Goal: Task Accomplishment & Management: Use online tool/utility

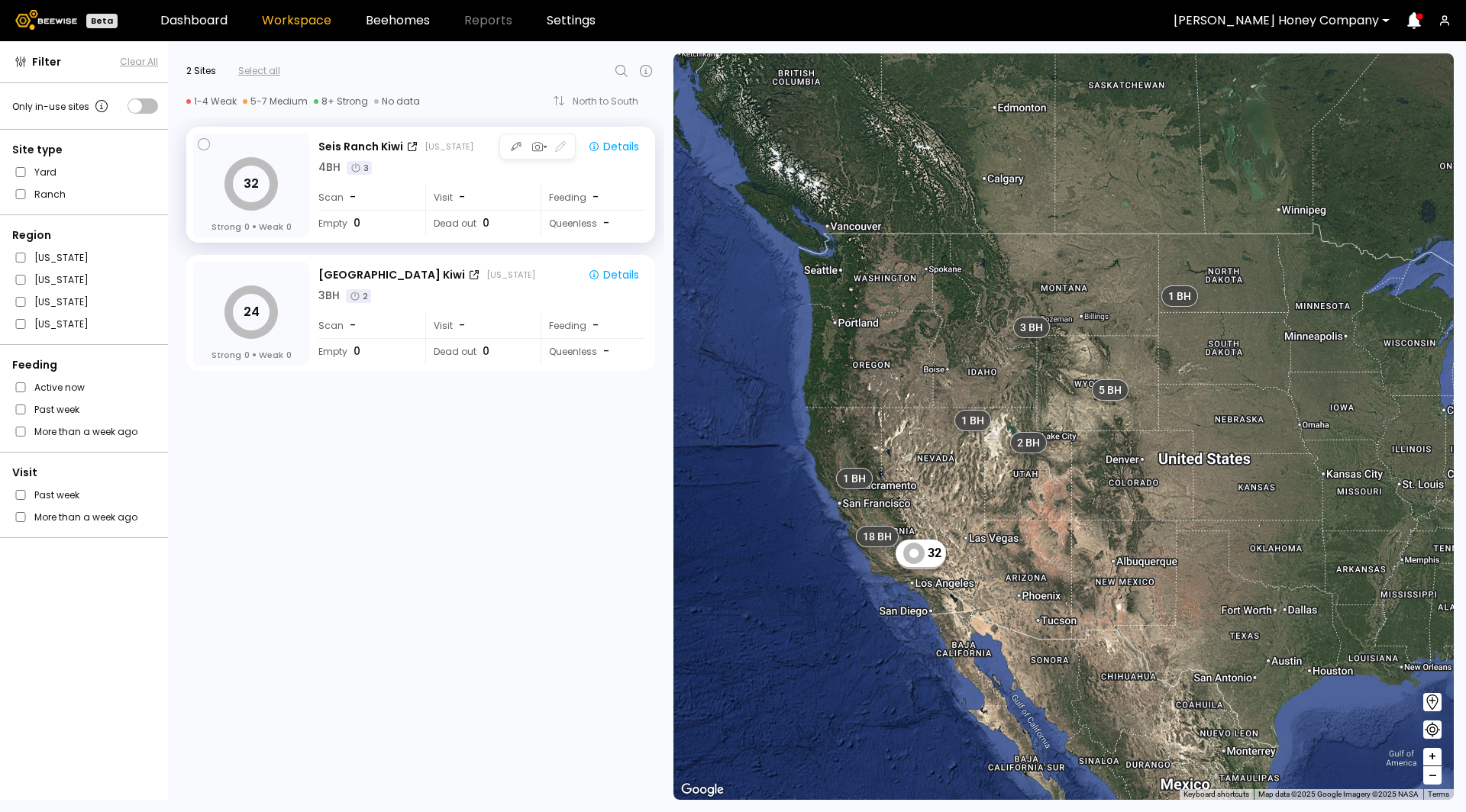
click at [462, 186] on div "Visit -" at bounding box center [476, 197] width 104 height 25
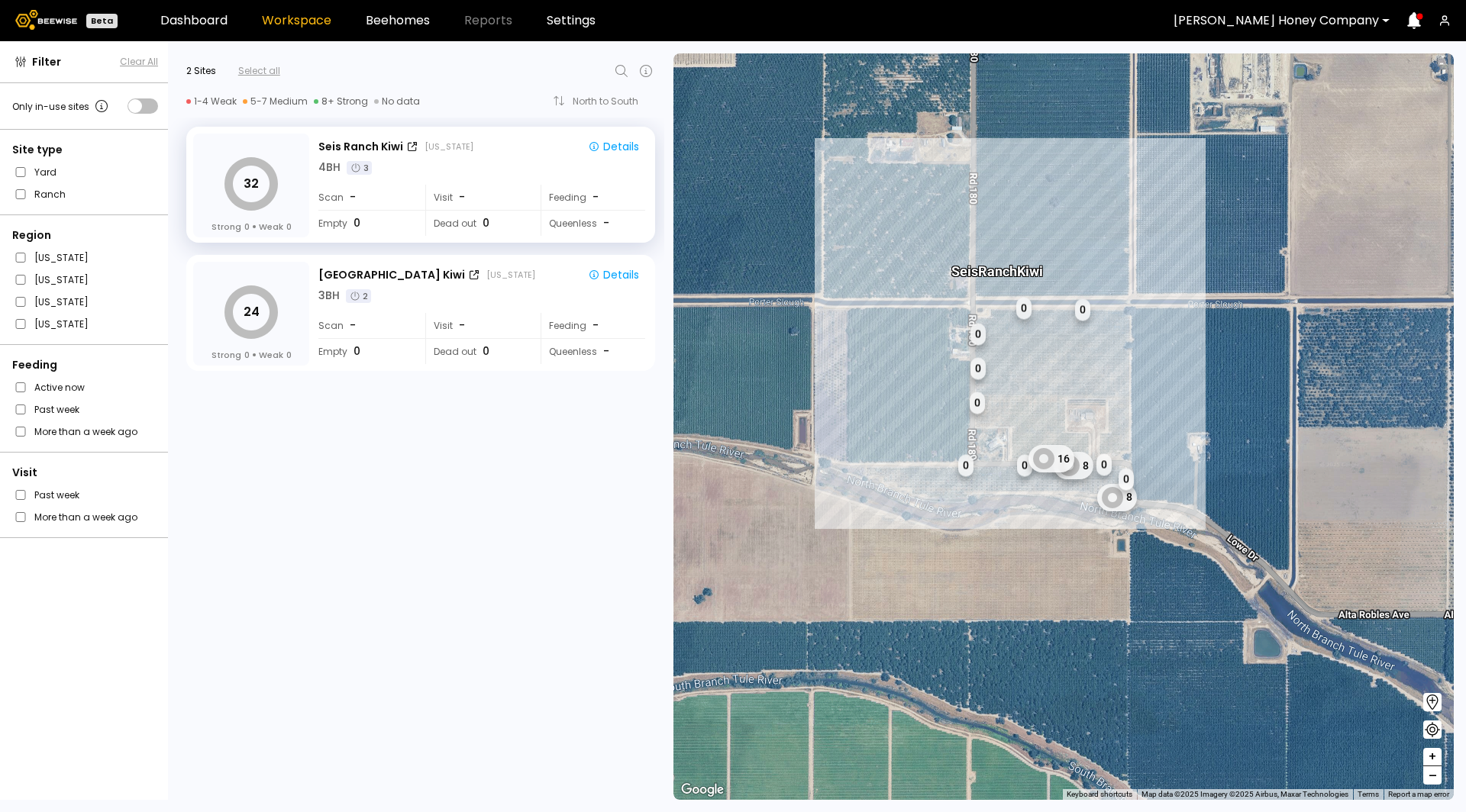
drag, startPoint x: 1284, startPoint y: 390, endPoint x: 1277, endPoint y: 369, distance: 22.1
click at [1284, 366] on div "1 BH 1 BH 1 BH 0 8 0 0 0 0 8 0 0 0 16 Drop name: 4 BH IDs: BH- 40194 BH- 40651 …" at bounding box center [1063, 426] width 780 height 746
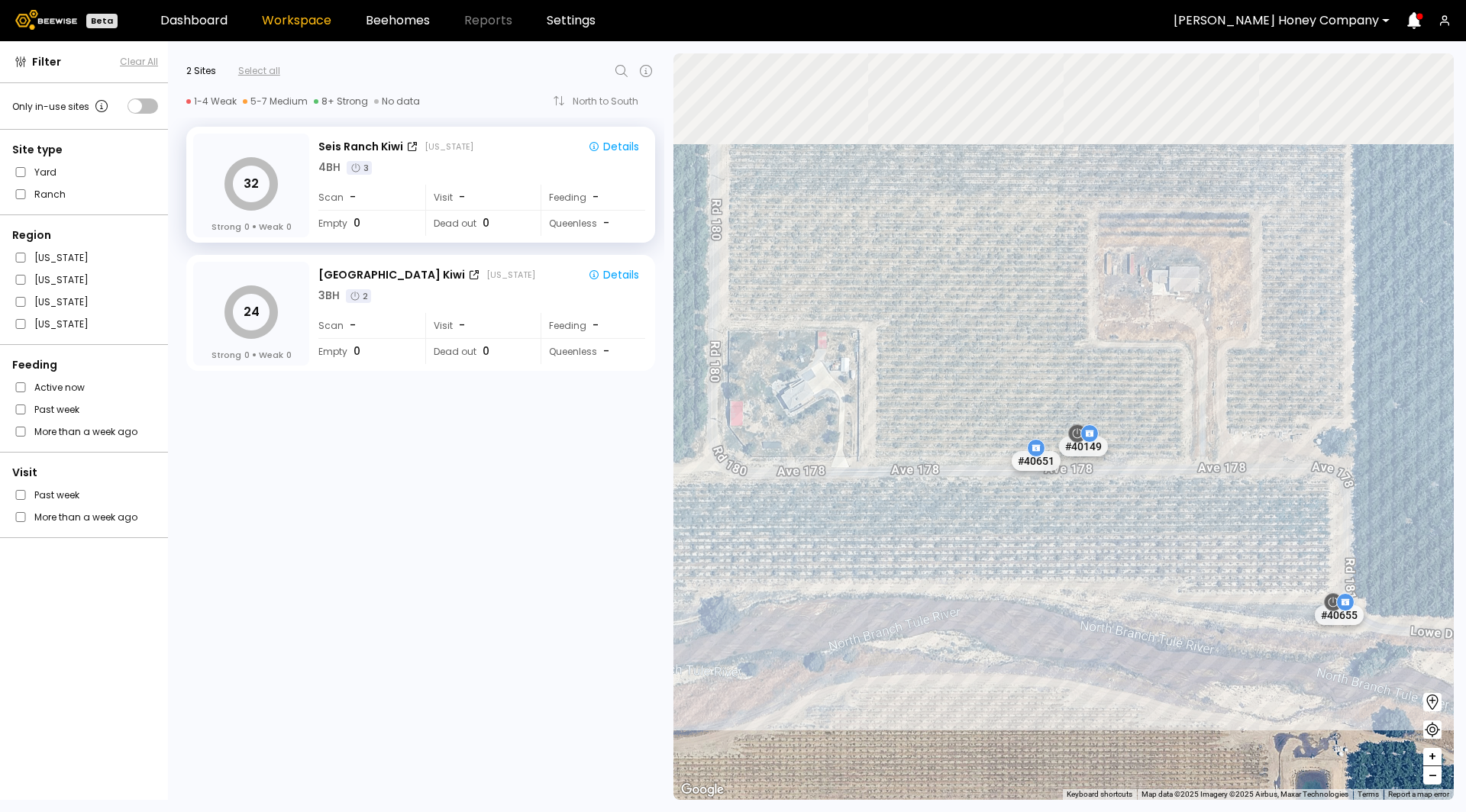
drag, startPoint x: 1122, startPoint y: 417, endPoint x: 1110, endPoint y: 672, distance: 255.3
click at [1110, 672] on div "# 40424 # 40428 # 40957 # 40121 # 40123 # 40253 # 40375 # 40381 # 40399 # 40403…" at bounding box center [1063, 426] width 780 height 746
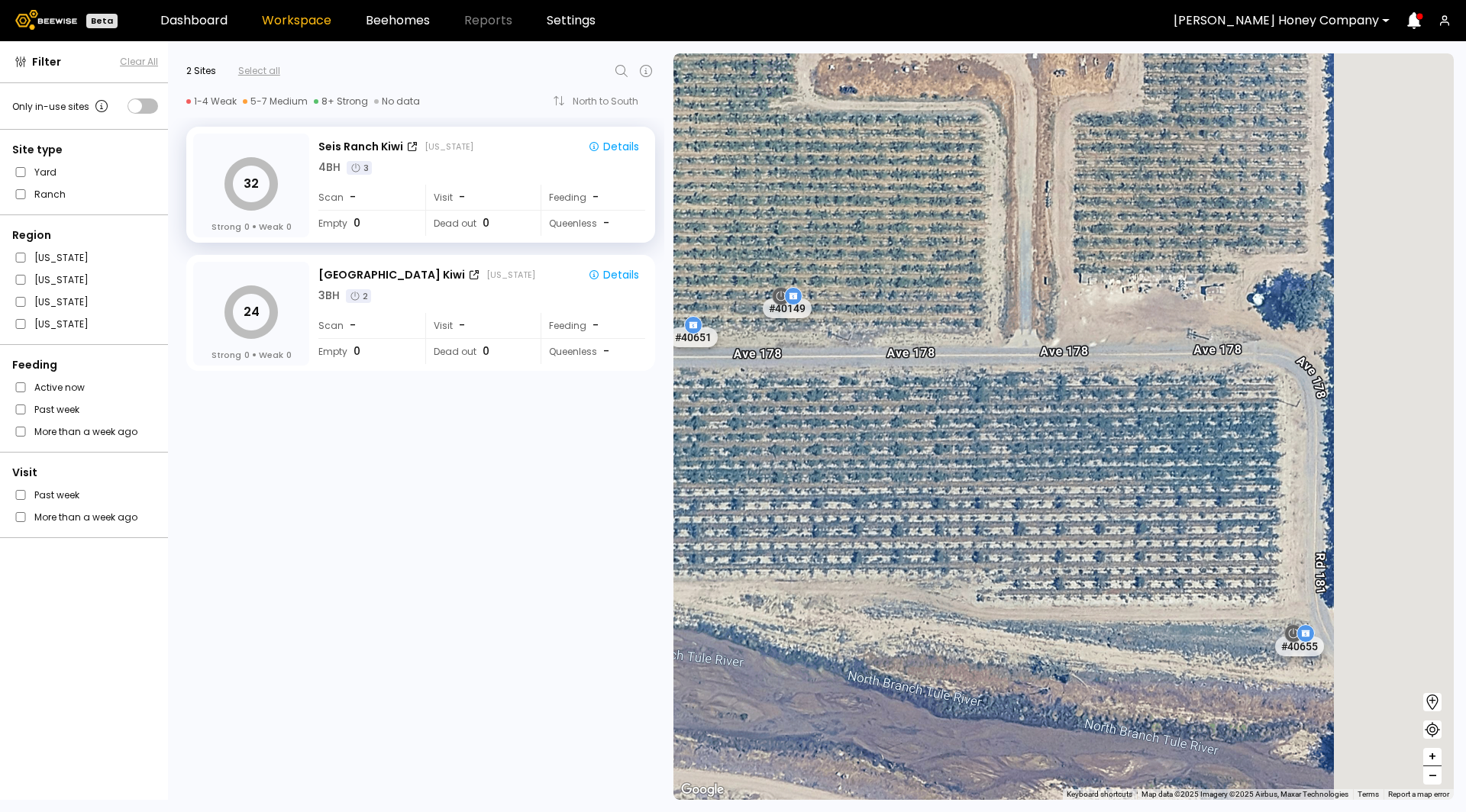
drag, startPoint x: 1212, startPoint y: 545, endPoint x: 928, endPoint y: 589, distance: 287.4
click at [928, 589] on div "# 40424 # 40428 # 40957 # 40121 # 40123 # 40253 # 40375 # 40381 # 40399 # 40403…" at bounding box center [1063, 426] width 780 height 746
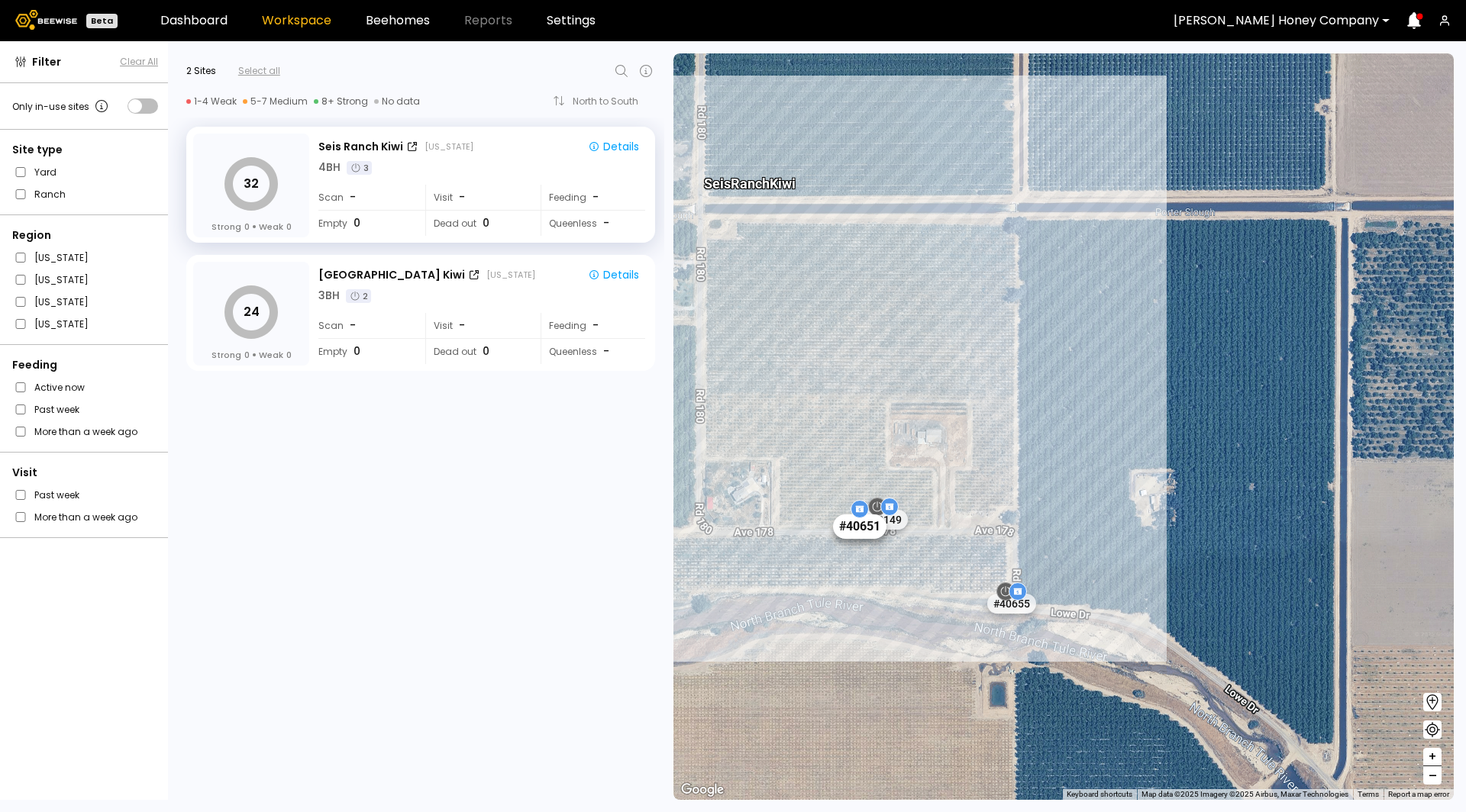
click at [863, 529] on div "# 40651" at bounding box center [859, 526] width 53 height 24
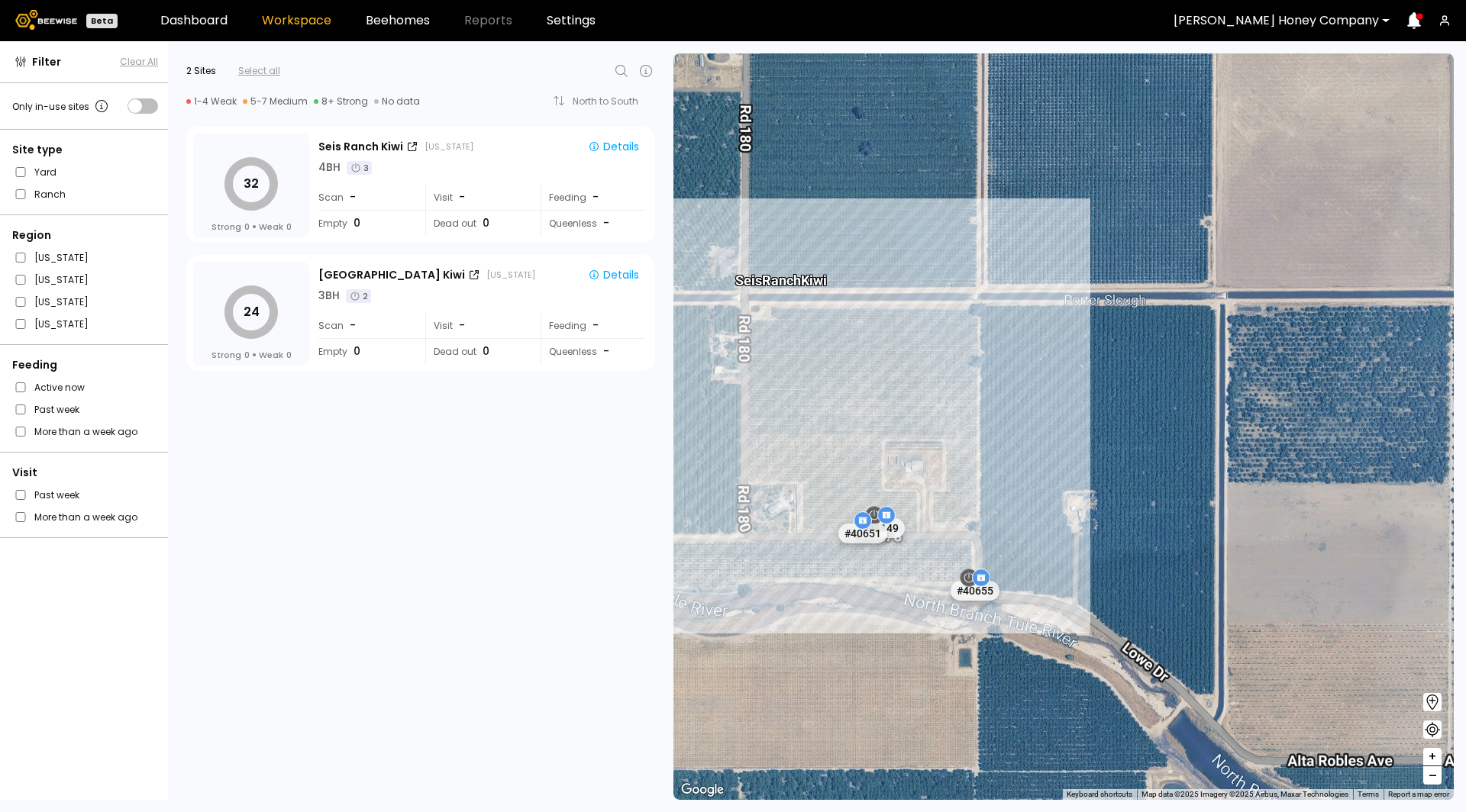
click at [874, 550] on div "# 40651" at bounding box center [887, 543] width 49 height 20
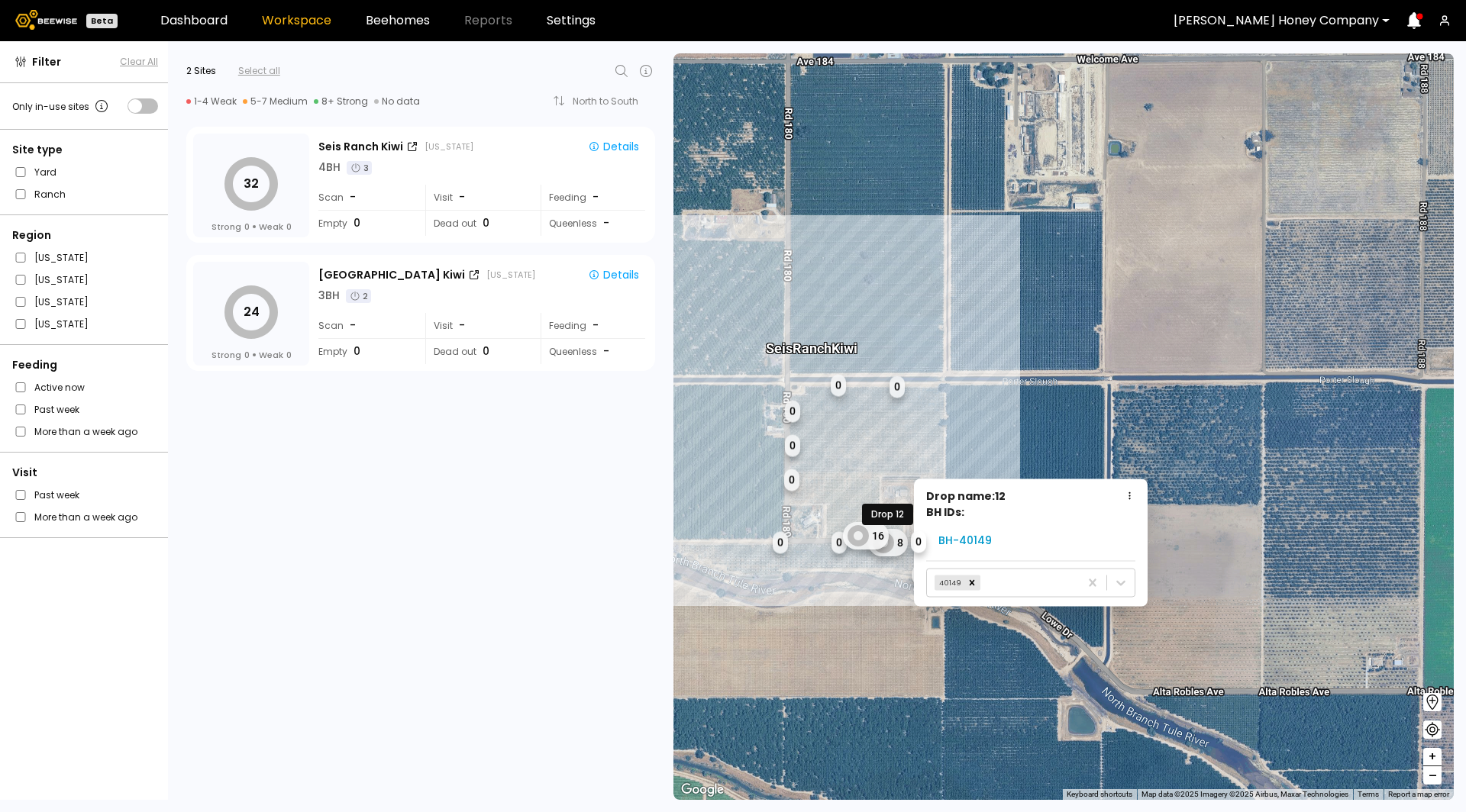
click at [1061, 318] on div "1 BH 1 BH 1 BH 1 BH 1 BH 1 BH 1 BH 1 BH 1 BH 1 BH 1 BH 1 BH 1 BH 1 BH 1 BH 1 BH…" at bounding box center [1063, 426] width 780 height 746
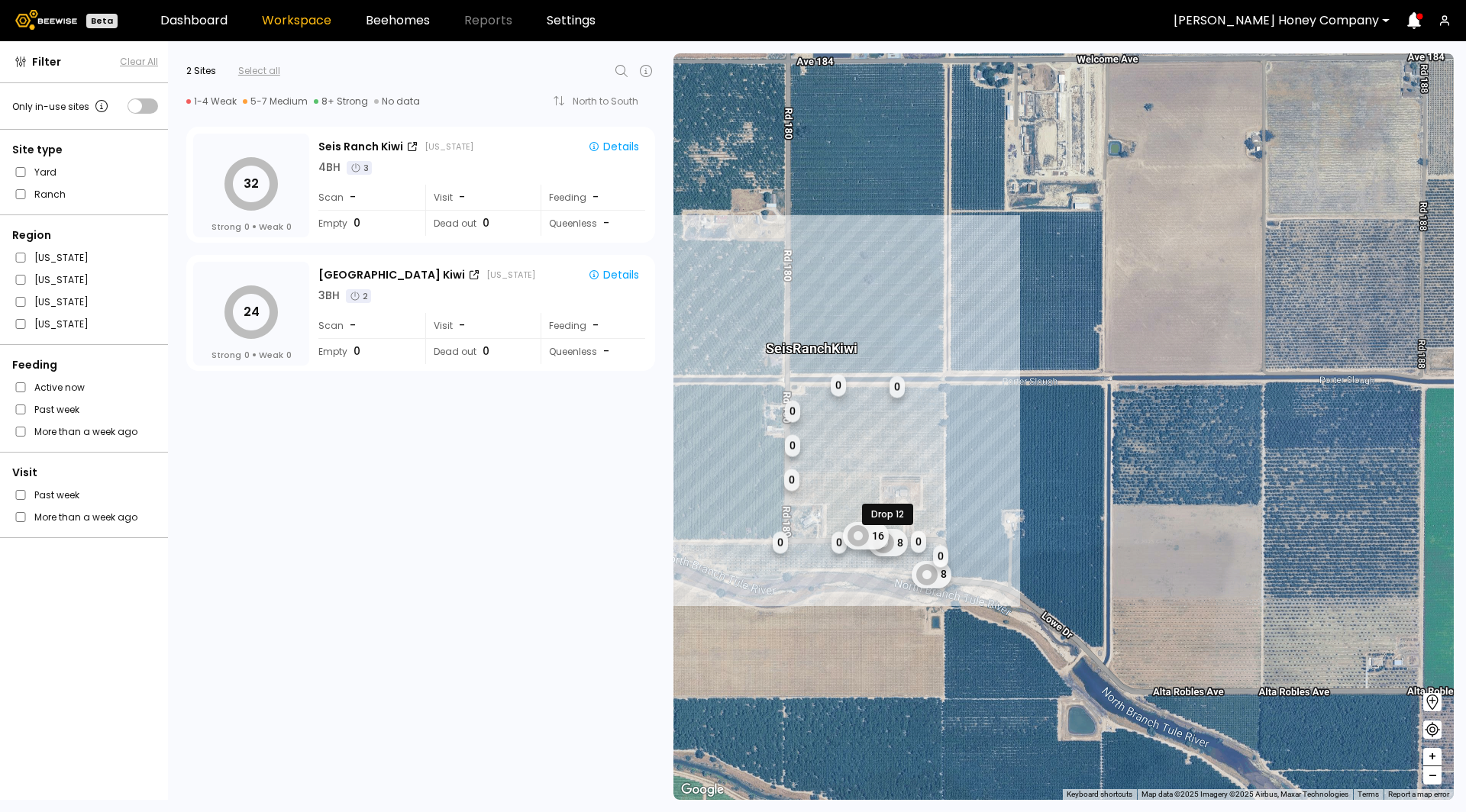
click at [1096, 386] on div "1 BH 1 BH 1 BH 1 BH 1 BH 1 BH 1 BH 1 BH 1 BH 1 BH 1 BH 1 BH 1 BH 1 BH 1 BH 1 BH…" at bounding box center [1063, 426] width 780 height 746
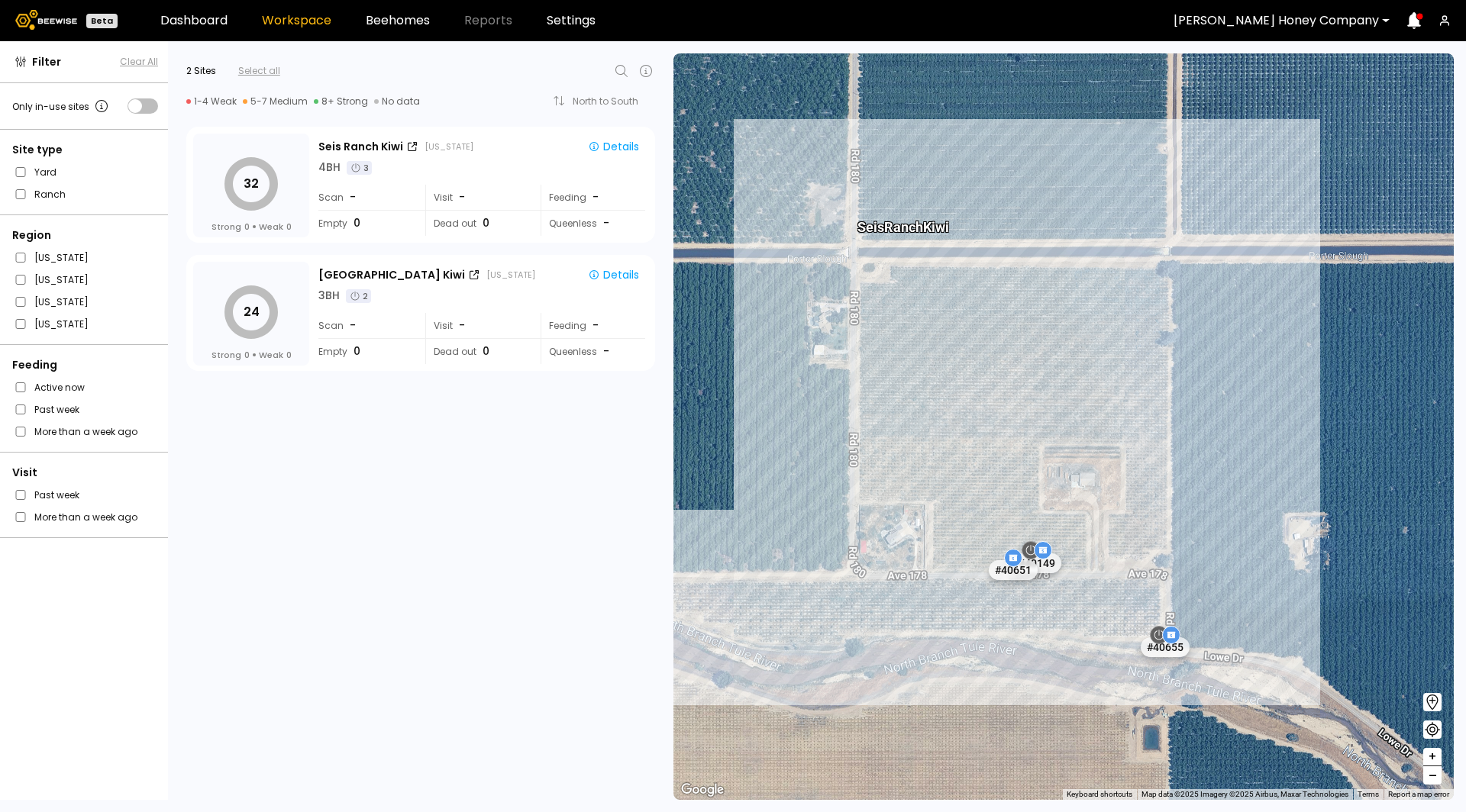
drag, startPoint x: 900, startPoint y: 421, endPoint x: 1109, endPoint y: 300, distance: 241.5
click at [1109, 300] on div "# 40121 # 40123 # 40191 # 40214 # 40253 # 40276 # 40375 # 40381 # 40395 # 40397…" at bounding box center [1063, 426] width 780 height 746
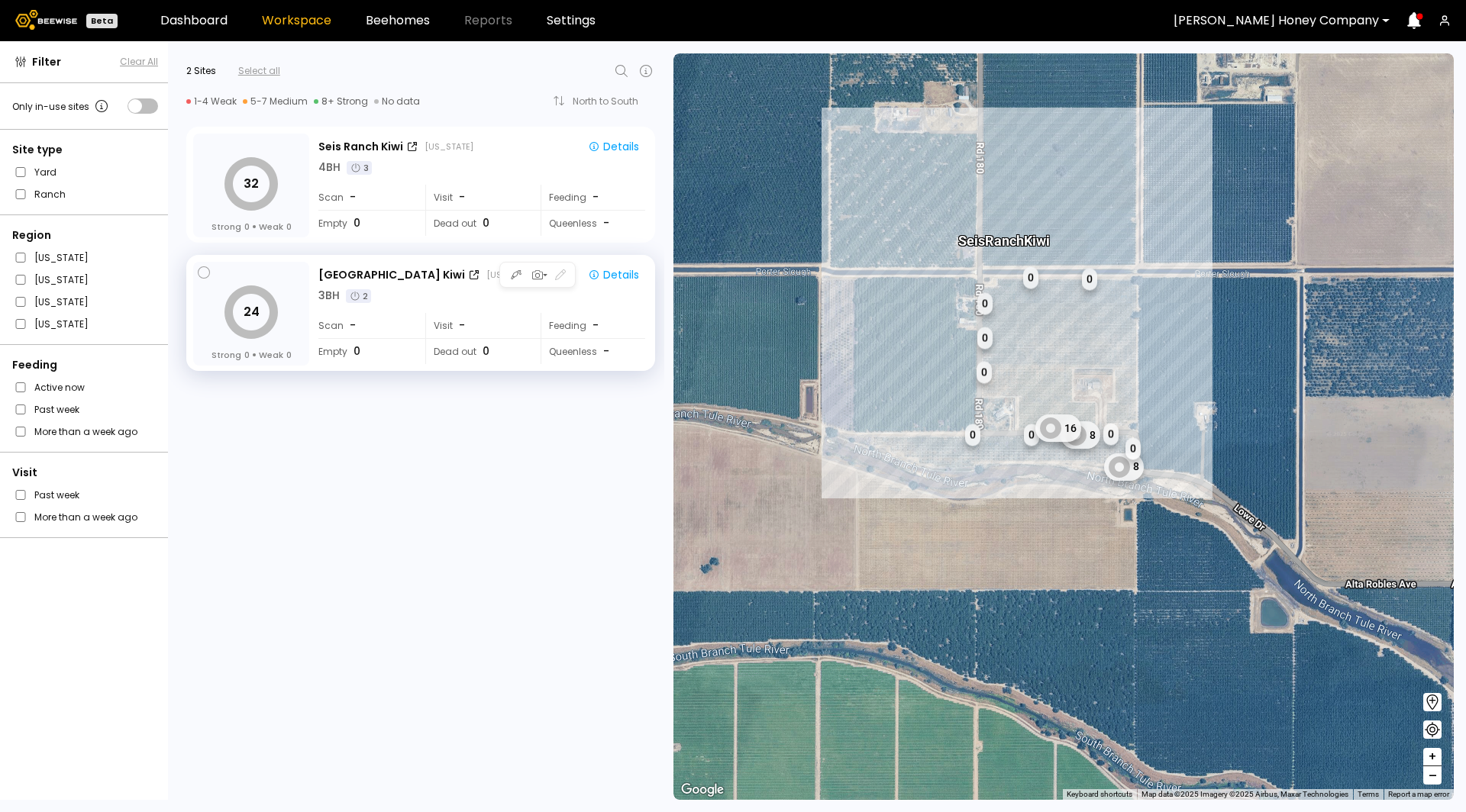
click at [477, 307] on div "[GEOGRAPHIC_DATA] [GEOGRAPHIC_DATA] [US_STATE] Details 3 BH 2 Scan - Visit - Fe…" at bounding box center [483, 314] width 330 height 105
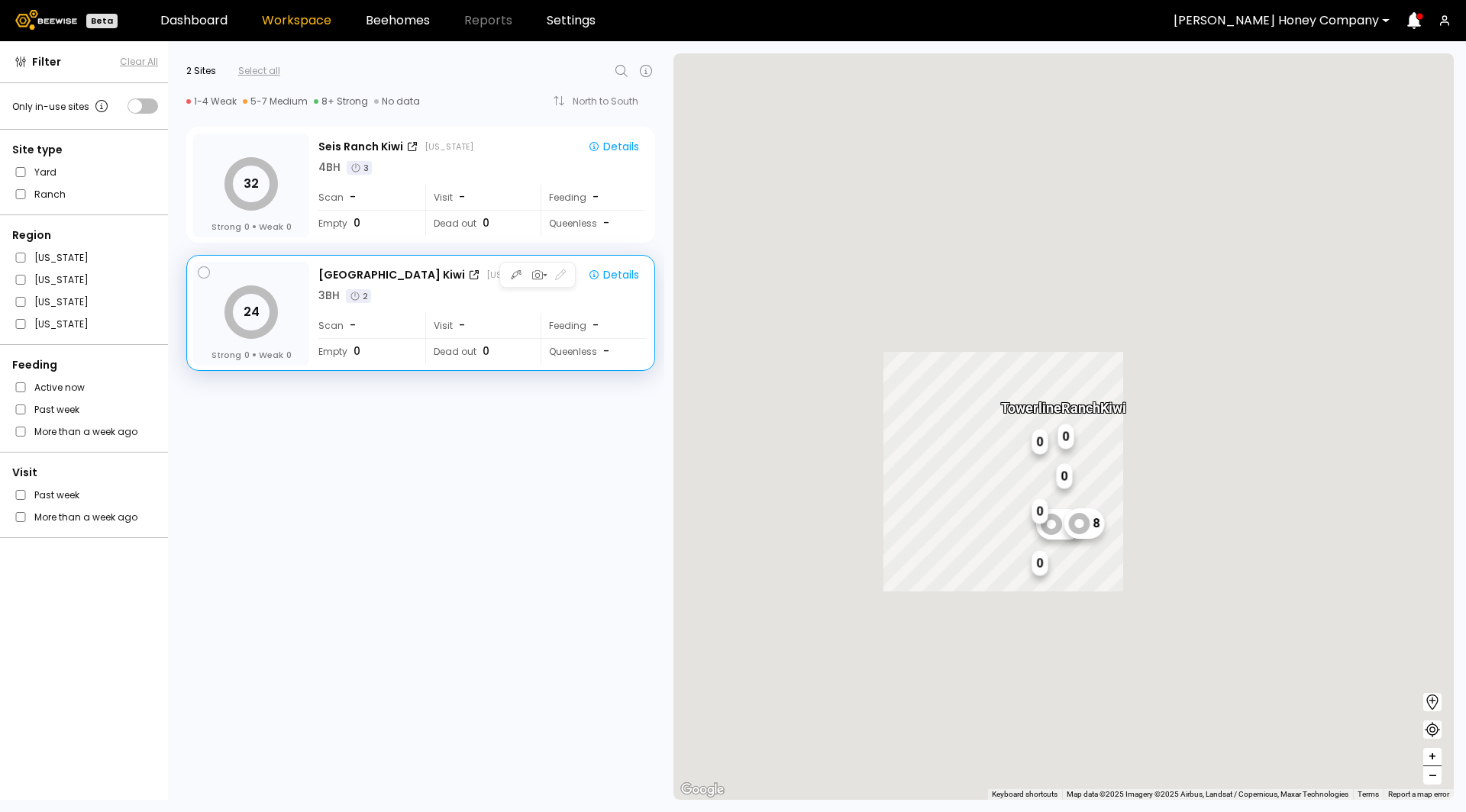
click at [477, 307] on div "[GEOGRAPHIC_DATA] [GEOGRAPHIC_DATA] [US_STATE] Details 3 BH 2 Scan - Visit - Fe…" at bounding box center [483, 314] width 330 height 105
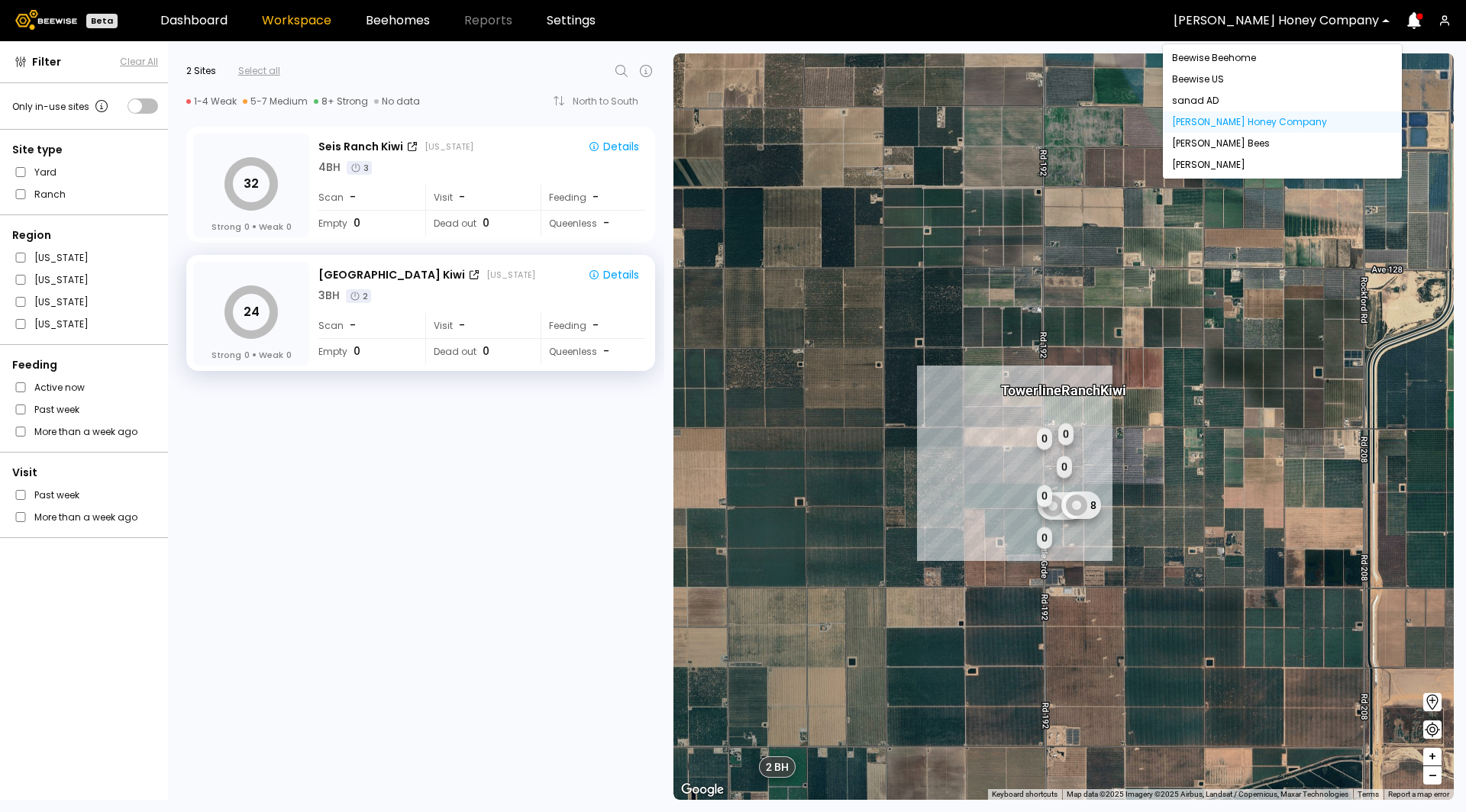
click at [1365, 4] on div "[PERSON_NAME] Honey Company" at bounding box center [1275, 20] width 227 height 35
click at [1266, 142] on div "[PERSON_NAME] Bees" at bounding box center [1283, 143] width 221 height 9
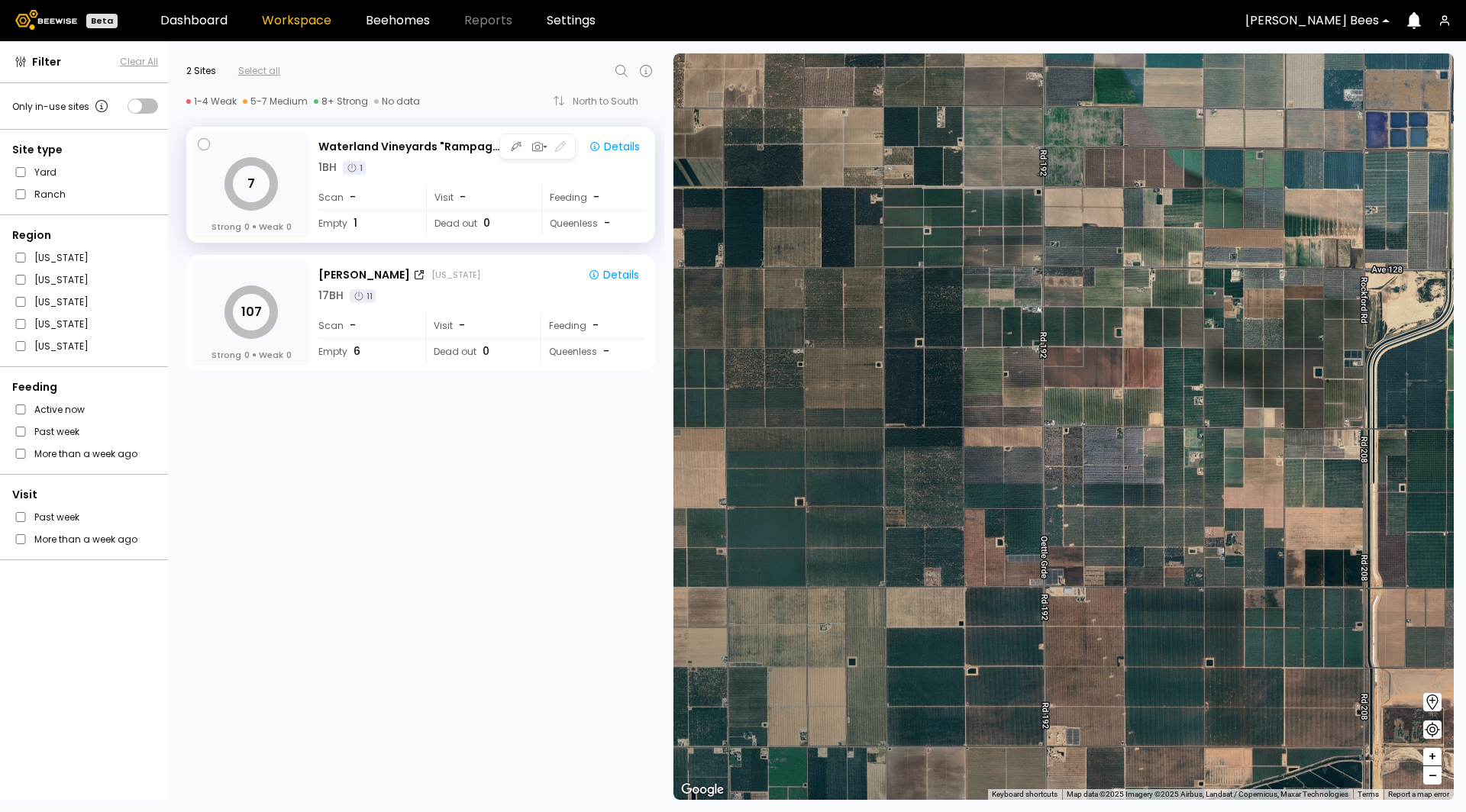
click at [377, 215] on div "Empty 1" at bounding box center [366, 223] width 96 height 25
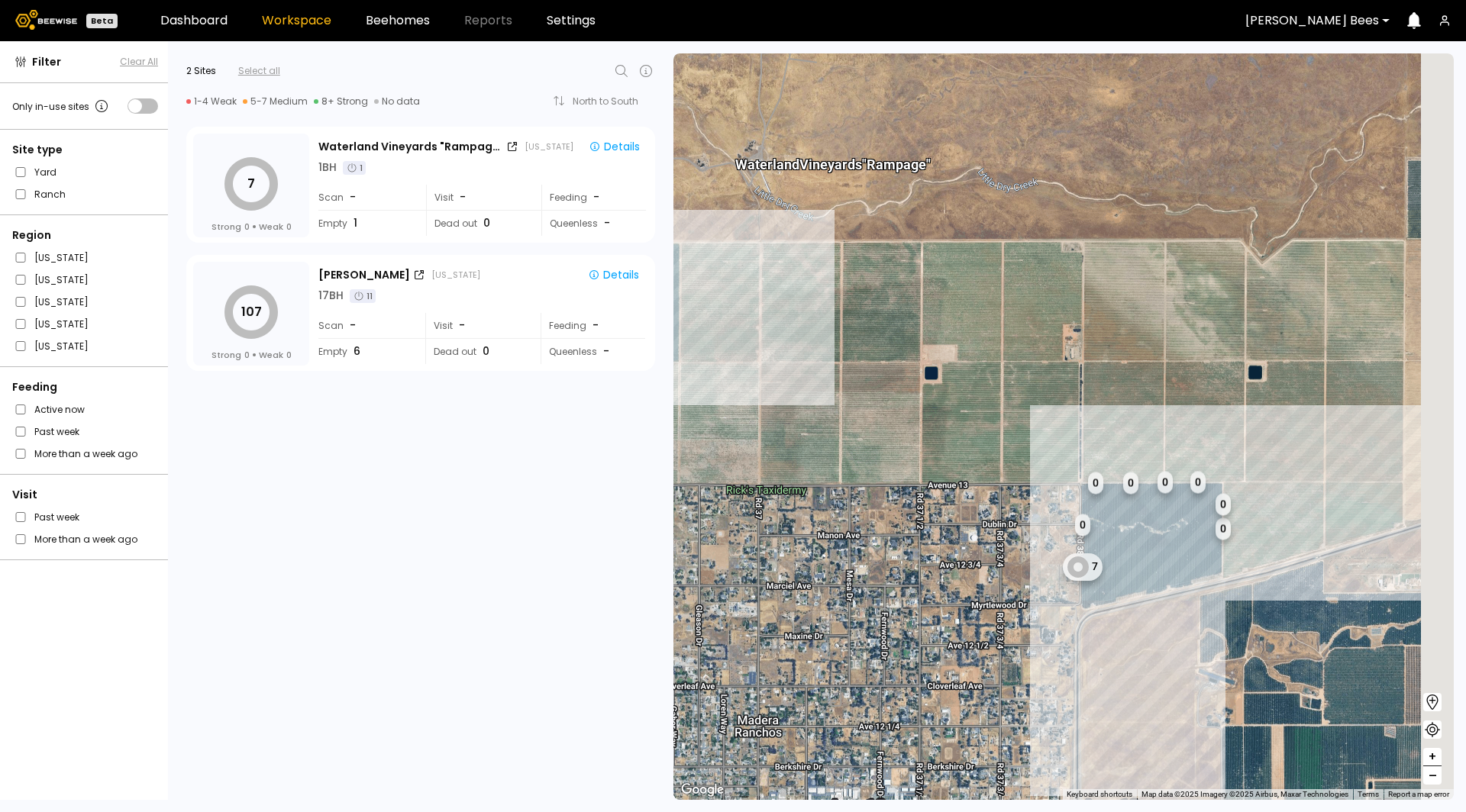
drag, startPoint x: 1303, startPoint y: 472, endPoint x: 1154, endPoint y: 393, distance: 168.6
click at [1146, 395] on div "1 BH 1 BH 1 BH 1 BH 1 BH 1 BH 1 BH 1 BH 1 BH 1 BH 1 BH 1 BH 1 BH 1 BH 1 BH 1 BH…" at bounding box center [1063, 426] width 780 height 746
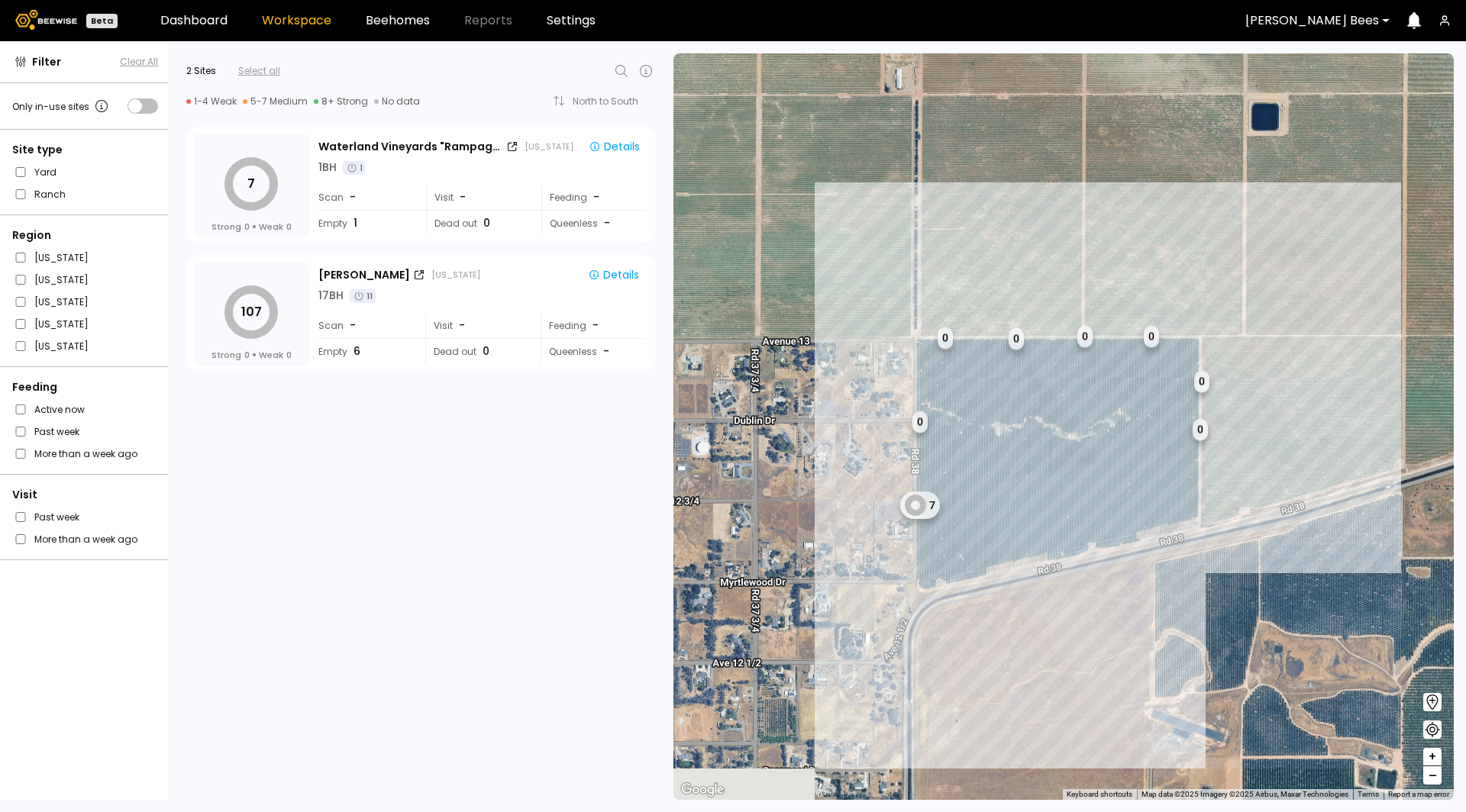
drag, startPoint x: 1184, startPoint y: 534, endPoint x: 1040, endPoint y: 437, distance: 173.6
click at [1039, 437] on div "1 BH 1 BH 1 BH 1 BH 1 BH 1 BH 1 BH 1 BH 1 BH 1 BH 1 BH 1 BH 1 BH 1 BH 1 BH 1 BH…" at bounding box center [1063, 426] width 780 height 746
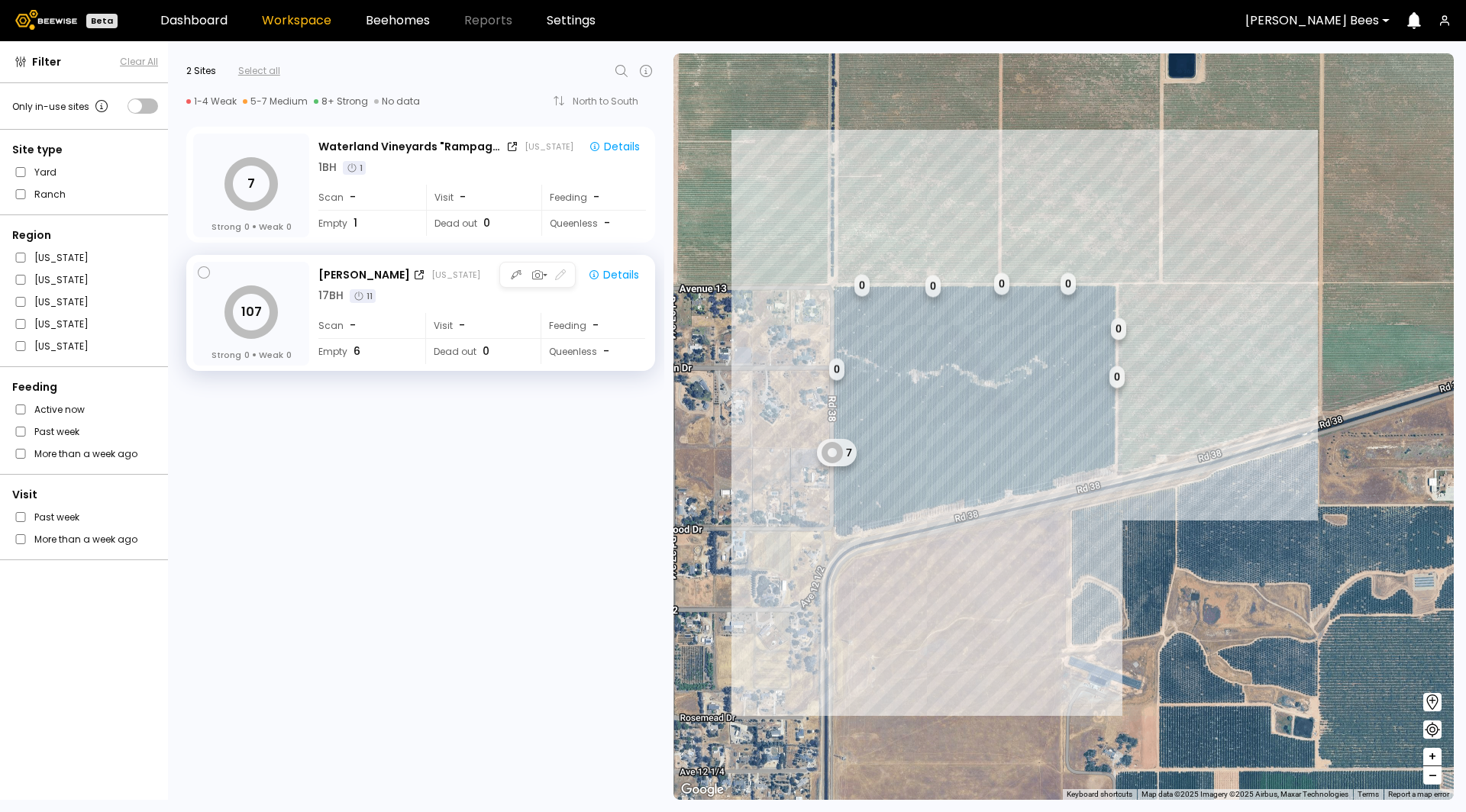
click at [413, 313] on div "[DEMOGRAPHIC_DATA] -" at bounding box center [366, 325] width 96 height 25
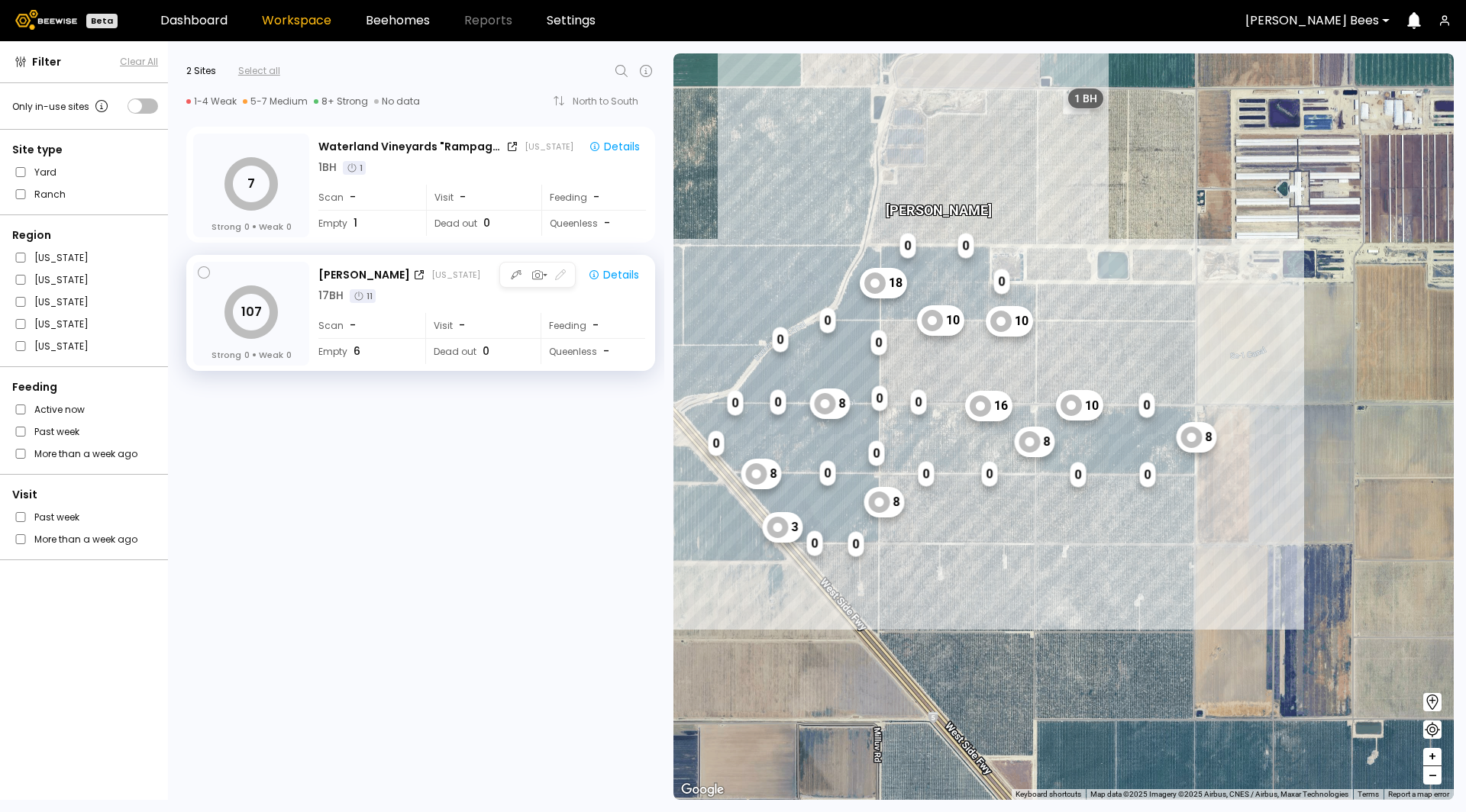
click at [446, 305] on div "Stella [US_STATE] Details 17 BH 11 Scan - Visit - Feeding - Empty 6 Dead out 0 …" at bounding box center [483, 314] width 330 height 105
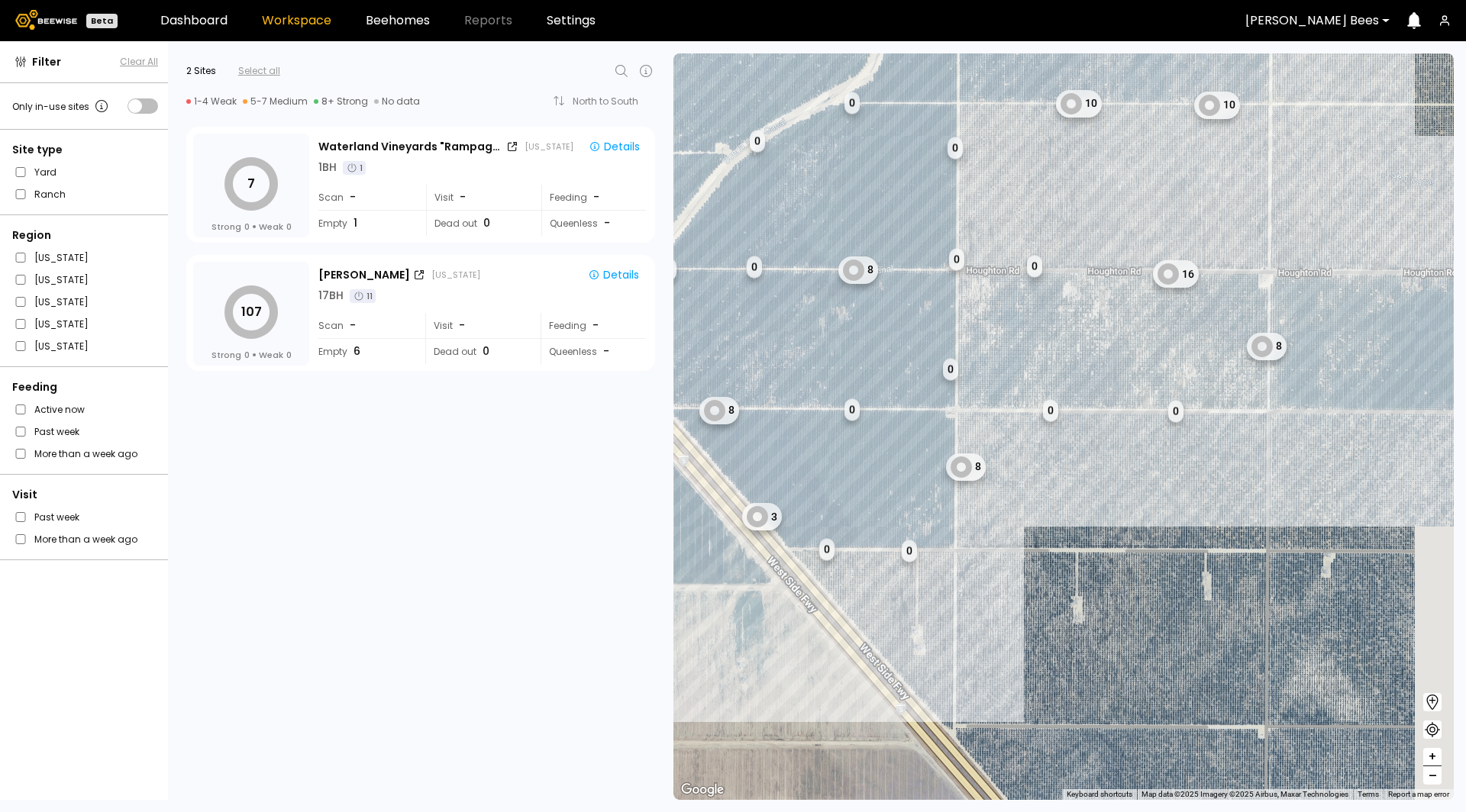
drag, startPoint x: 1362, startPoint y: 730, endPoint x: 1136, endPoint y: 686, distance: 230.2
click at [1136, 687] on div "1 BH 1 BH 1 BH 1 BH 1 BH 1 BH 1 BH 1 BH 1 BH 1 BH 1 BH 1 BH 1 BH 1 BH 1 BH 1 BH…" at bounding box center [1063, 426] width 780 height 746
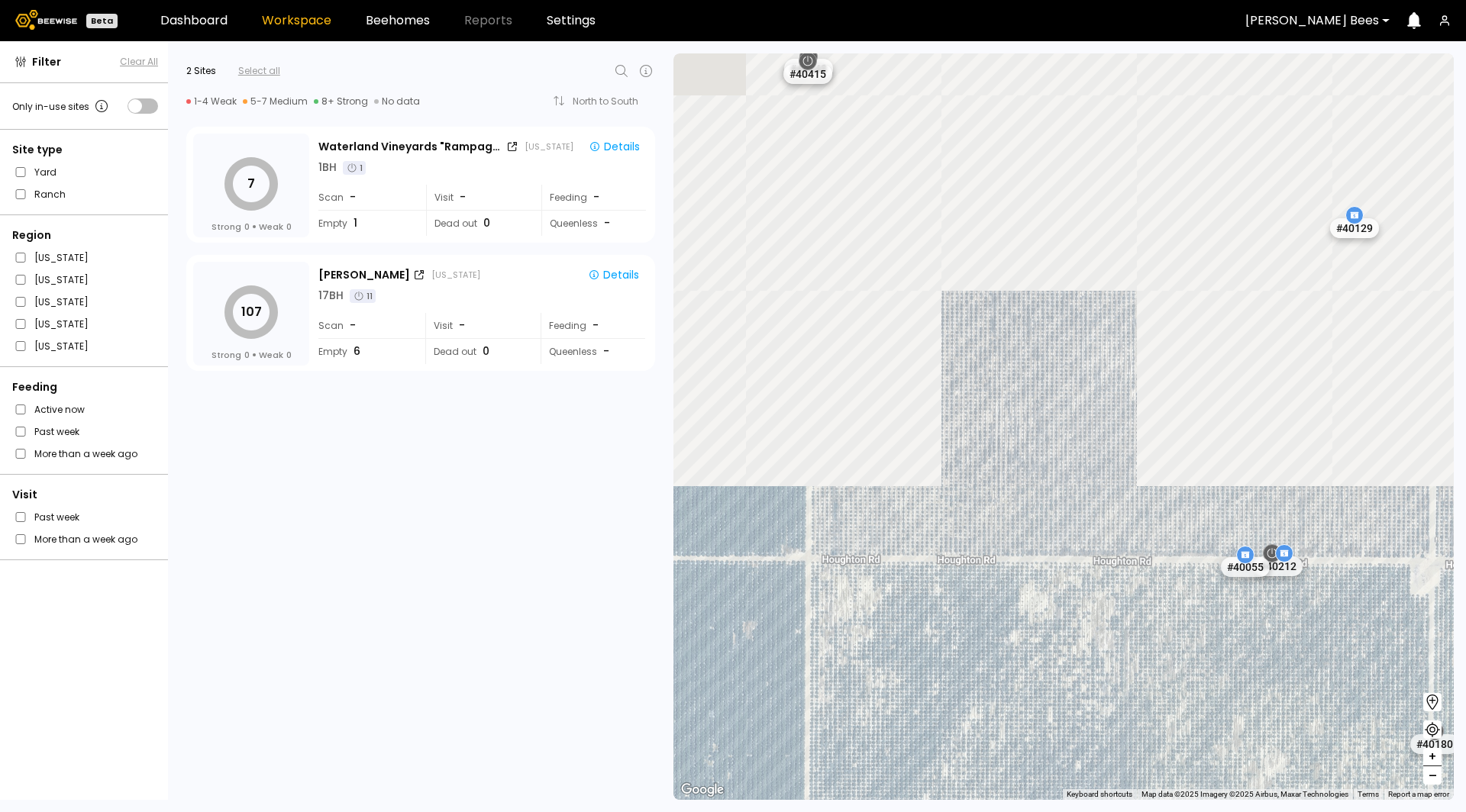
drag, startPoint x: 1119, startPoint y: 287, endPoint x: 1116, endPoint y: 743, distance: 456.0
click at [1116, 743] on div "# 40870 # 40351 # 40348 # 40311 # 40298 # 40263 # 40217 # 40086 # 40040 # 40022…" at bounding box center [1063, 426] width 780 height 746
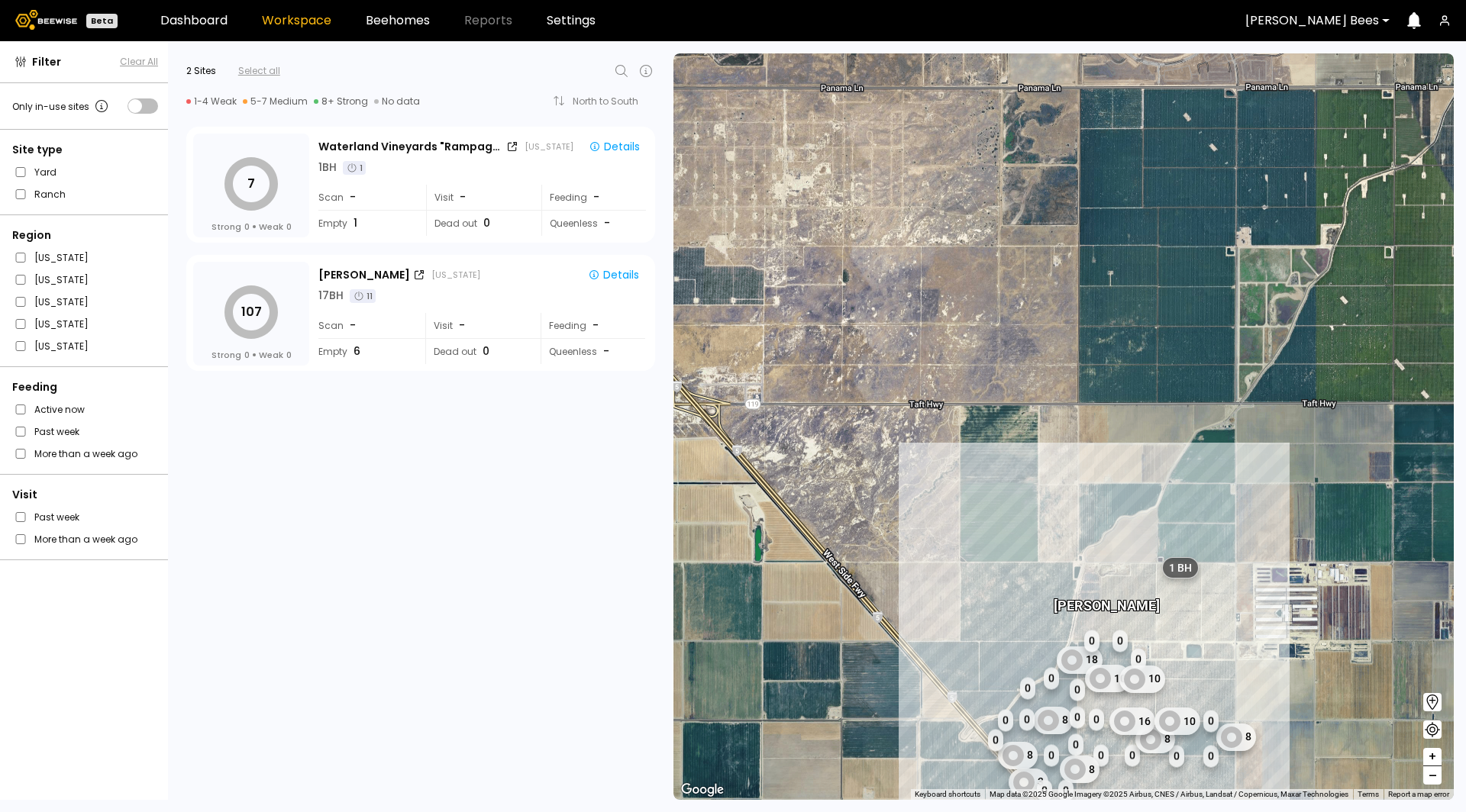
click at [1387, 5] on div "[PERSON_NAME] Bees" at bounding box center [1312, 20] width 155 height 35
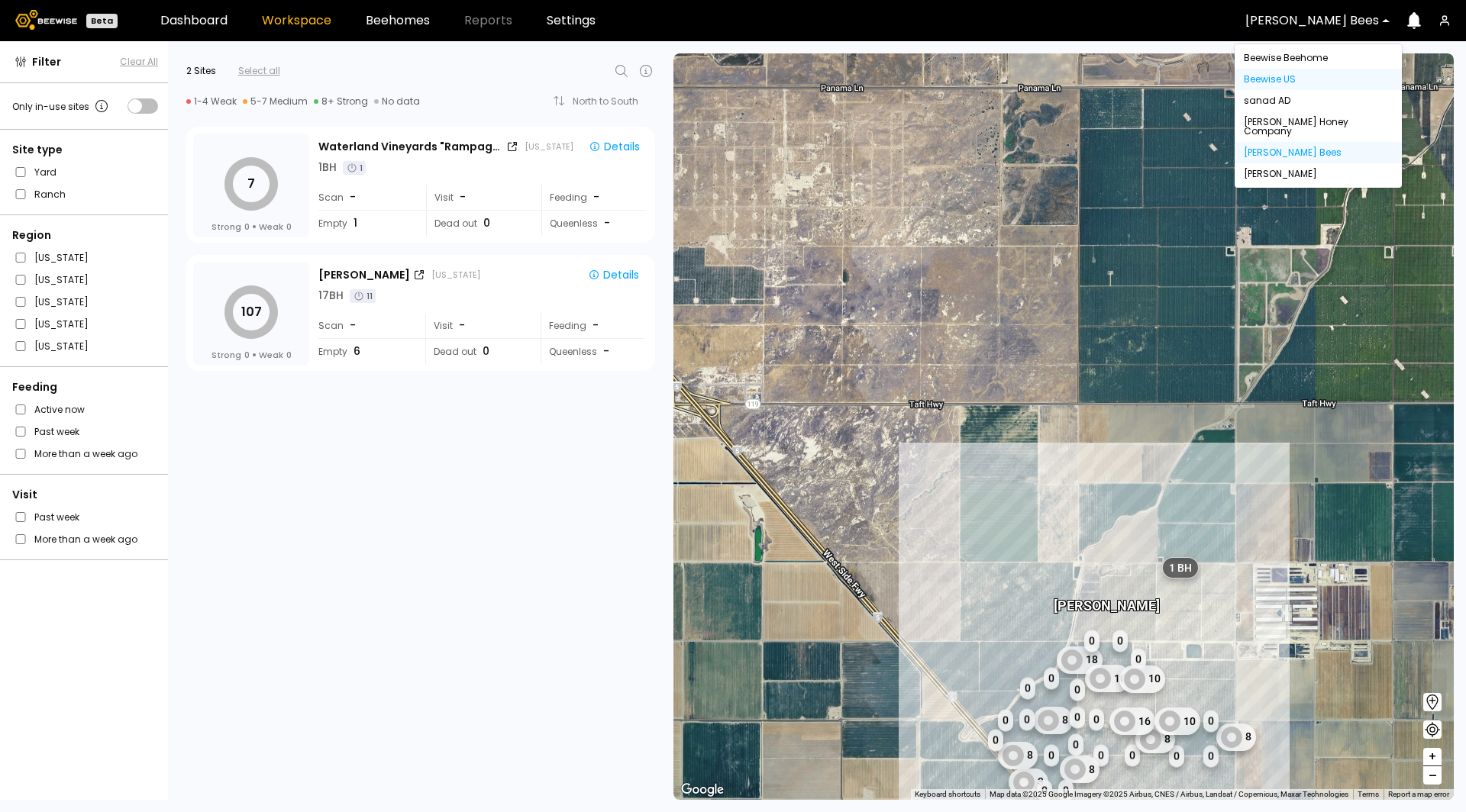
click at [1269, 72] on div "Beewise US" at bounding box center [1318, 79] width 167 height 21
click at [1276, 77] on div "Beewise US" at bounding box center [1317, 79] width 149 height 9
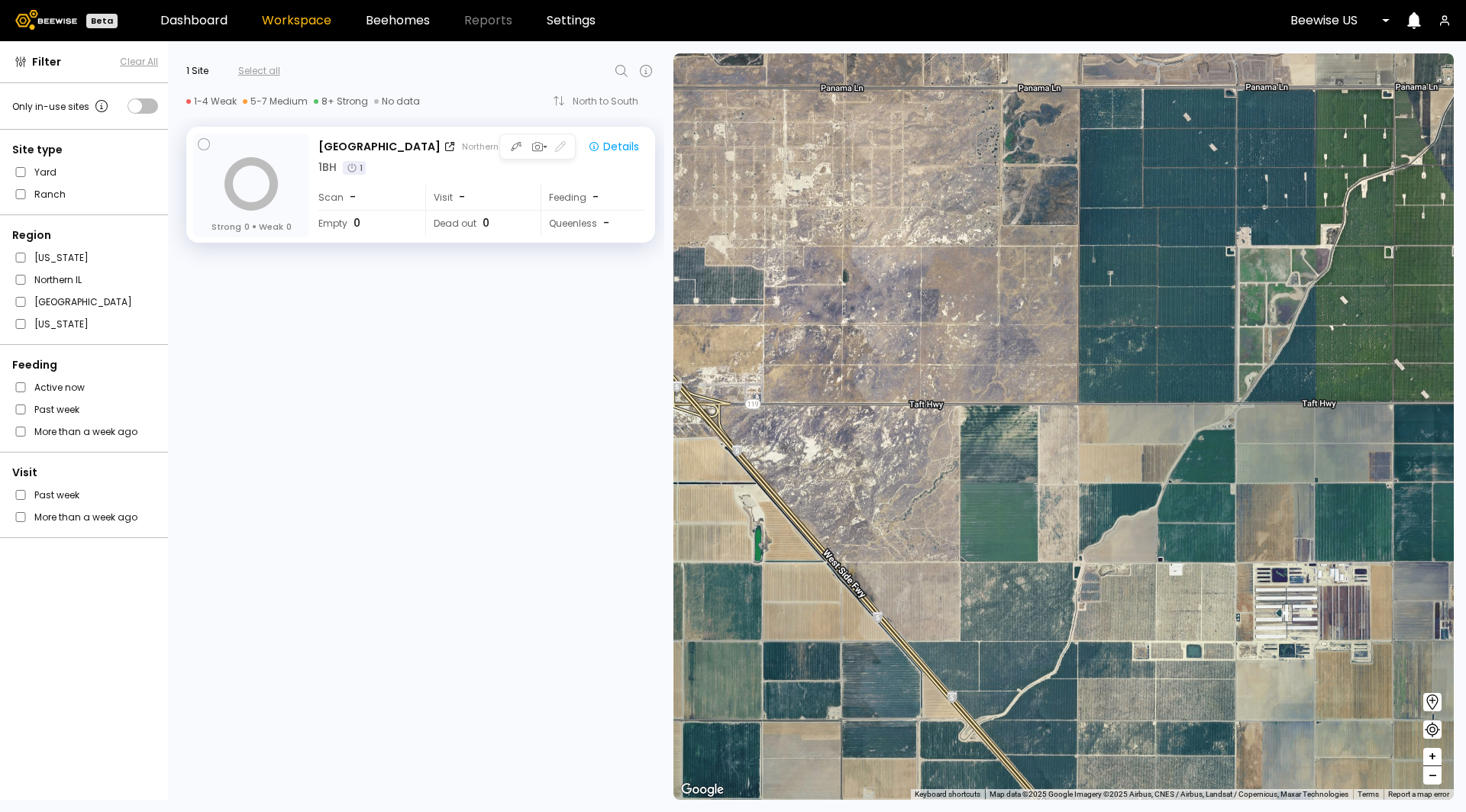
click at [464, 159] on div "1 BH 1" at bounding box center [481, 167] width 327 height 16
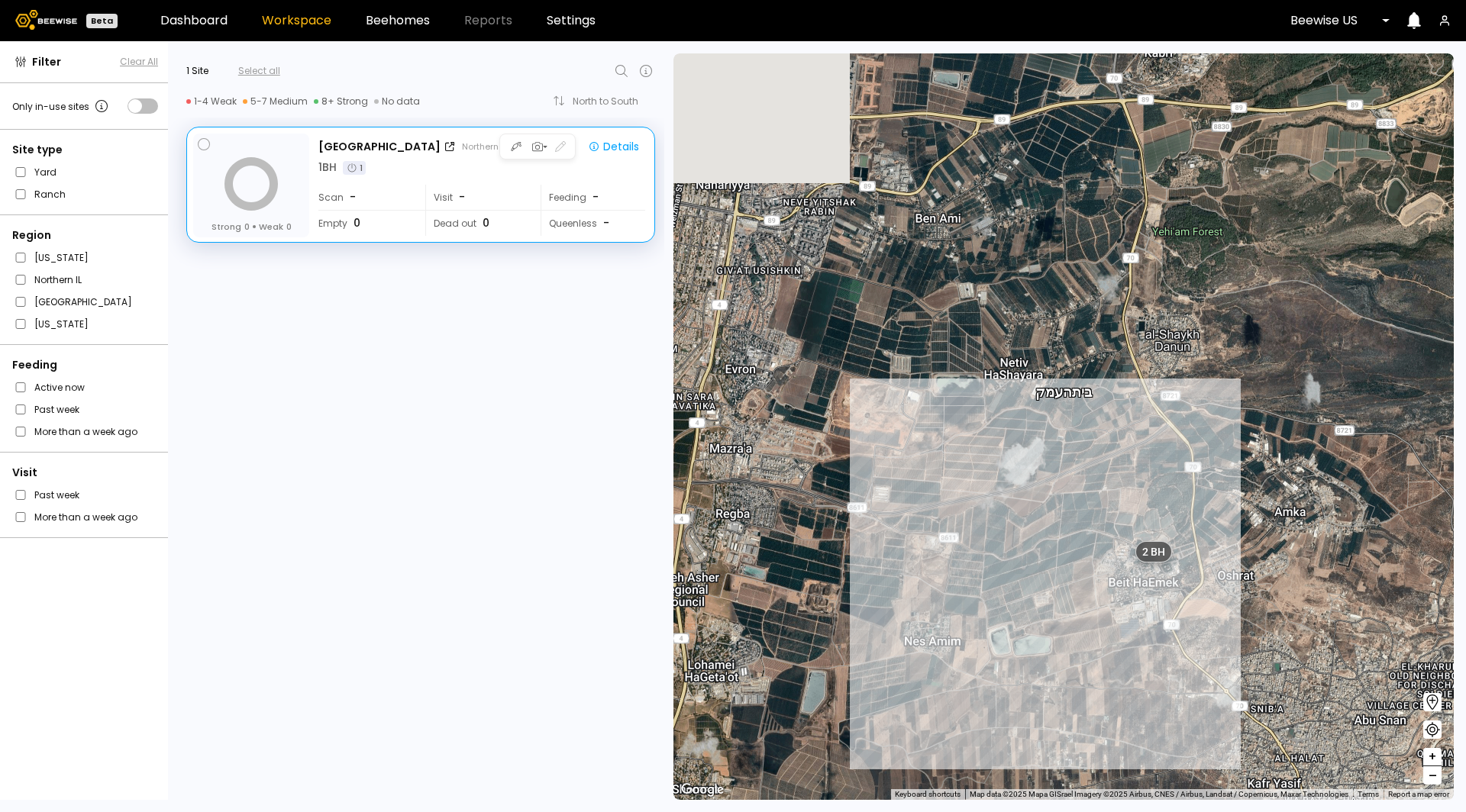
click at [464, 159] on div "1 BH 1" at bounding box center [481, 167] width 327 height 16
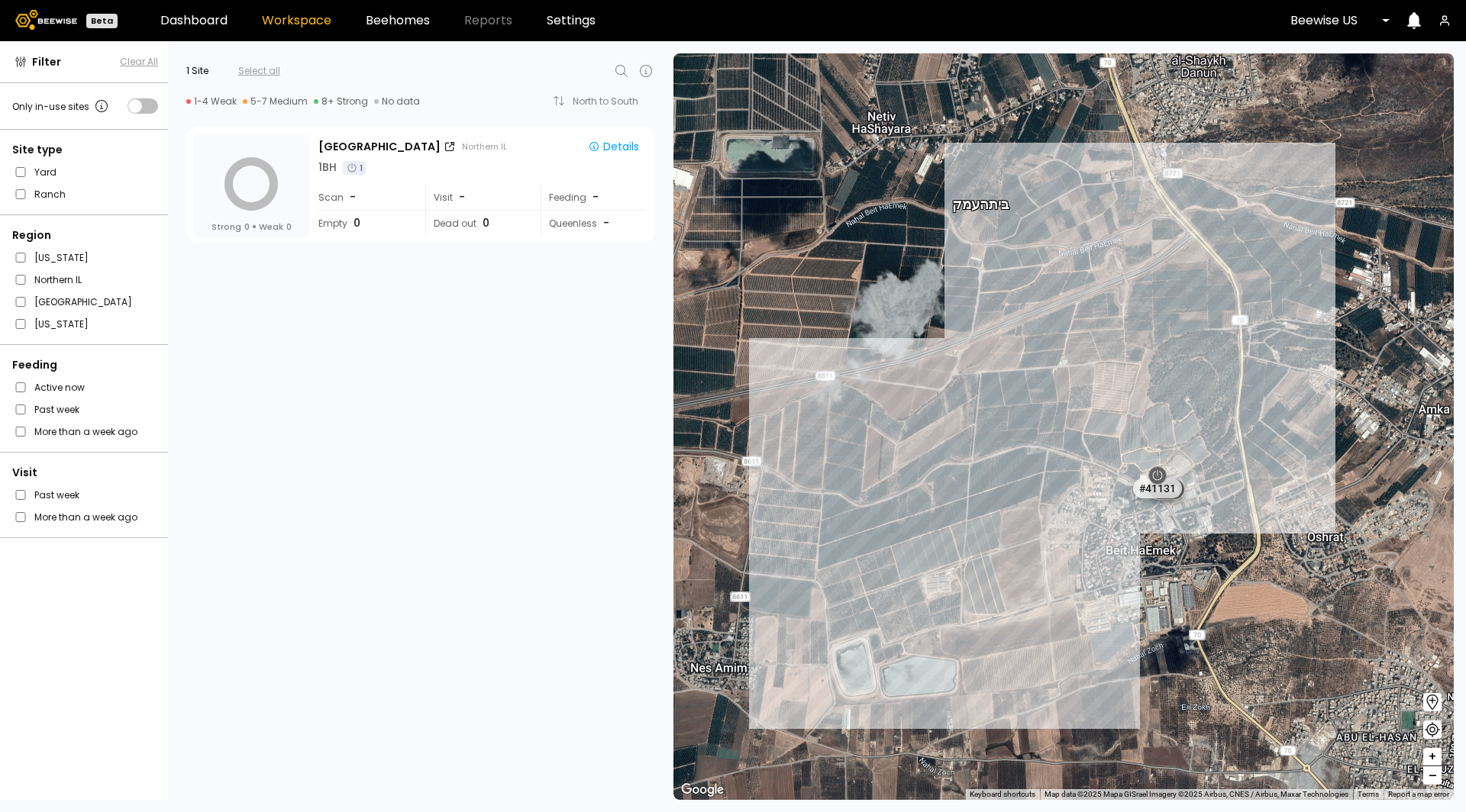
drag, startPoint x: 1164, startPoint y: 590, endPoint x: 1104, endPoint y: 592, distance: 60.0
click at [1104, 590] on div "1 BH 1 BH [GEOGRAPHIC_DATA] # 41131 1 BH 1 BH 1 BH 1 BH 1 BH 1 BH 1 BH 1 BH 1 B…" at bounding box center [1063, 426] width 780 height 746
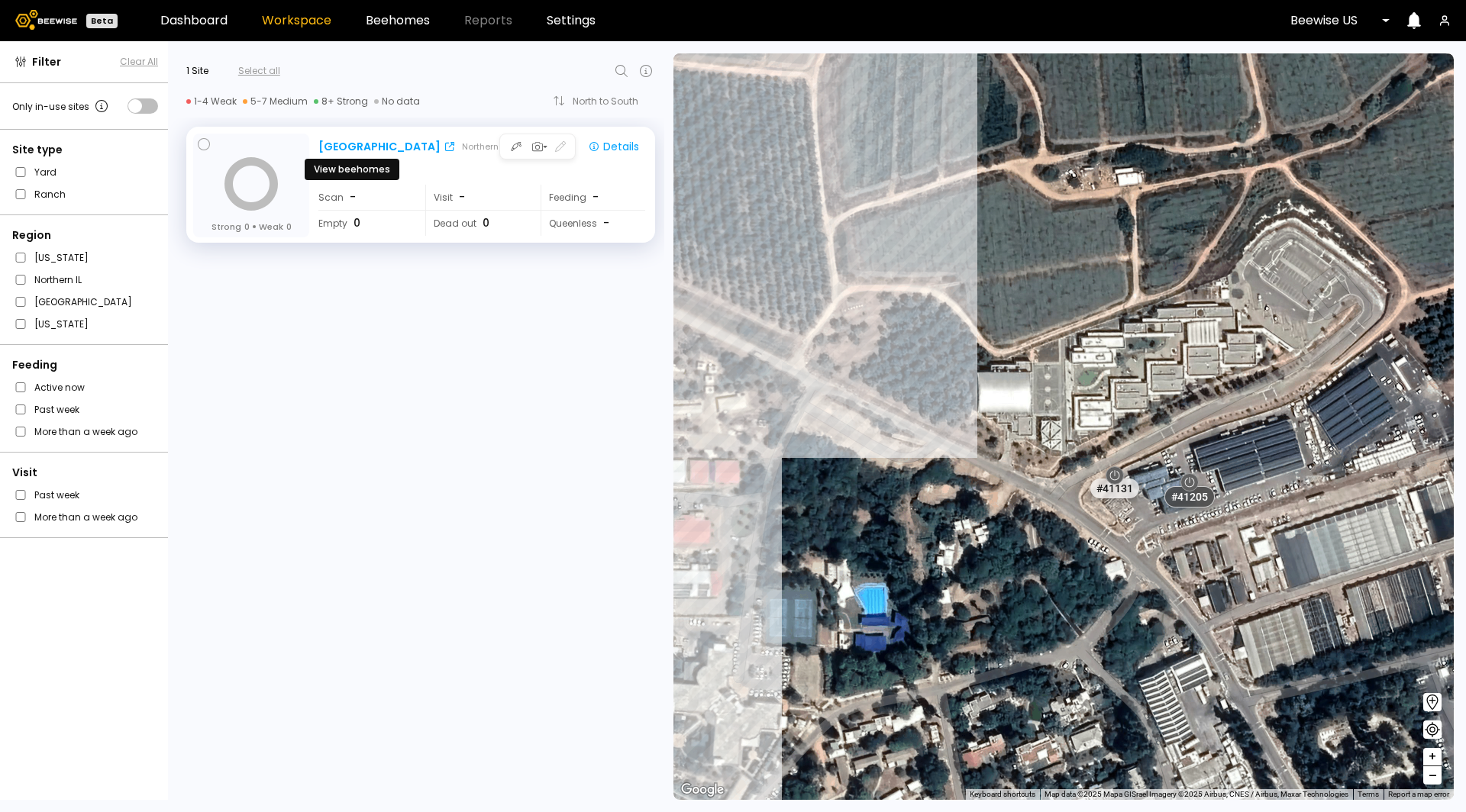
click at [335, 144] on div "[GEOGRAPHIC_DATA]" at bounding box center [379, 147] width 122 height 16
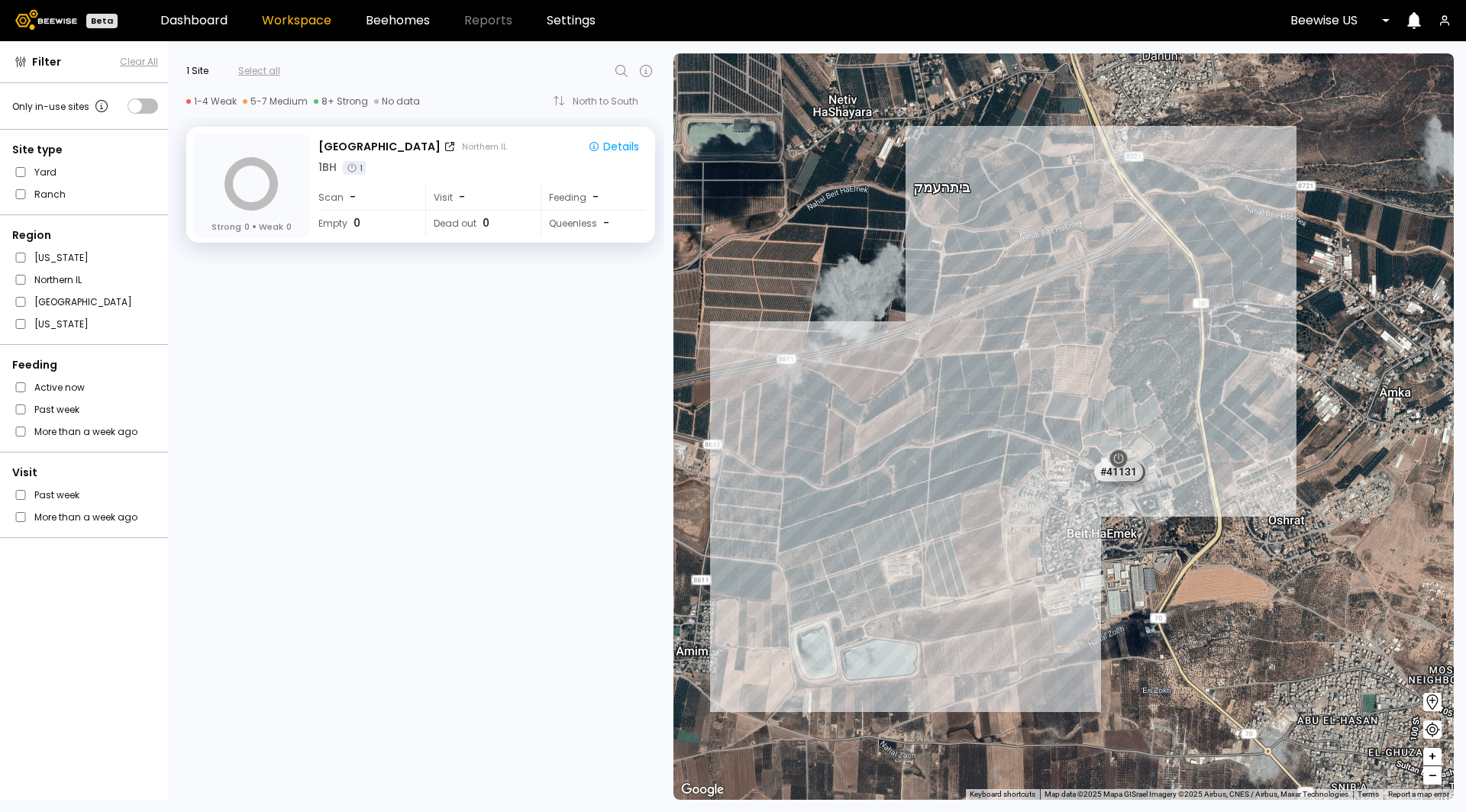
drag, startPoint x: 1281, startPoint y: 556, endPoint x: 1168, endPoint y: 553, distance: 113.0
click at [1169, 553] on div "1 BH 1 BH 1 BH [GEOGRAPHIC_DATA] # 41131 1 BH 1 BH 1 BH 1 BH 1 BH 1 BH 1 BH 1 B…" at bounding box center [1063, 426] width 780 height 746
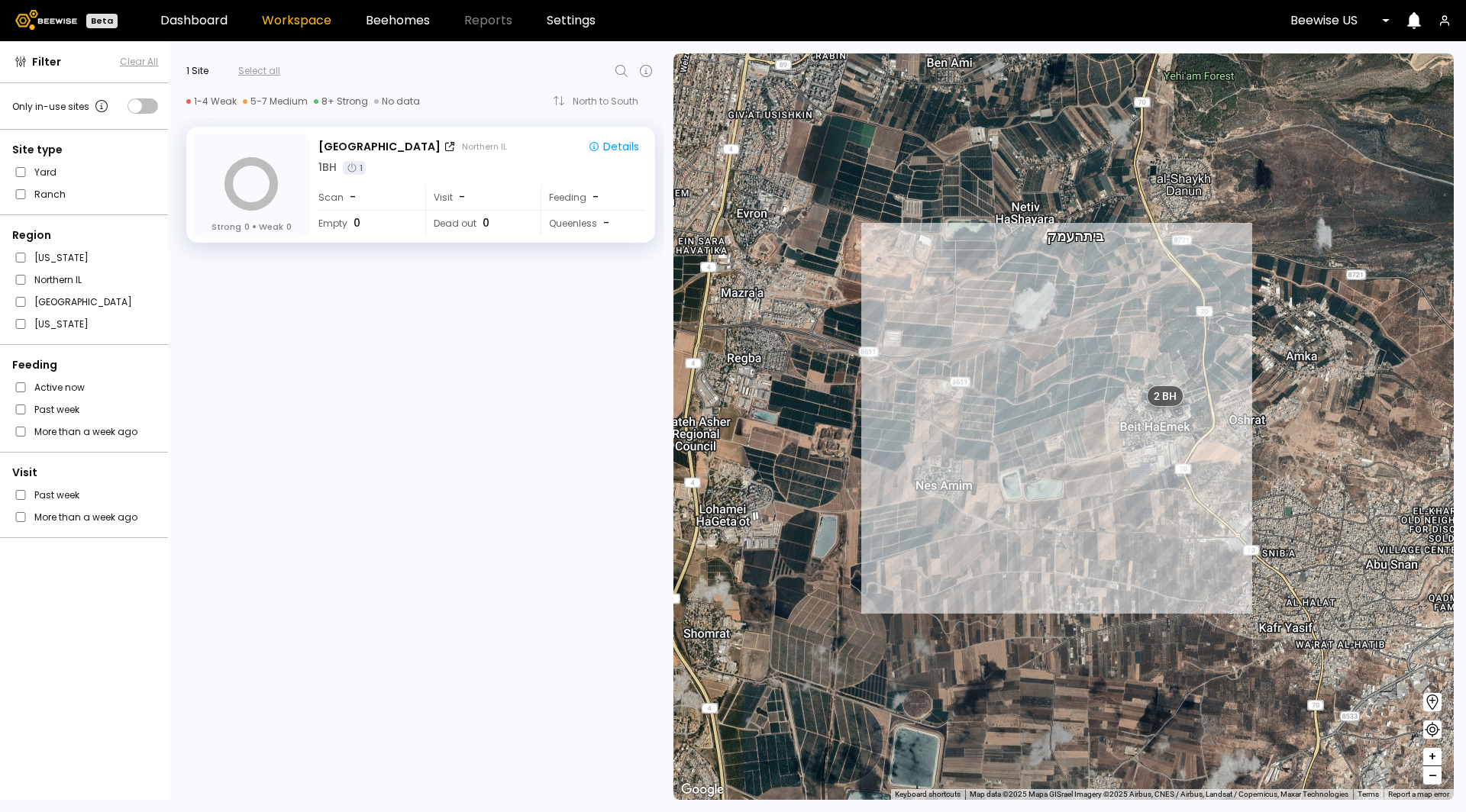
click at [1343, 40] on header "Beta Dashboard Workspace Beehomes Reports Settings Beewise [GEOGRAPHIC_DATA]" at bounding box center [733, 20] width 1466 height 41
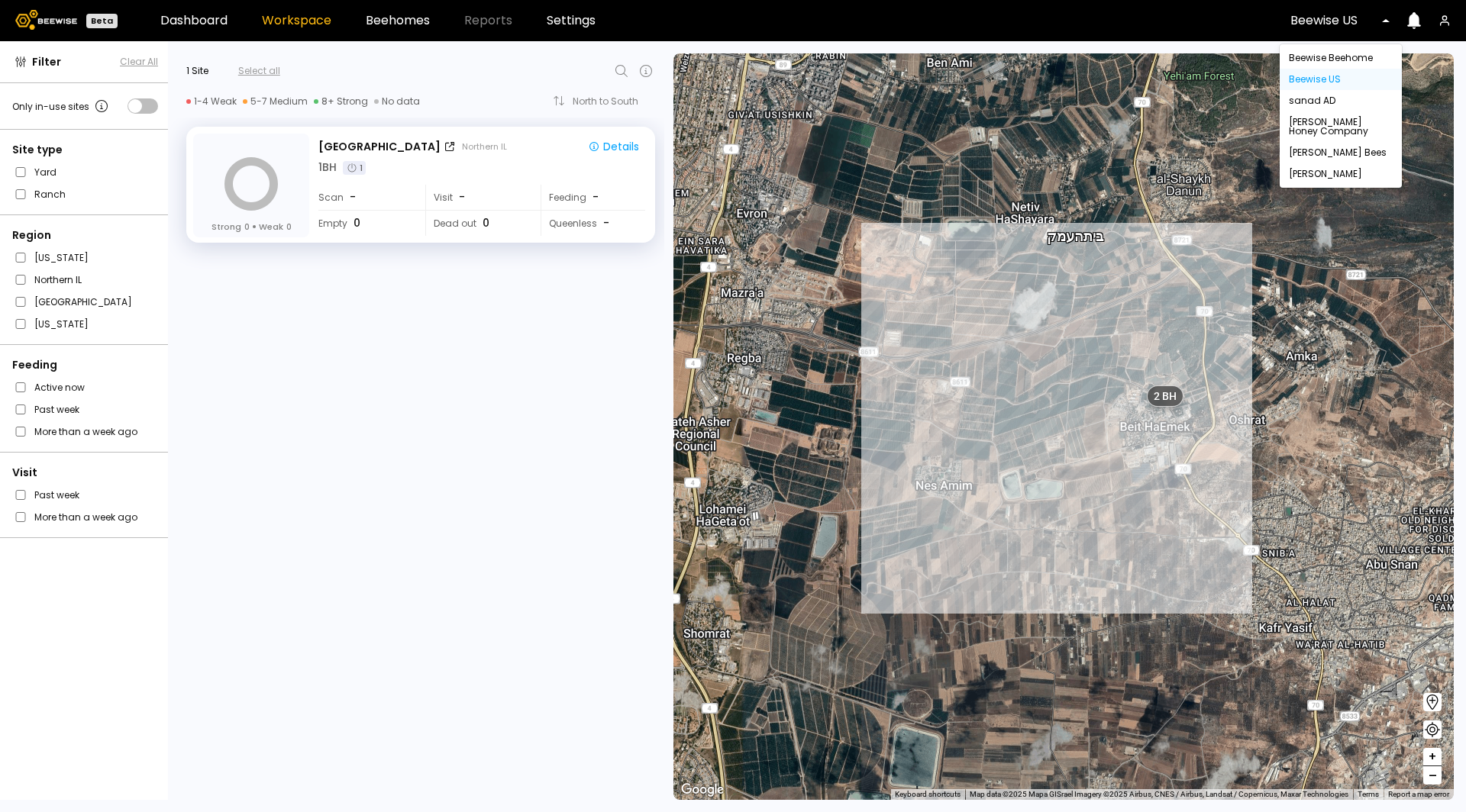
click at [1343, 29] on div "Beewise US" at bounding box center [1334, 20] width 110 height 35
click at [1334, 51] on div "Beewise Beehome" at bounding box center [1340, 58] width 122 height 21
click at [1326, 61] on div "Beewise Beehome" at bounding box center [1340, 58] width 104 height 9
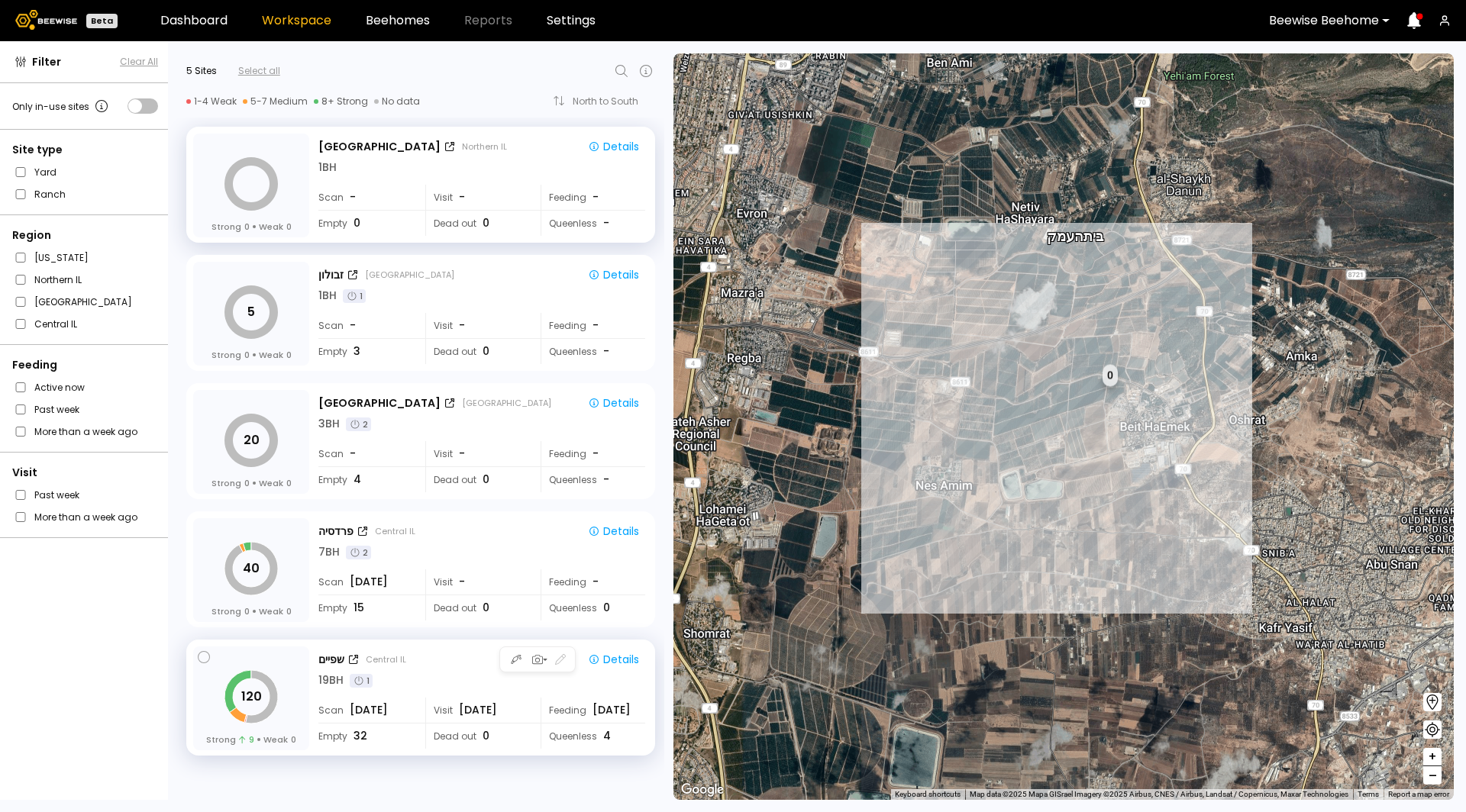
click at [516, 717] on div "Visit [DATE]" at bounding box center [476, 710] width 104 height 25
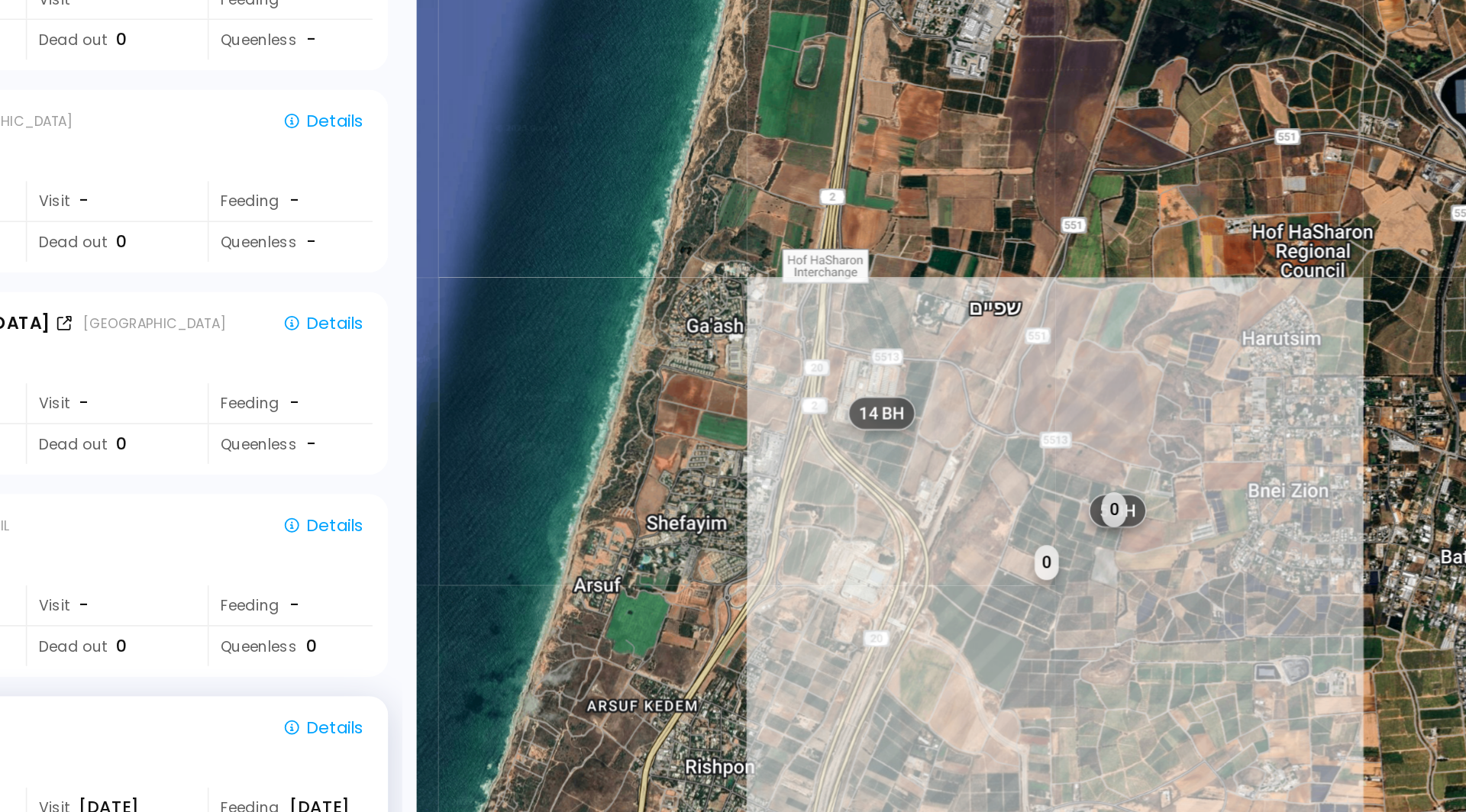
drag, startPoint x: 1226, startPoint y: 447, endPoint x: 1152, endPoint y: 434, distance: 75.1
click at [1152, 435] on div "14 BH 5 BH # 10038 7 BH 1 BH 2 BH 1 BH 1 BH 1 BH 1 BH 4 BH 1 BH 1 BH 1 BH 0 0 D…" at bounding box center [1063, 426] width 780 height 746
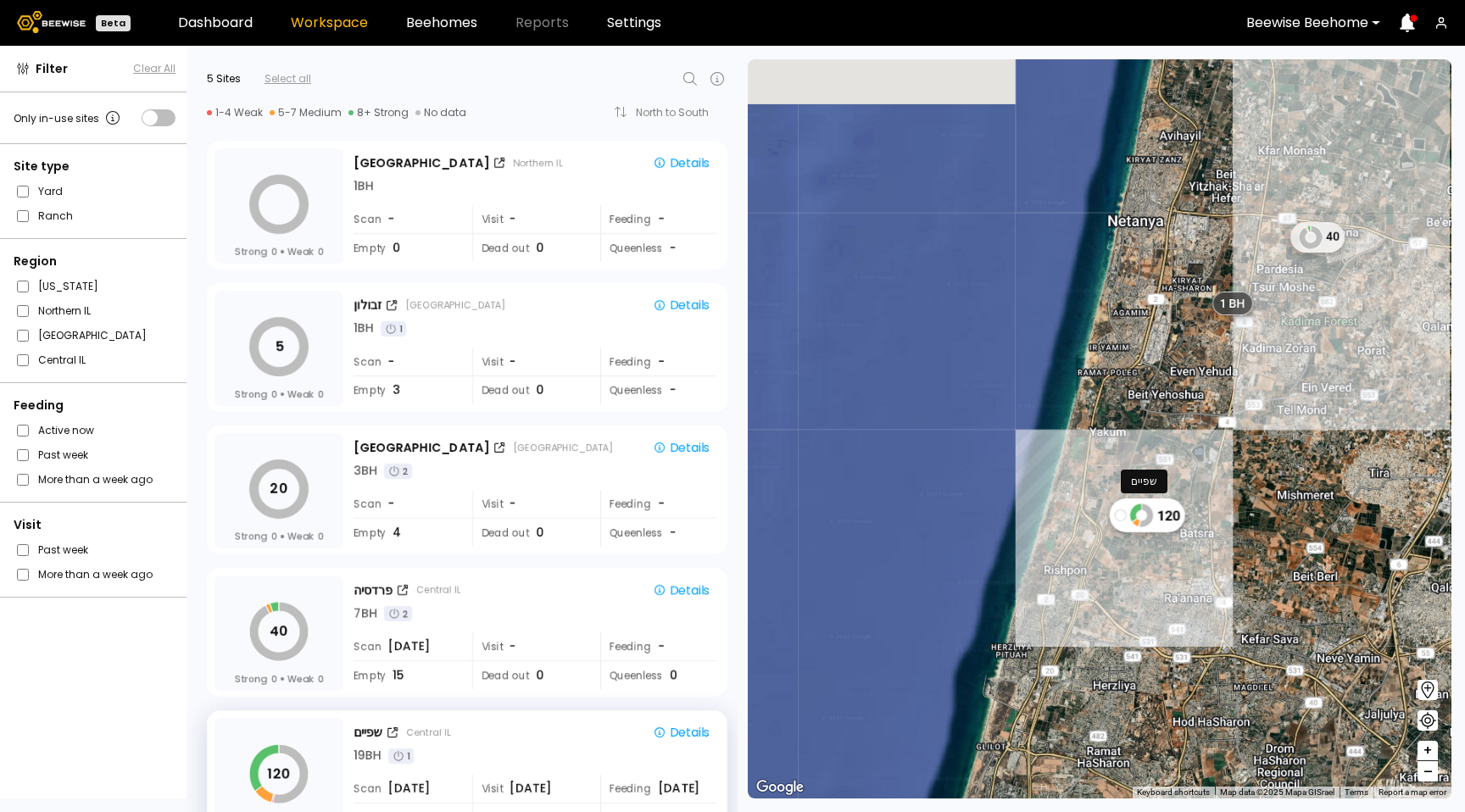
click at [1156, 513] on div "120" at bounding box center [1147, 515] width 75 height 34
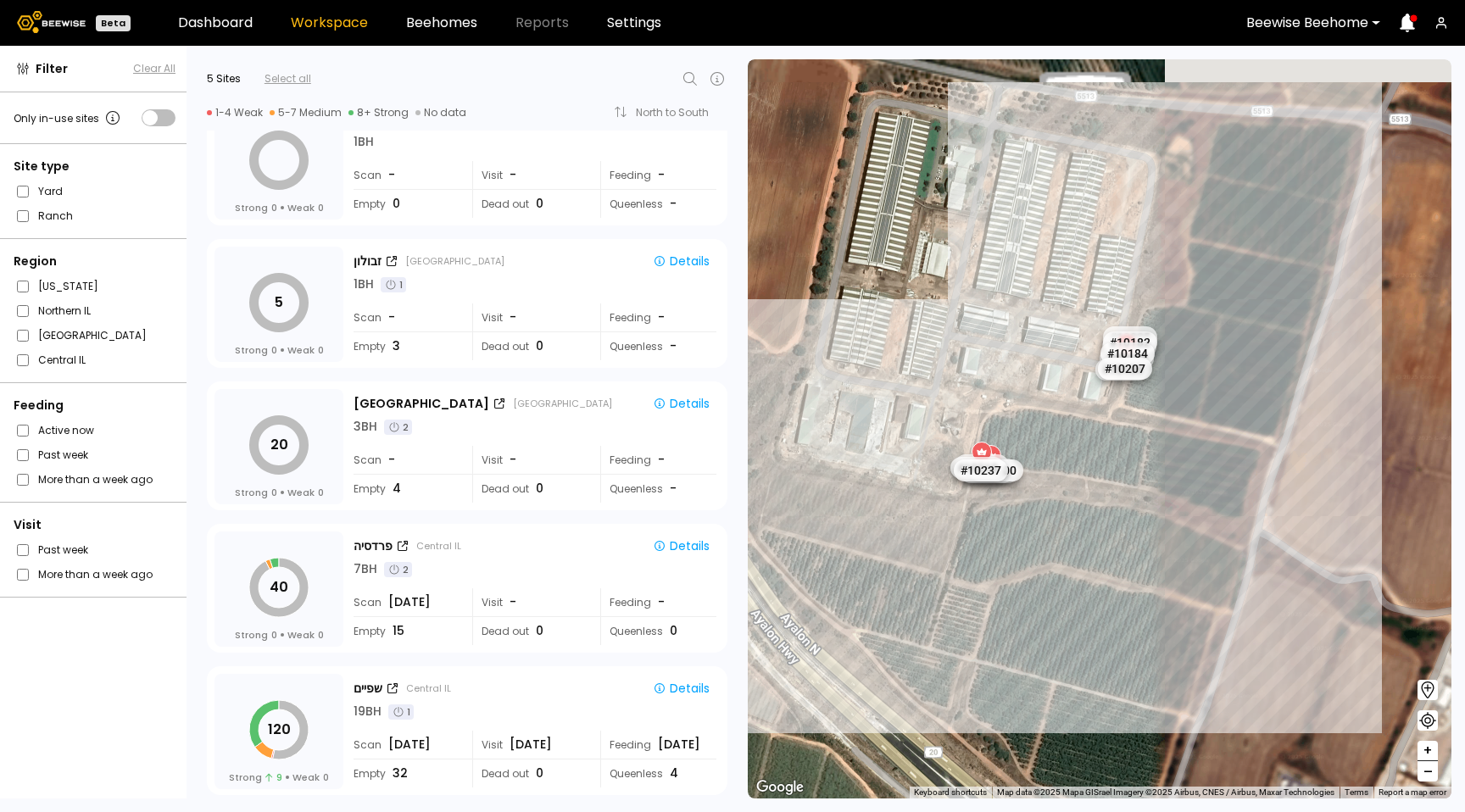
drag, startPoint x: 1164, startPoint y: 442, endPoint x: 1139, endPoint y: 478, distance: 43.8
click at [1139, 478] on div "# 10067 # 10108 # 10146 # 10154 # 10212 # 10038 # 10094 # 10111 # 10153 # 10025…" at bounding box center [1099, 428] width 703 height 739
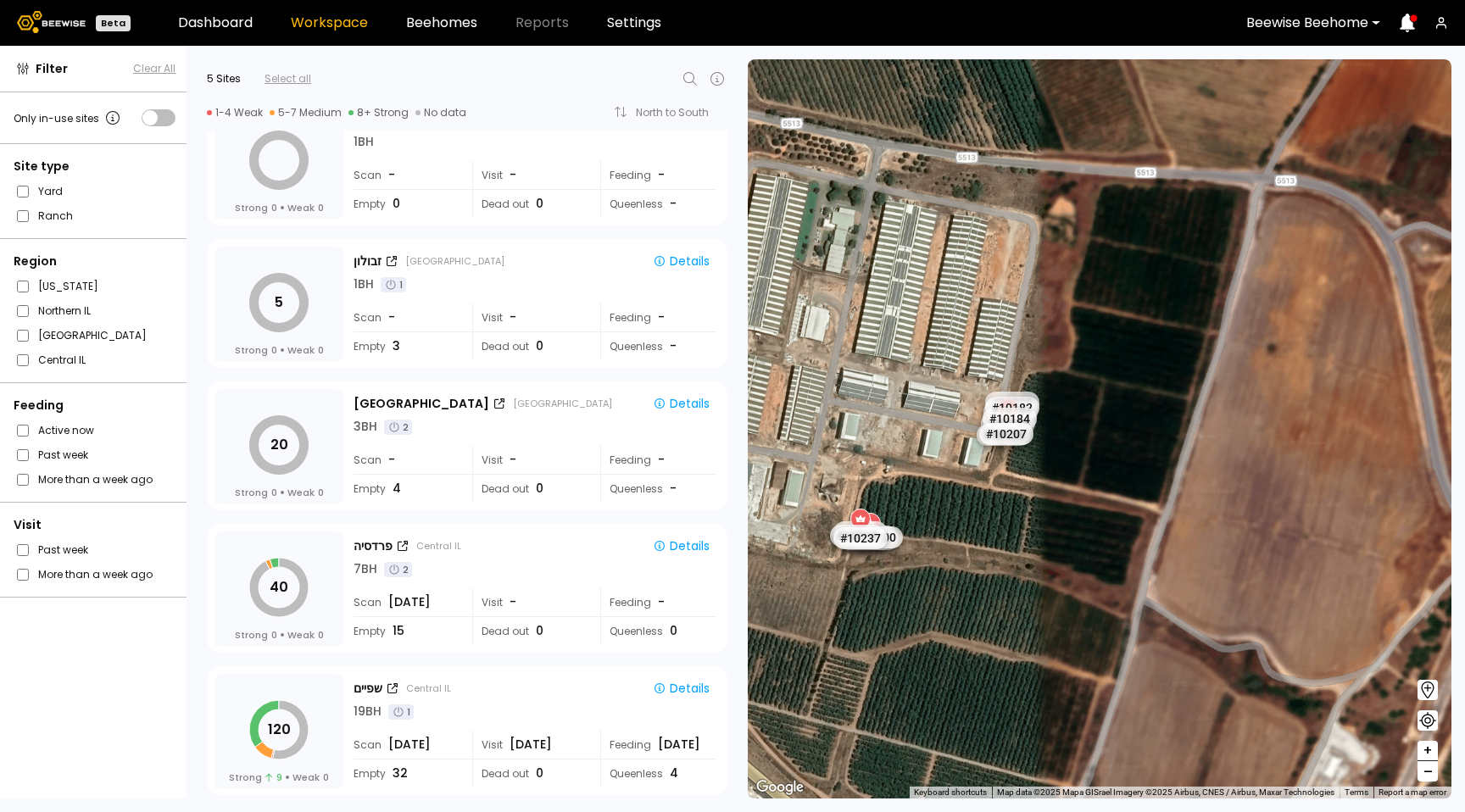
drag, startPoint x: 967, startPoint y: 545, endPoint x: 994, endPoint y: 425, distance: 123.0
click at [994, 425] on div "# 10067 # 10108 # 10146 # 10154 # 10212 # 10038 # 10094 # 10111 # 10153 # 10025…" at bounding box center [1099, 428] width 703 height 739
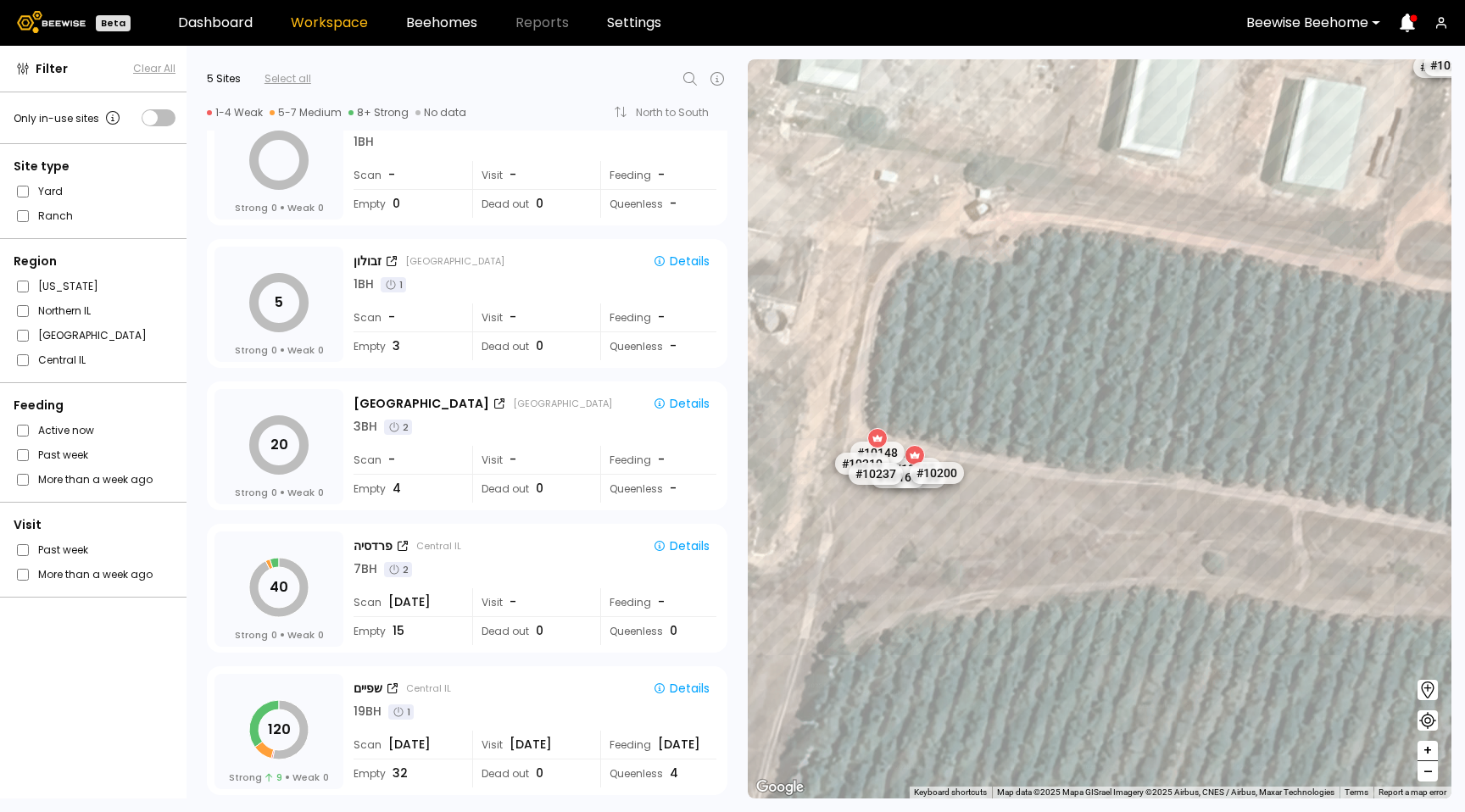
drag, startPoint x: 1037, startPoint y: 351, endPoint x: 1106, endPoint y: 270, distance: 106.4
click at [1109, 269] on div "# 10067 # 10108 # 10146 # 10154 # 10212 # 10038 # 10094 # 10111 # 10153 # 10025…" at bounding box center [1099, 428] width 703 height 739
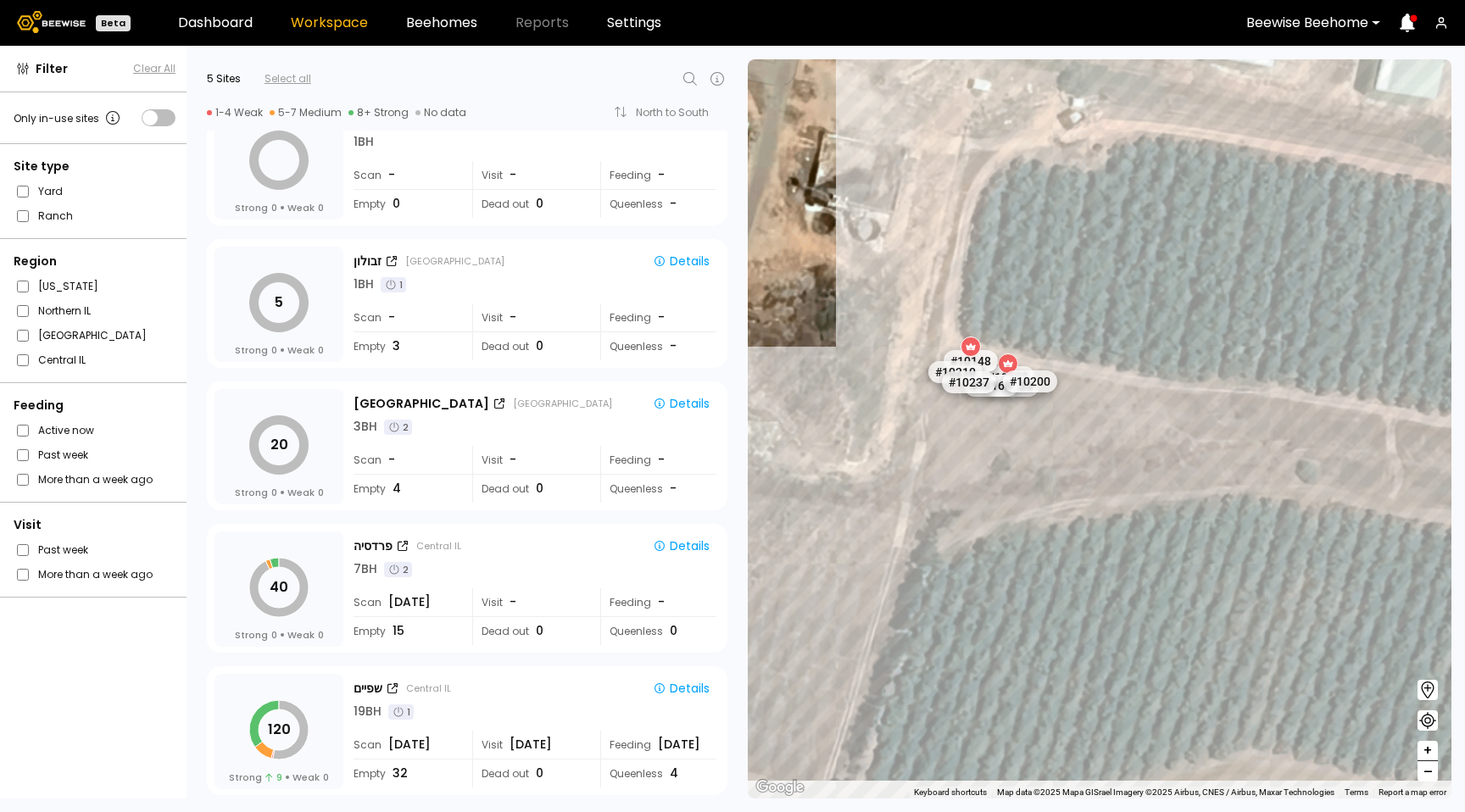
drag, startPoint x: 1338, startPoint y: 468, endPoint x: 947, endPoint y: 400, distance: 396.9
click at [952, 401] on div "# 10067 # 10108 # 10146 # 10154 # 10212 # 10038 # 10094 # 10111 # 10153 # 10025…" at bounding box center [1099, 428] width 703 height 739
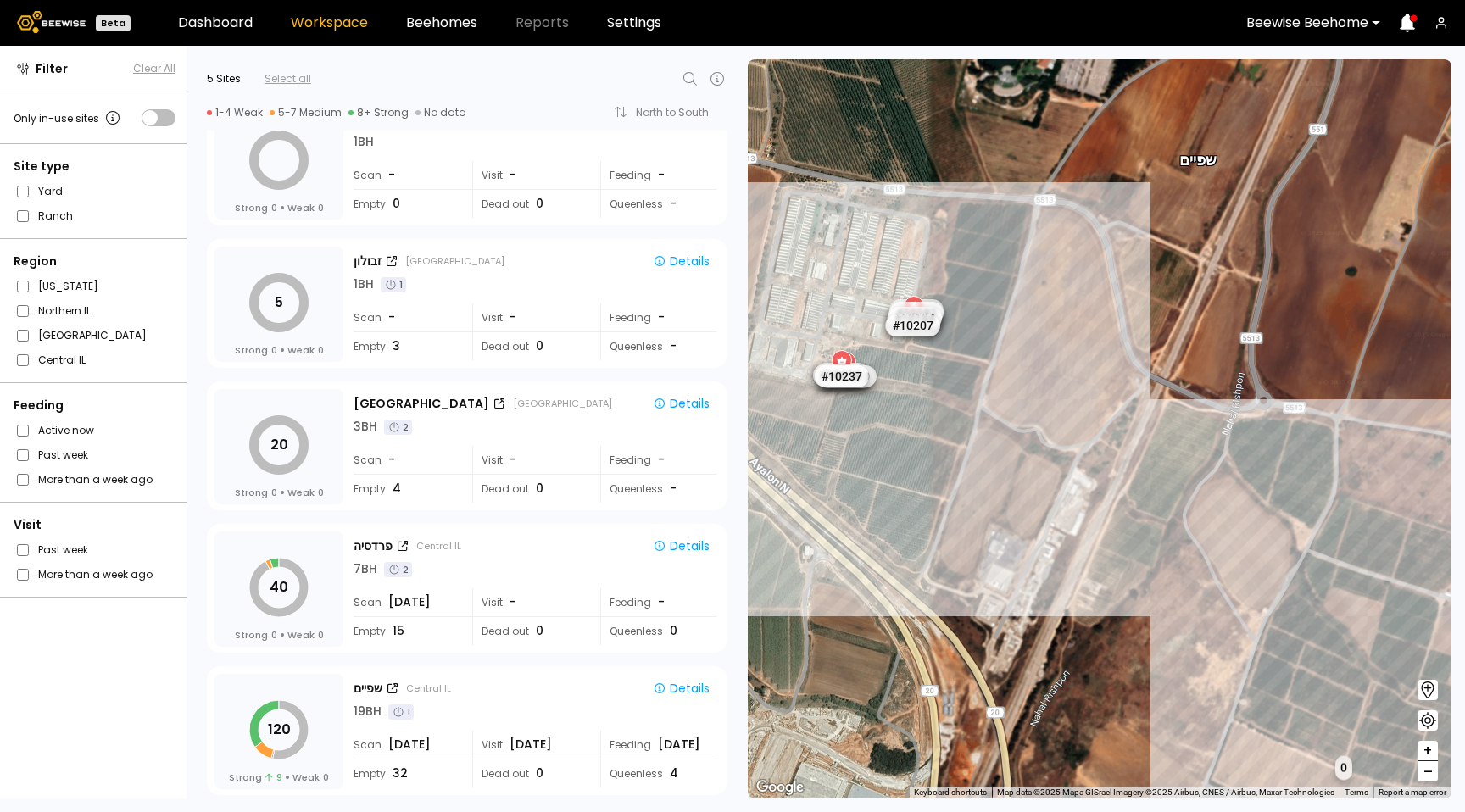
drag, startPoint x: 1172, startPoint y: 460, endPoint x: 864, endPoint y: 348, distance: 327.7
click at [864, 349] on div "1 BH 1 BH 1 BH 1 BH 1 BH # 10038 1 BH 1 BH 1 BH # 10025 # 10027 # 10078 # 10105…" at bounding box center [1099, 428] width 703 height 739
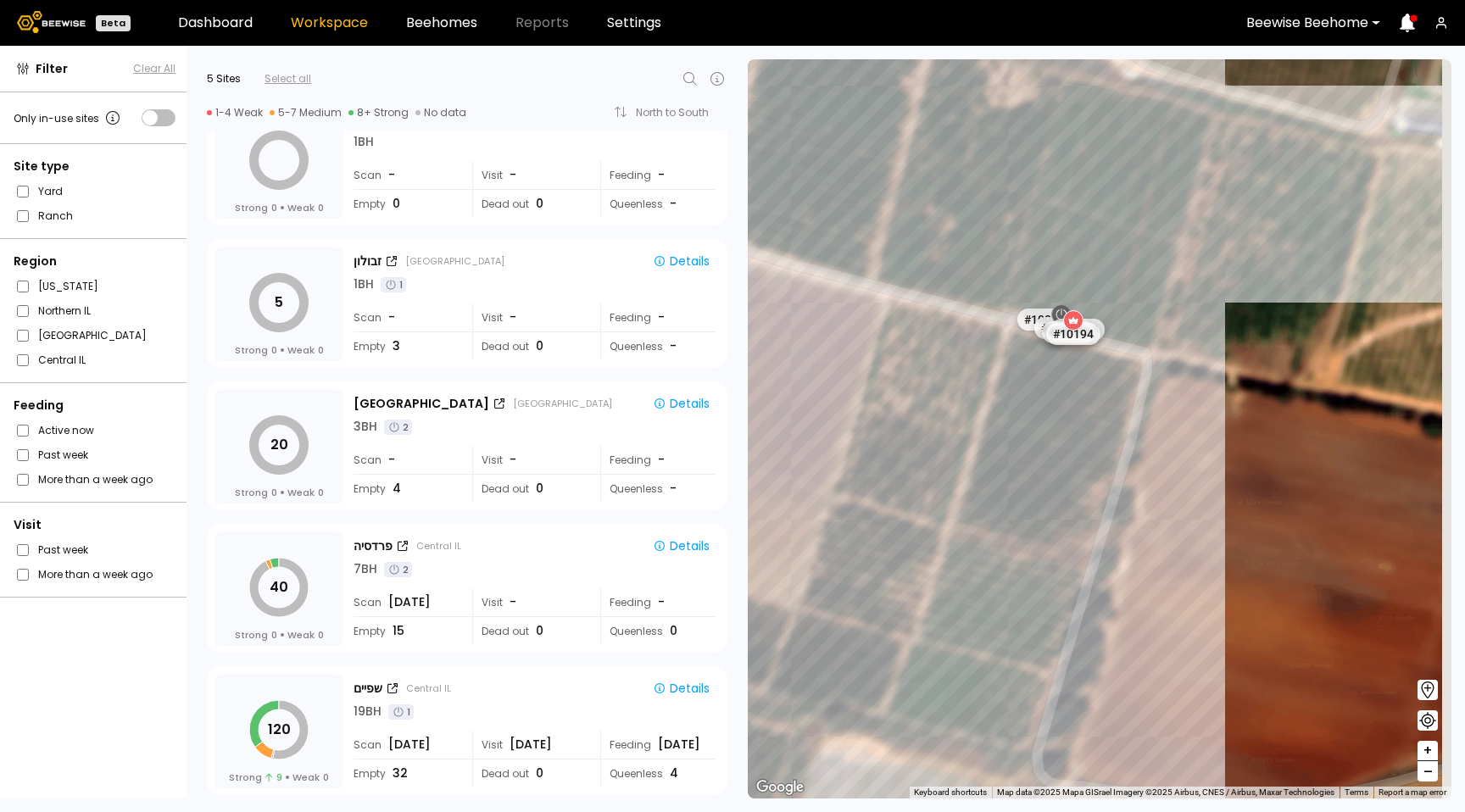
drag, startPoint x: 1083, startPoint y: 341, endPoint x: 897, endPoint y: 351, distance: 186.3
click at [896, 352] on div "# 10067 # 10108 # 10146 # 10154 # 10212 # 10038 # 10094 # 10111 # 10153 # 10025…" at bounding box center [1099, 428] width 703 height 739
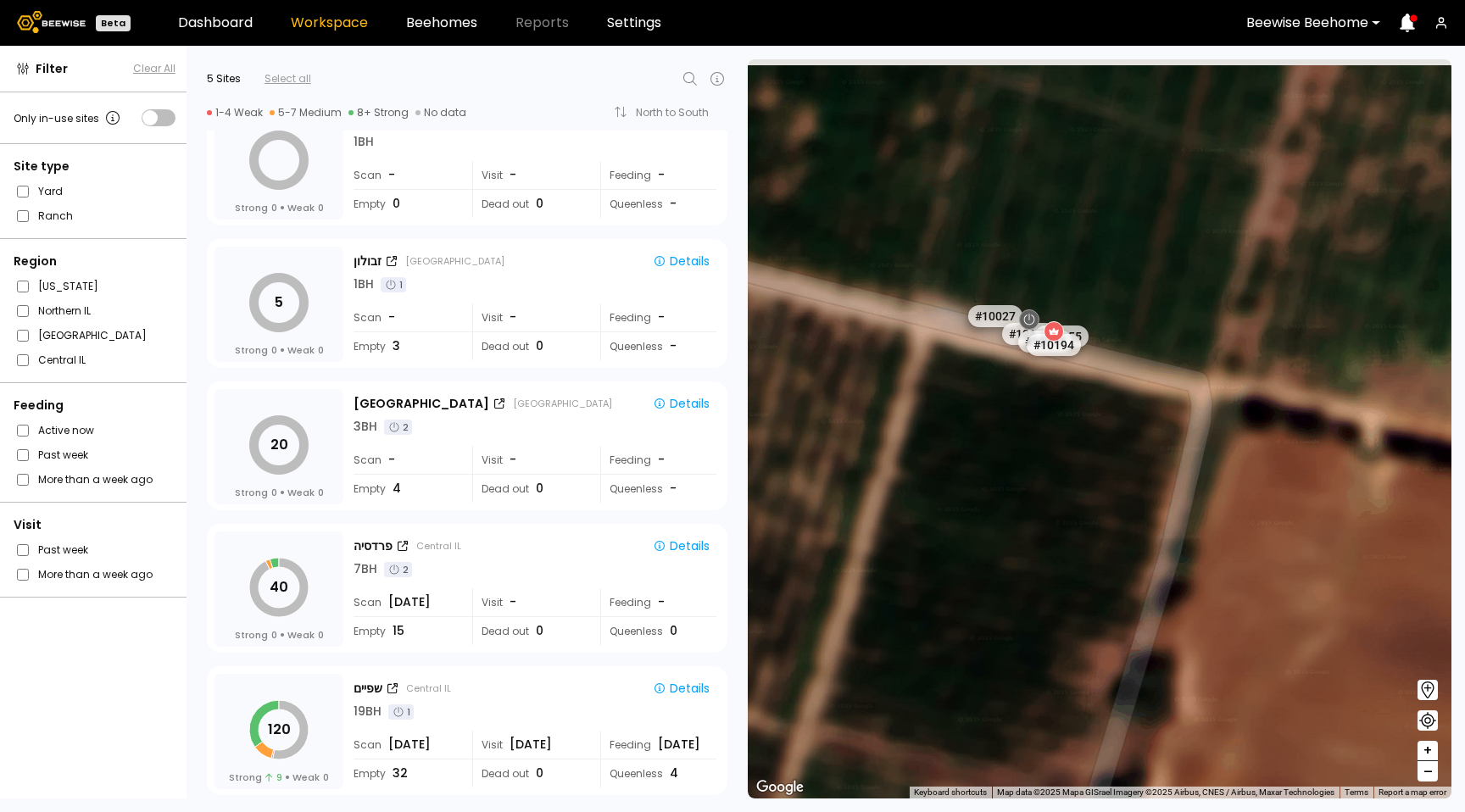
drag, startPoint x: 1210, startPoint y: 359, endPoint x: 1121, endPoint y: 363, distance: 89.1
click at [1121, 365] on div "# 10067 # 10108 # 10146 # 10154 # 10212 # 10038 # 10094 # 10111 # 10153 # 10025…" at bounding box center [1099, 428] width 703 height 739
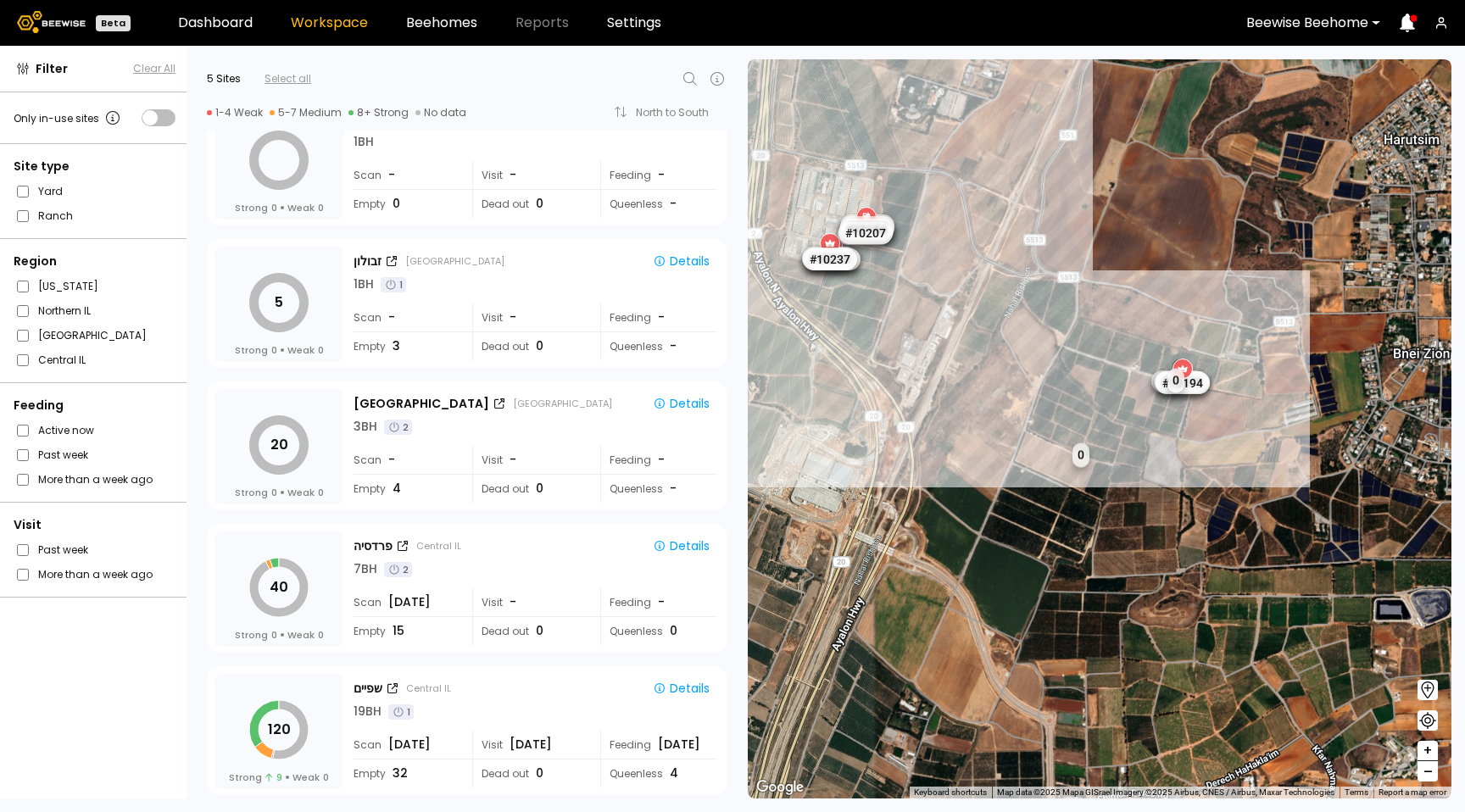
drag, startPoint x: 942, startPoint y: 254, endPoint x: 1075, endPoint y: 409, distance: 204.2
click at [1076, 409] on div "1 BH 1 BH 1 BH 1 BH 1 BH # 10038 1 BH 1 BH 1 BH # 10025 # 10027 # 10078 # 10105…" at bounding box center [1099, 428] width 703 height 739
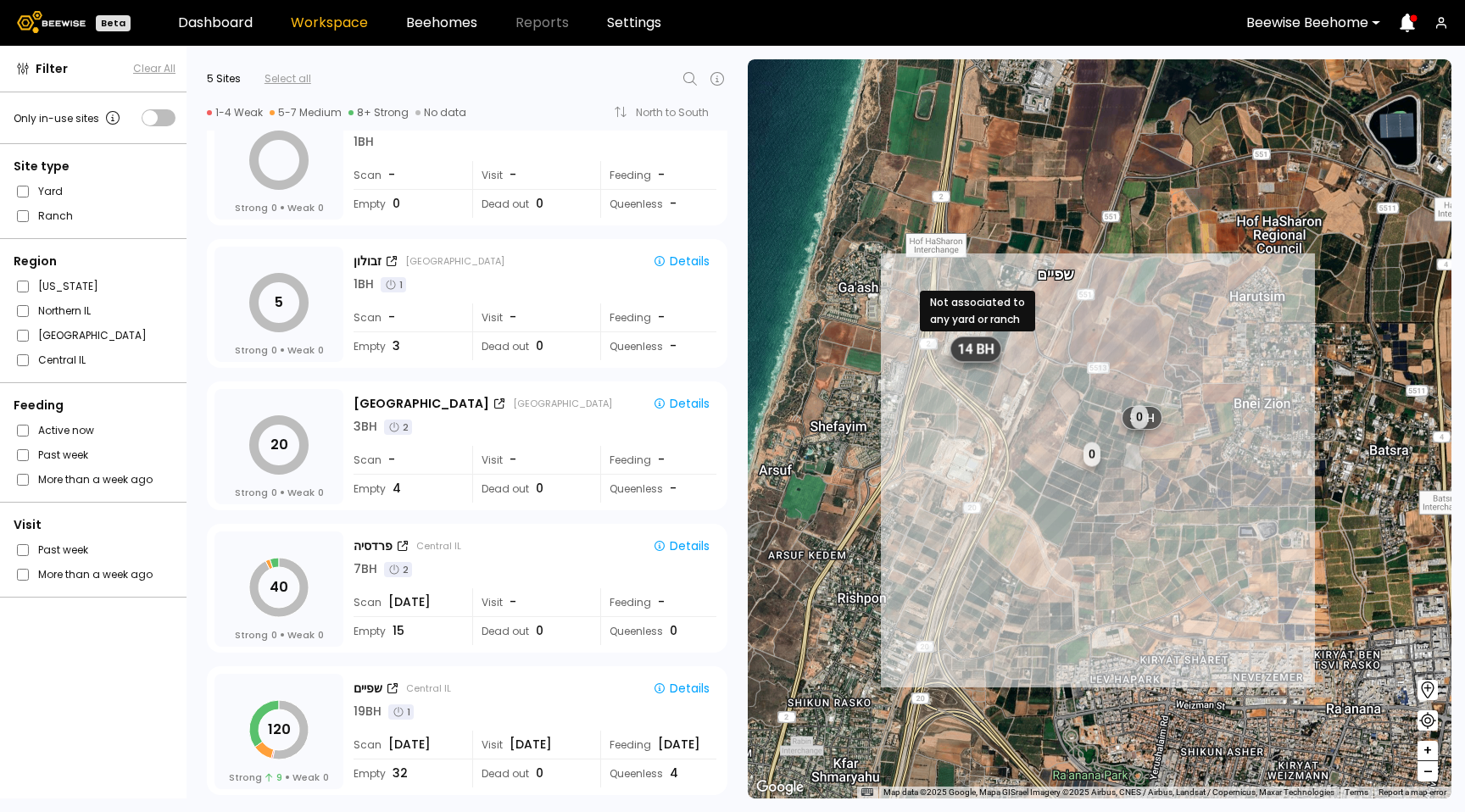
click at [979, 356] on span "14 BH" at bounding box center [976, 349] width 37 height 18
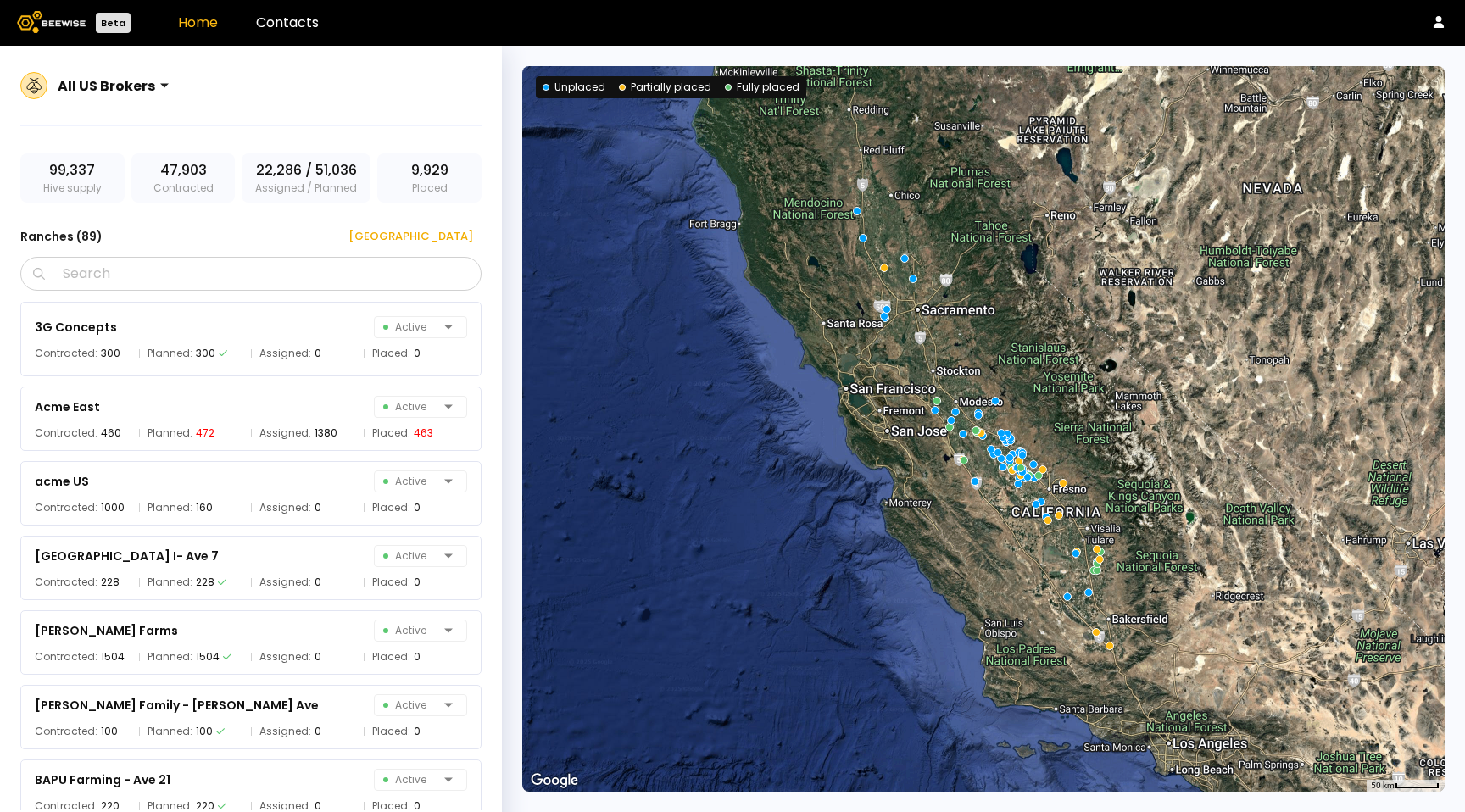
click at [297, 255] on div "All US Brokers 99,337 Hive supply 47,903 Contracted 22,286 / 51,036 Assigned / …" at bounding box center [250, 449] width 502 height 807
click at [297, 261] on input "Search" at bounding box center [257, 274] width 417 height 33
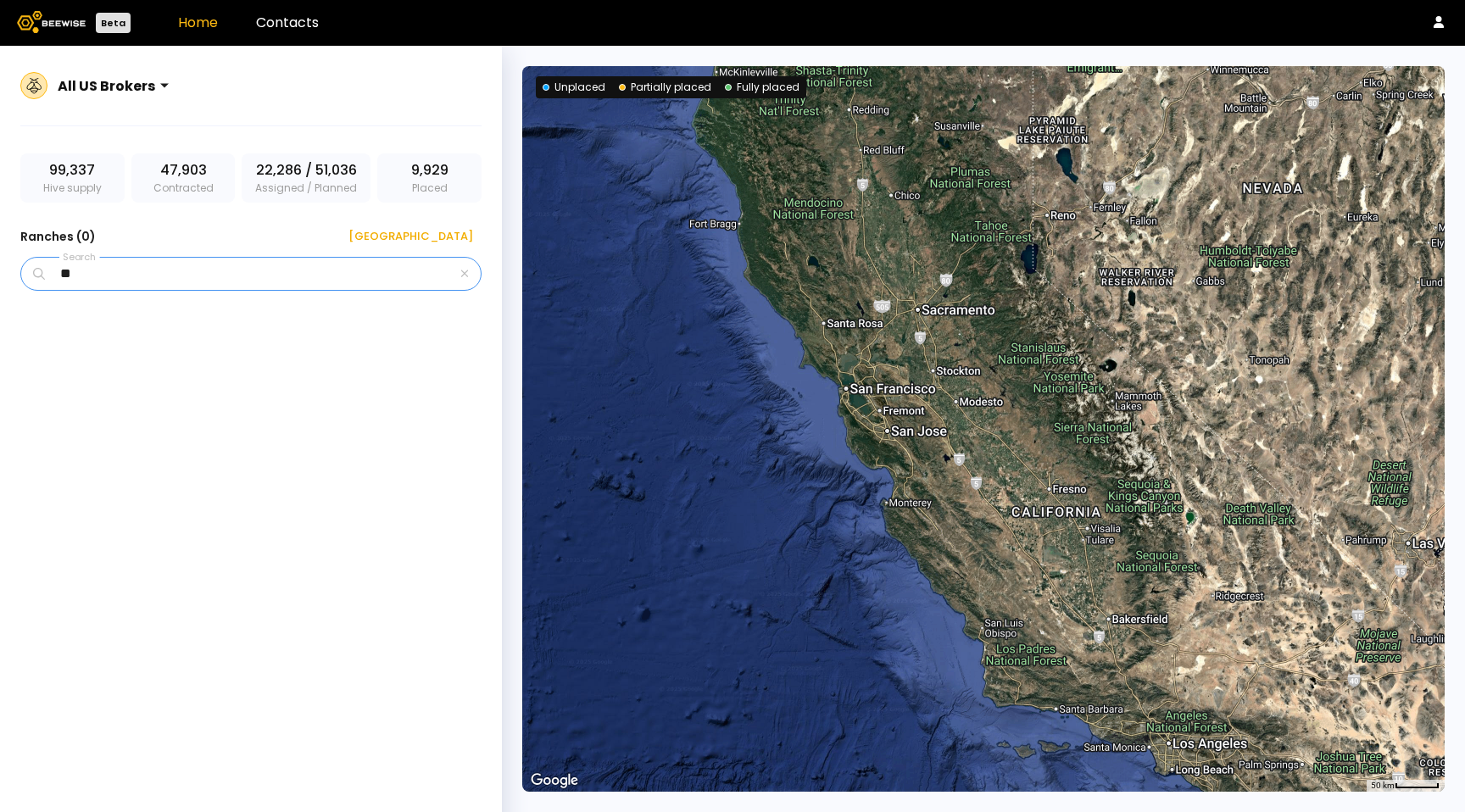
type input "*"
type input "****"
click at [90, 335] on div "Seis Ranch Kiwi" at bounding box center [81, 327] width 94 height 21
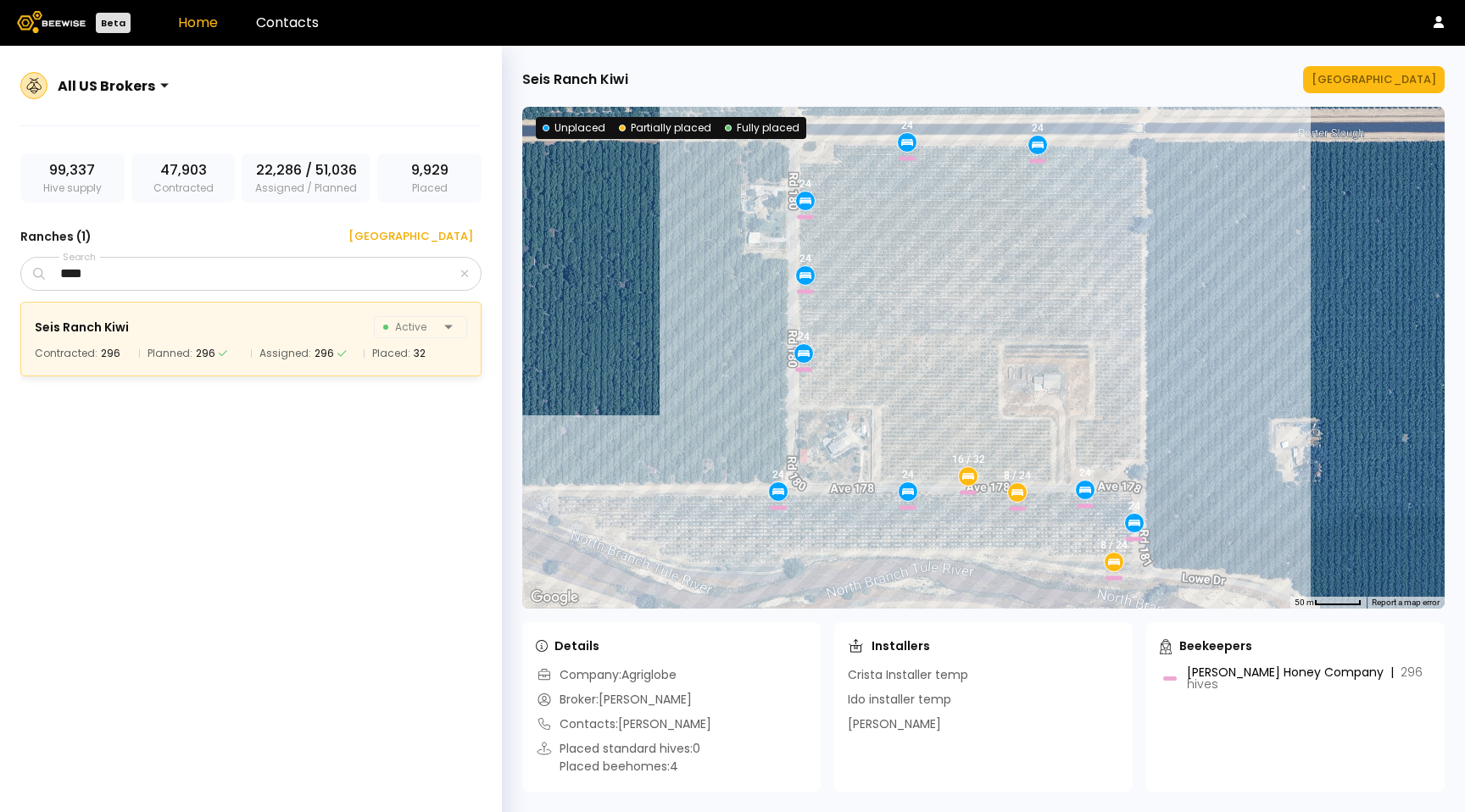
drag, startPoint x: 875, startPoint y: 432, endPoint x: 729, endPoint y: 422, distance: 146.3
click at [734, 423] on div "24 8 / 24 24 24 24 24 8 / 24 24 24 24 16 / 32 24" at bounding box center [983, 357] width 923 height 501
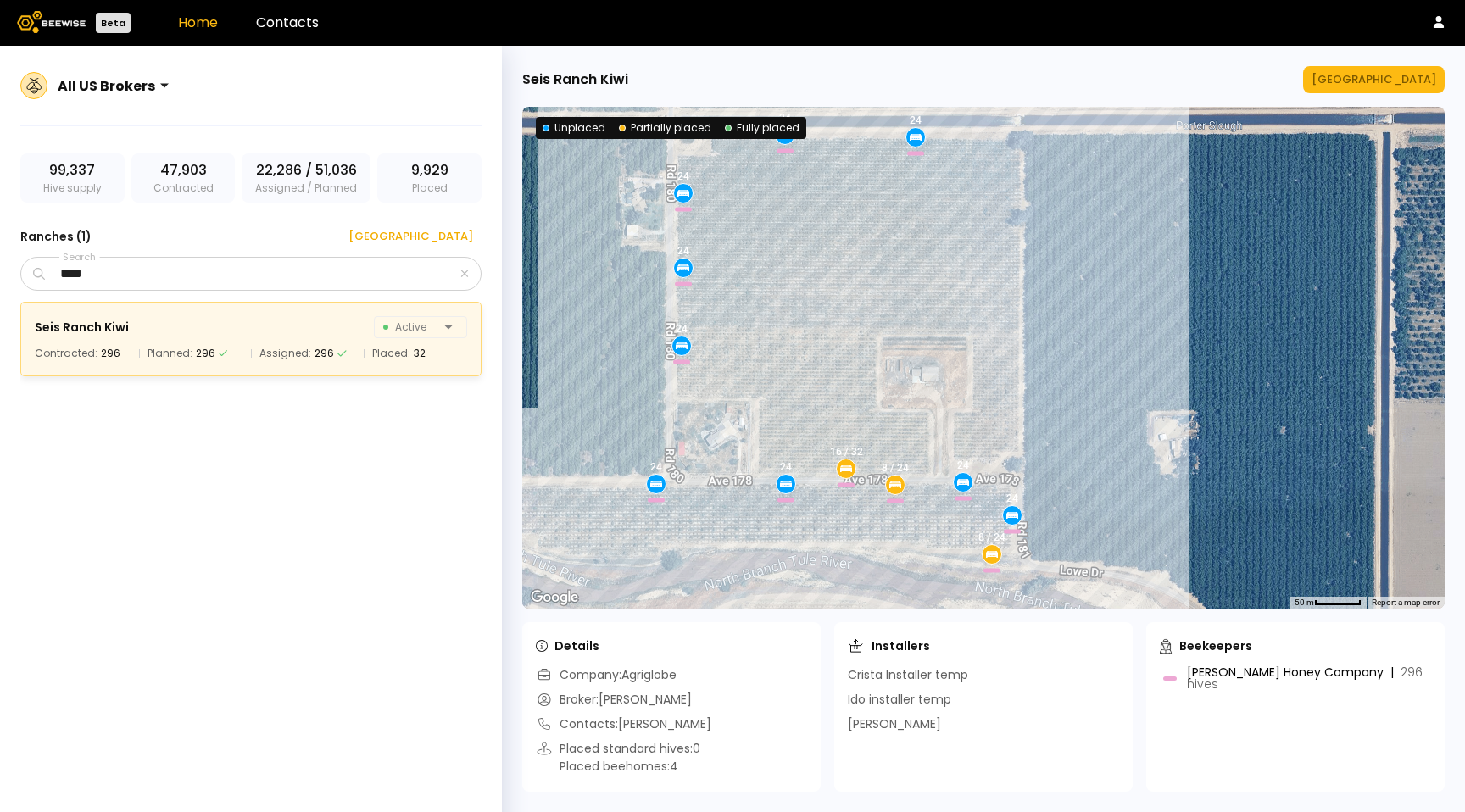
drag, startPoint x: 1190, startPoint y: 389, endPoint x: 1071, endPoint y: 385, distance: 119.1
click at [1068, 388] on div "24 8 / 24 24 24 24 24 8 / 24 24 24 24 16 / 32 24" at bounding box center [983, 357] width 923 height 501
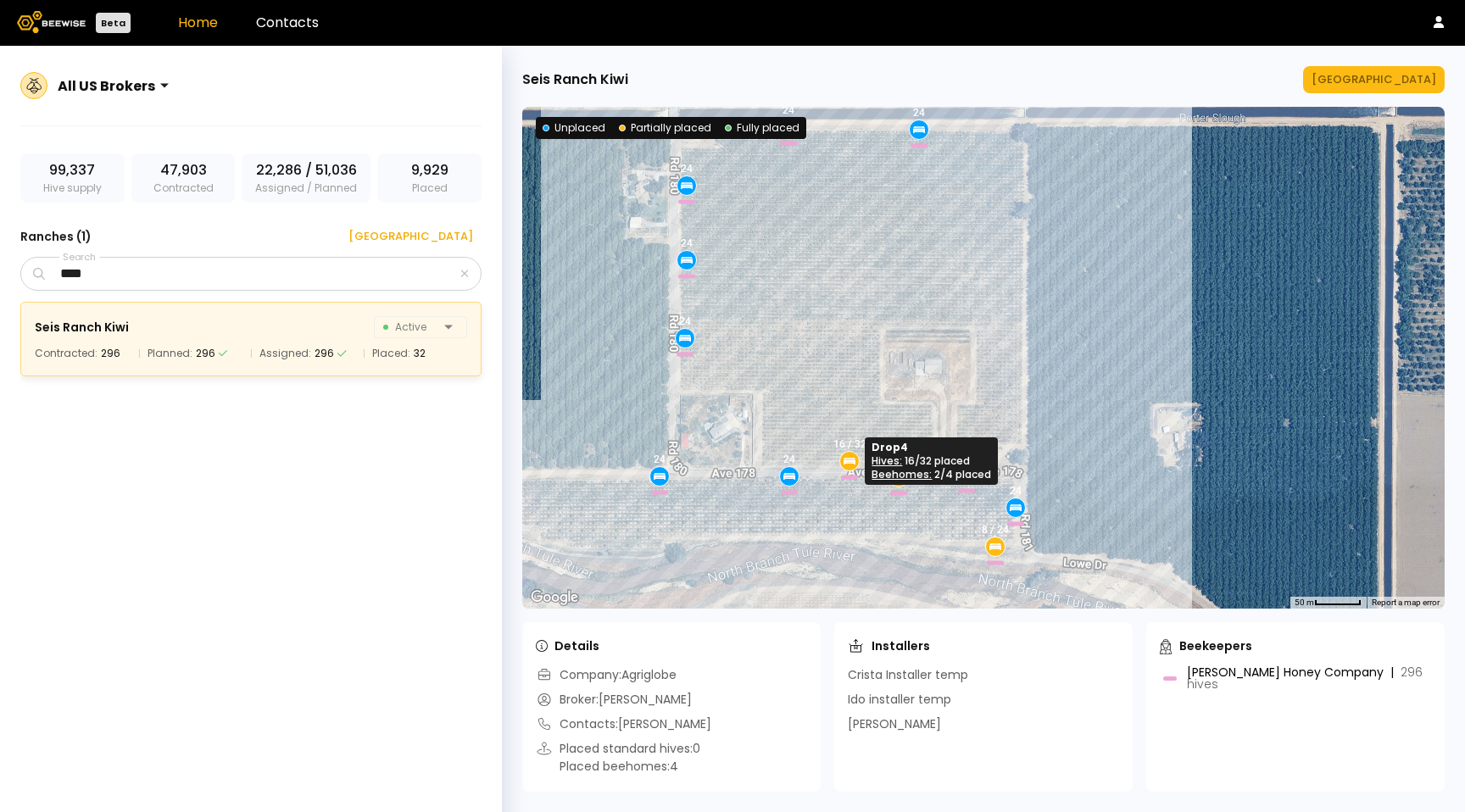
click at [851, 456] on icon at bounding box center [849, 461] width 15 height 15
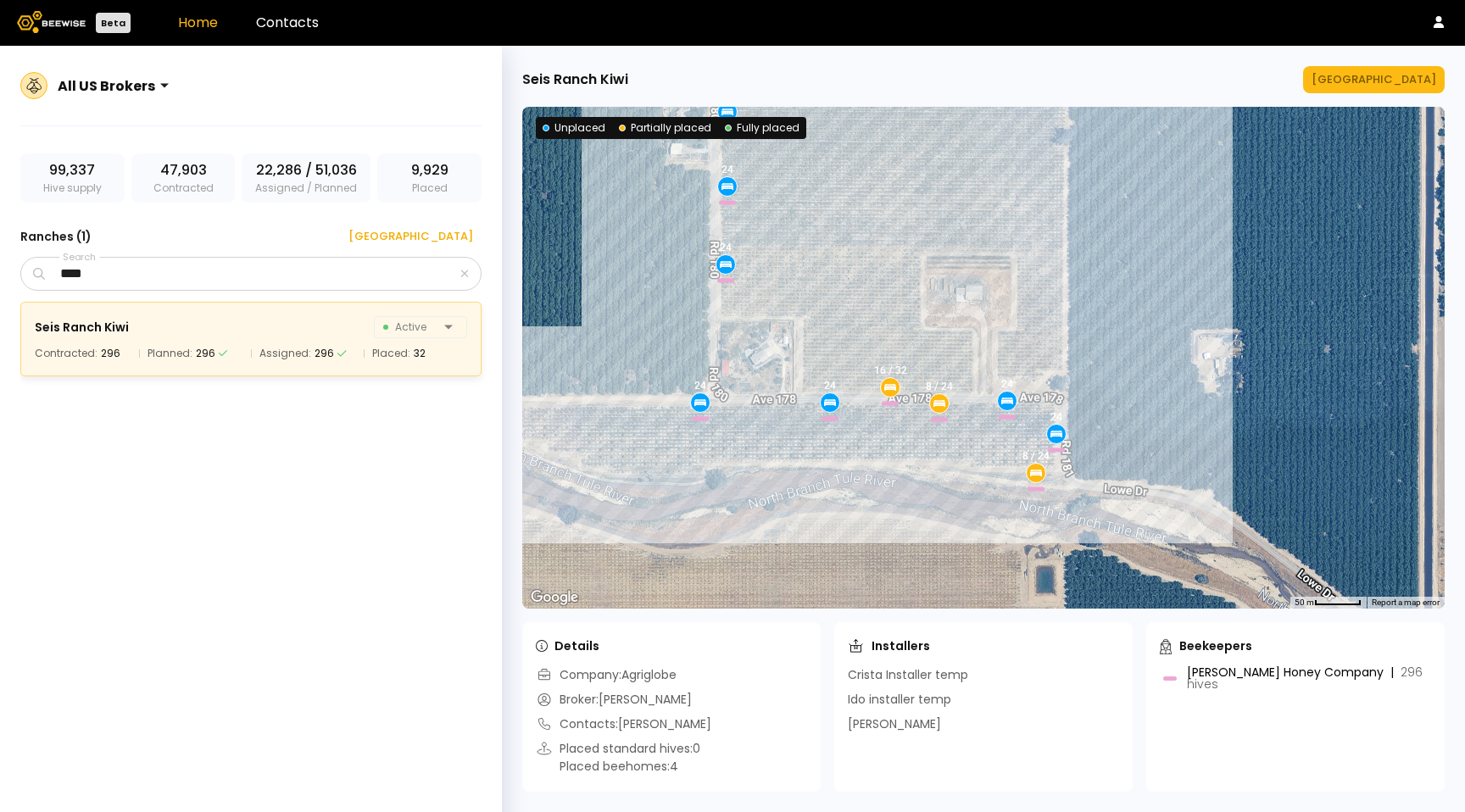
drag, startPoint x: 1237, startPoint y: 326, endPoint x: 1082, endPoint y: 323, distance: 155.0
click at [1079, 324] on div "24 8 / 24 24 24 24 24 8 / 24 24 24 24 16 / 32 24" at bounding box center [983, 357] width 923 height 501
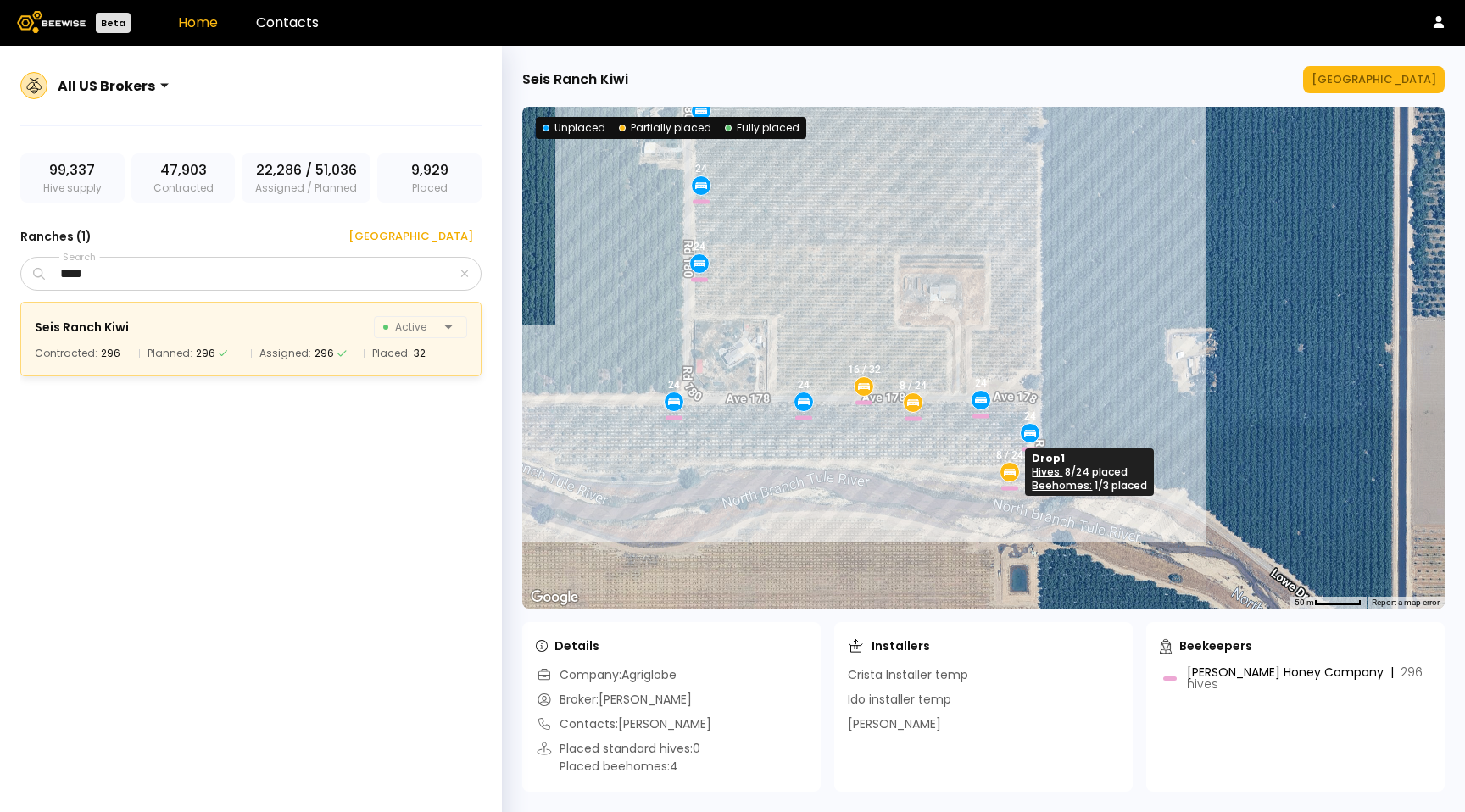
click at [1009, 469] on icon at bounding box center [1010, 470] width 11 height 2
click at [1388, 76] on div "Manage Ranch" at bounding box center [1374, 79] width 125 height 17
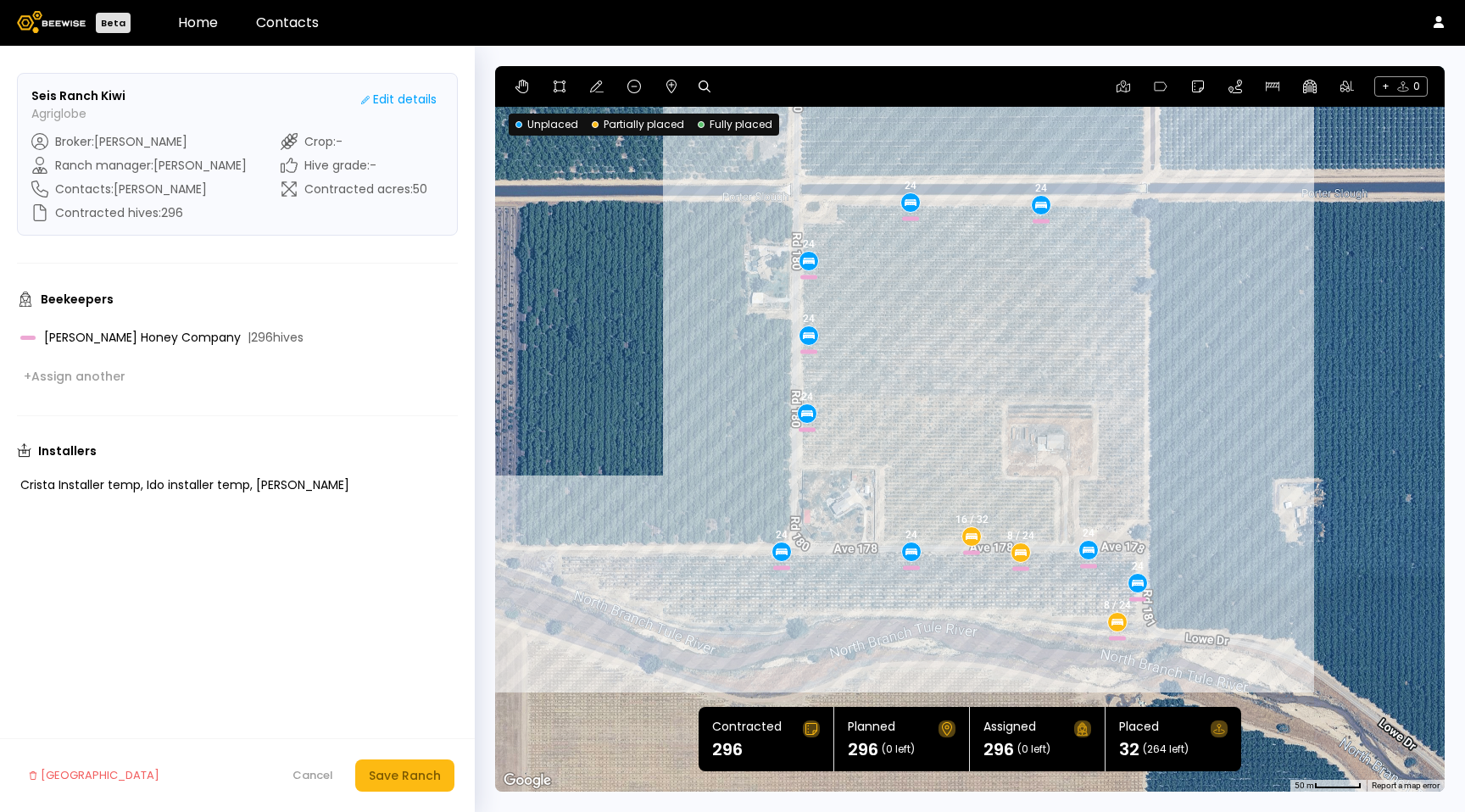
drag, startPoint x: 1343, startPoint y: 586, endPoint x: 1222, endPoint y: 567, distance: 122.5
click at [1222, 567] on div "24 8 / 24 24 24 24 24 8 / 24 24 24 24 16 / 32 24" at bounding box center [970, 429] width 950 height 726
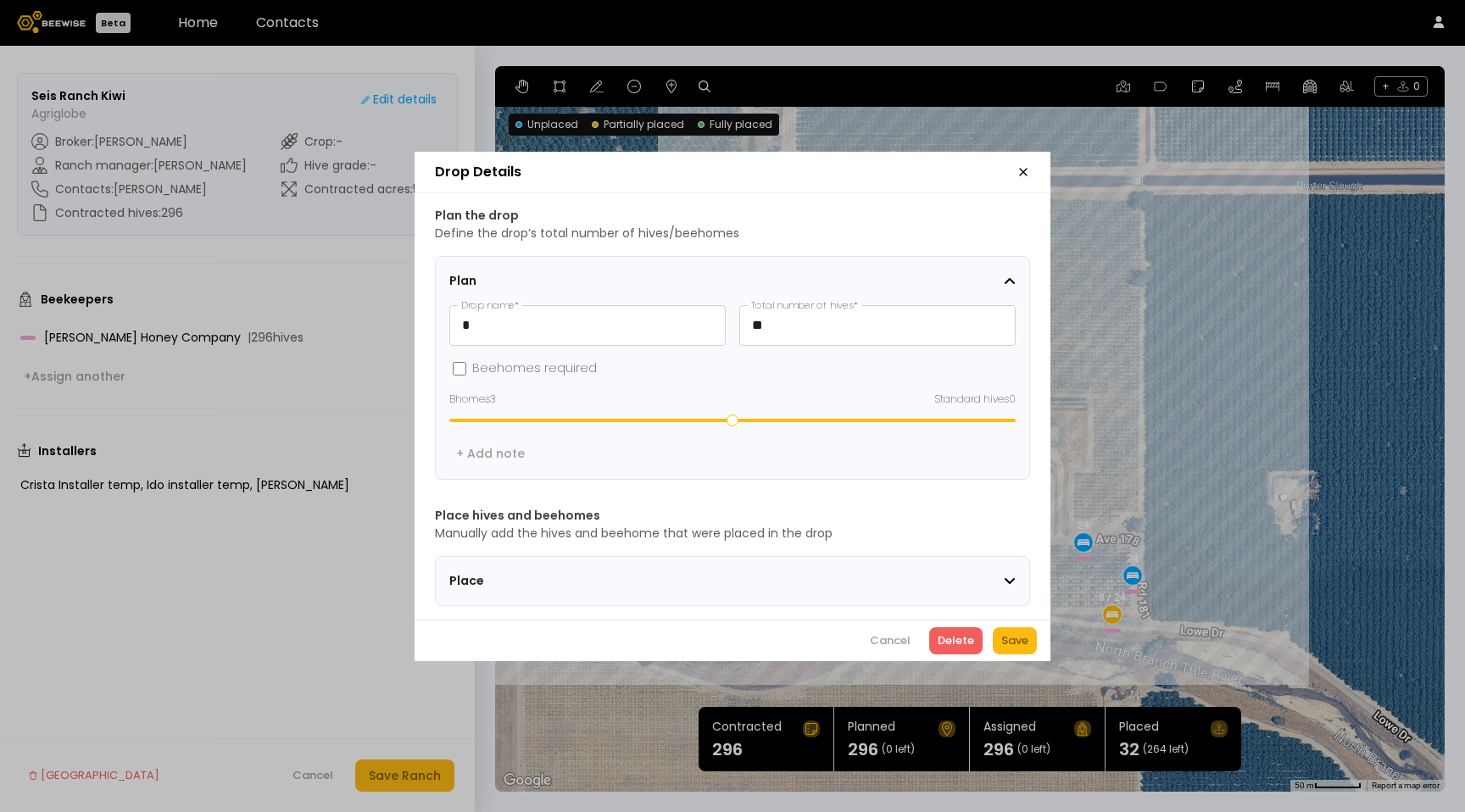
click at [1110, 613] on div "Drop Details Plan the drop Define the drop’s total number of hives/beehomes Pla…" at bounding box center [732, 406] width 1465 height 812
click at [779, 573] on div "Place" at bounding box center [726, 582] width 555 height 18
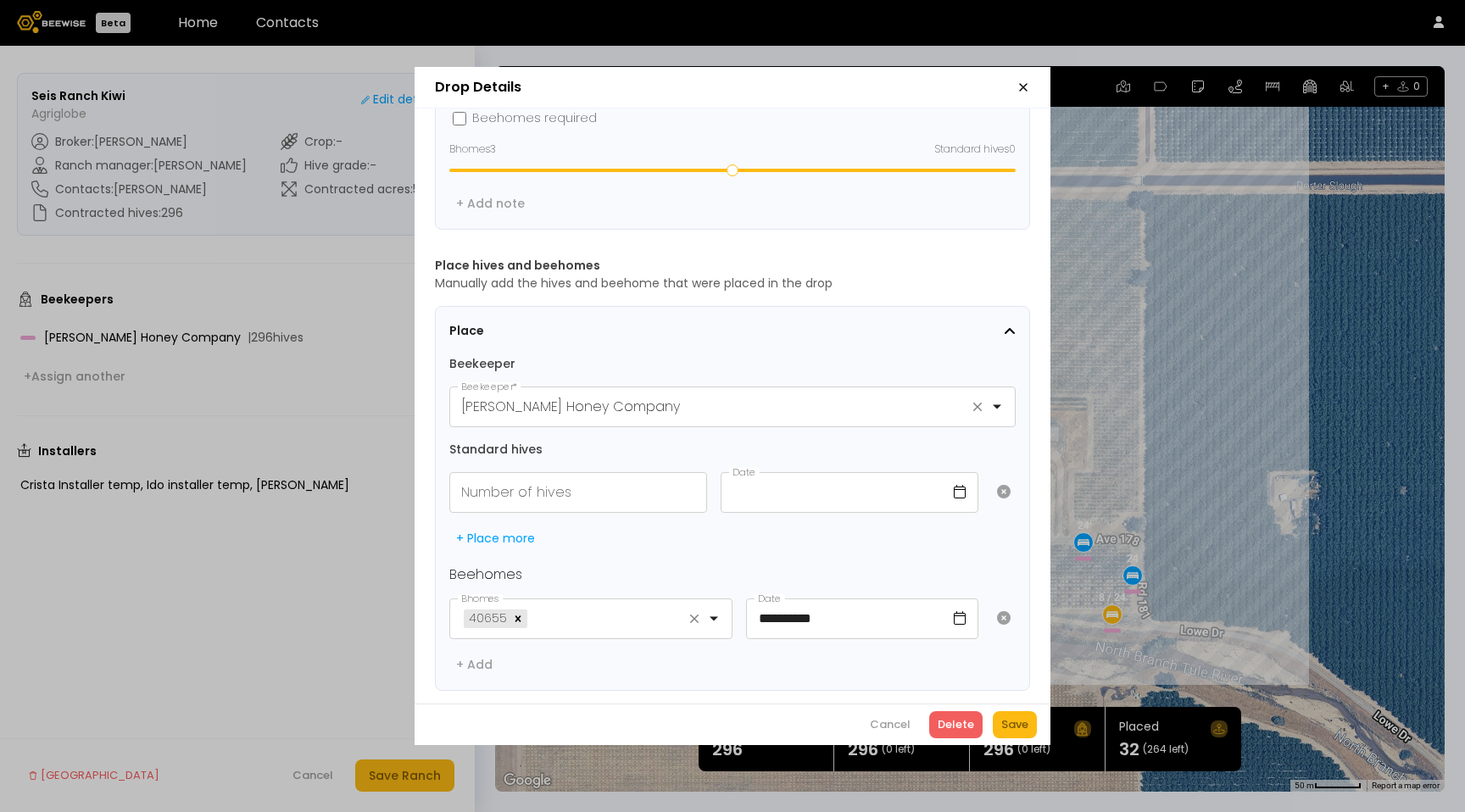
scroll to position [175, 0]
click at [1021, 80] on header "Drop Details" at bounding box center [732, 88] width 636 height 42
click at [1024, 82] on icon "button" at bounding box center [1024, 87] width 14 height 14
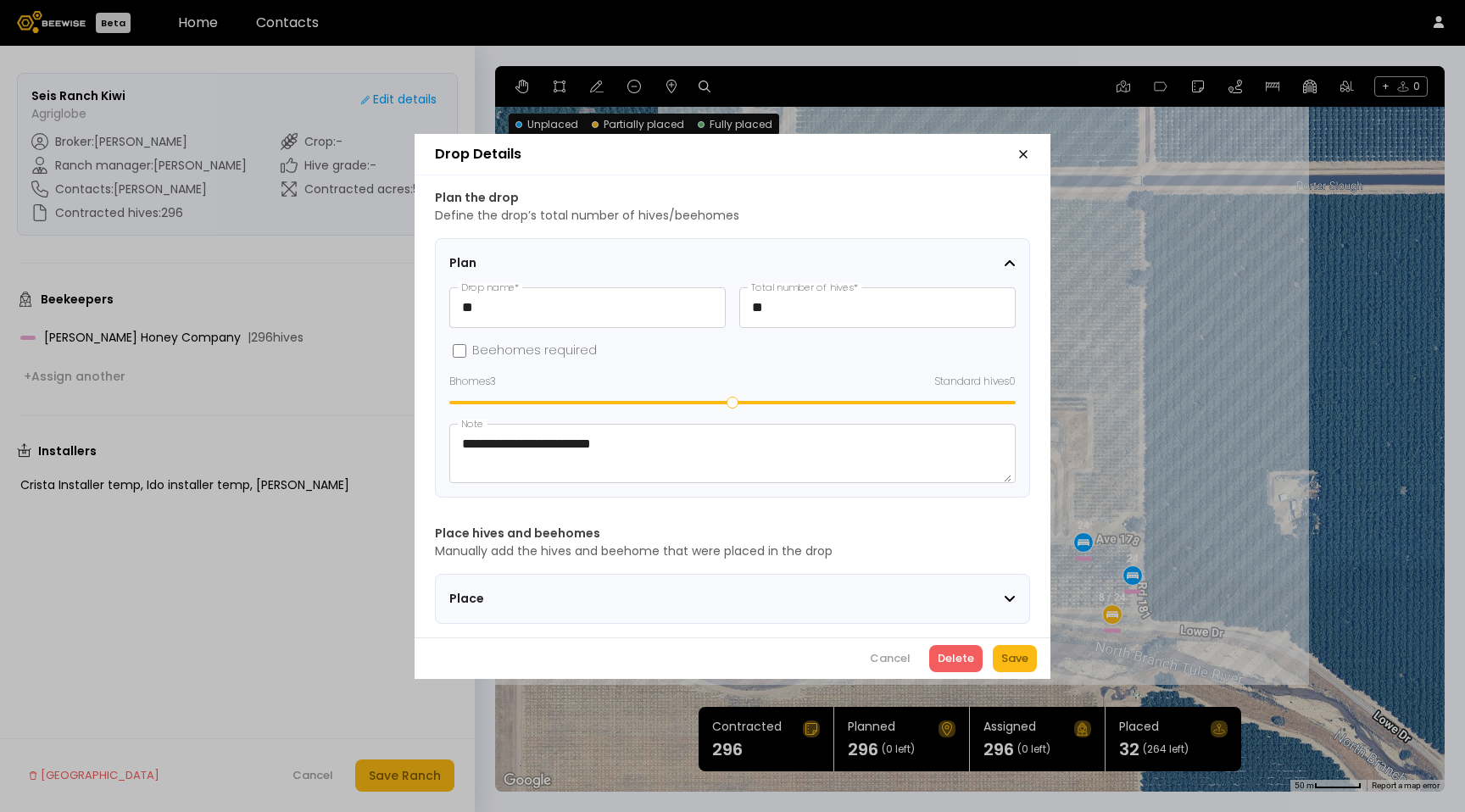
click at [874, 590] on div "Place" at bounding box center [726, 599] width 555 height 18
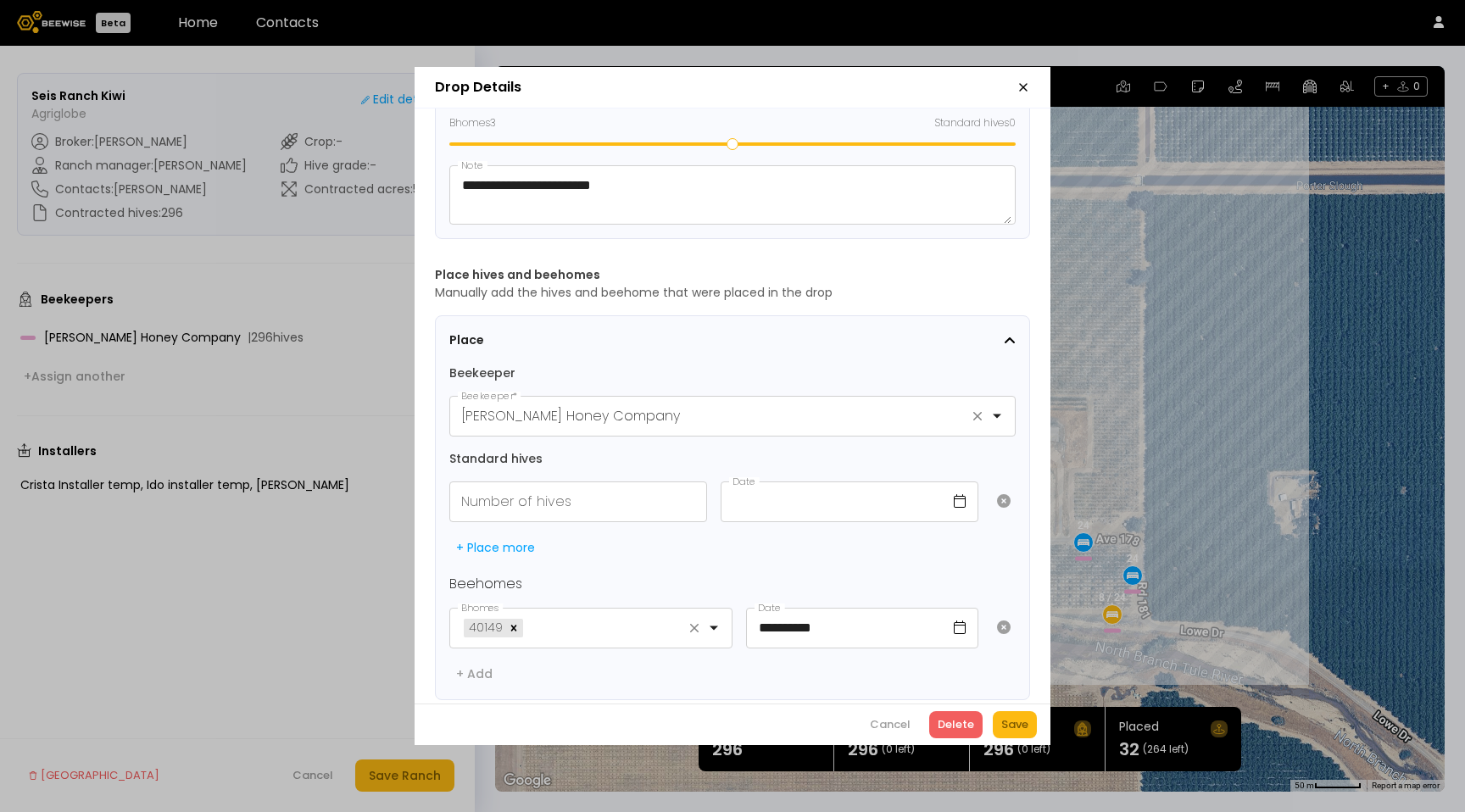
scroll to position [211, 0]
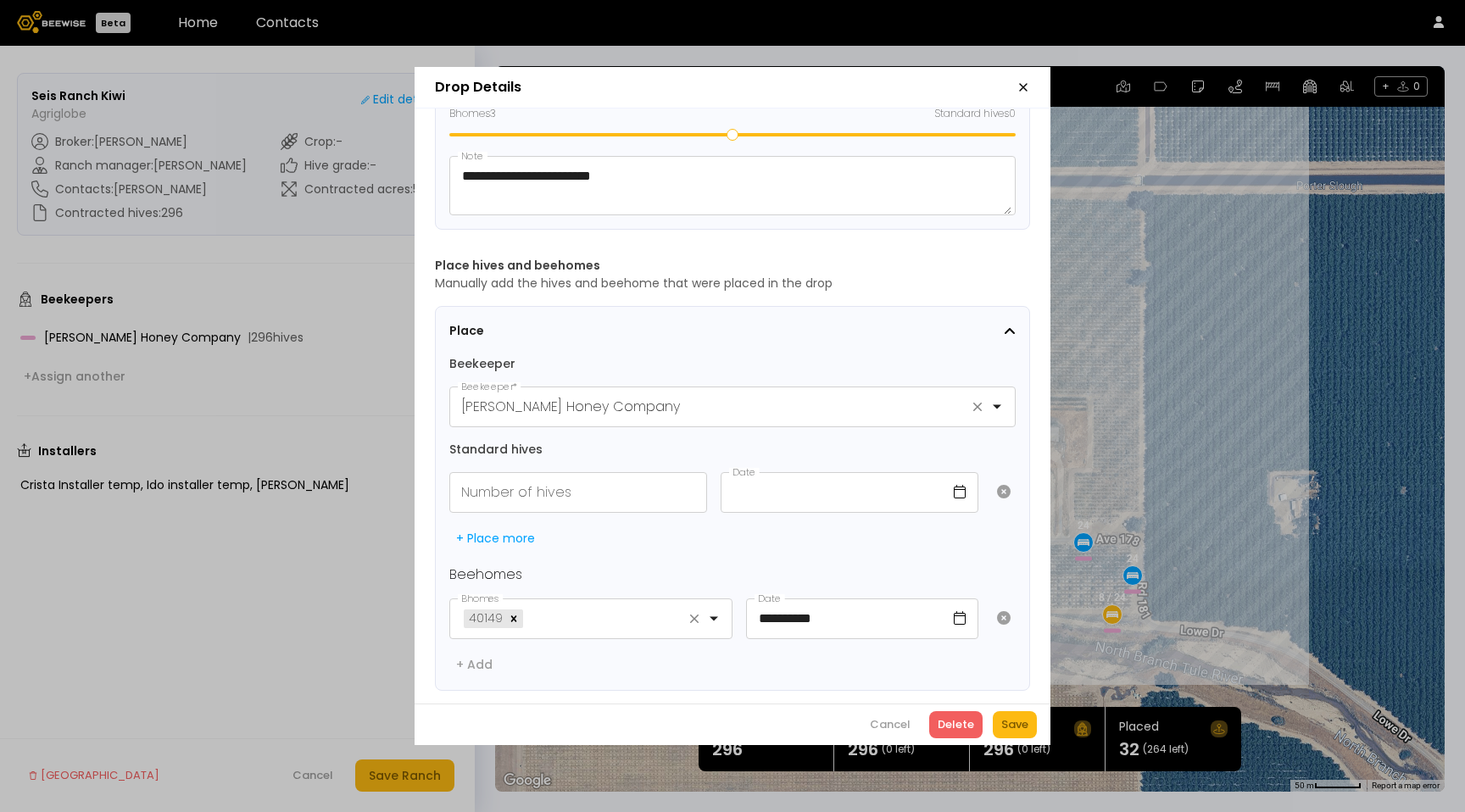
click at [1024, 86] on icon "button" at bounding box center [1023, 87] width 7 height 7
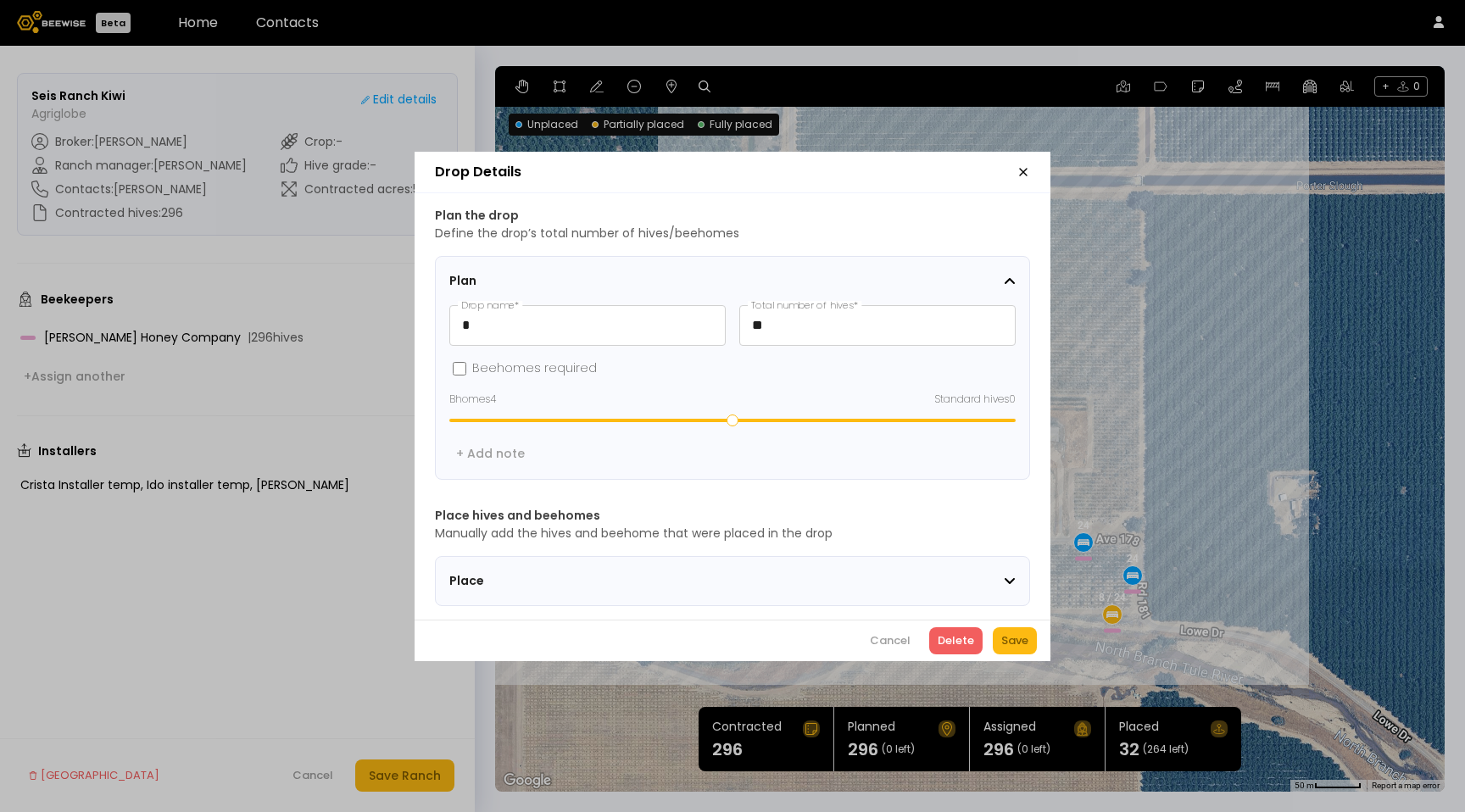
click at [895, 556] on section "Place" at bounding box center [733, 581] width 595 height 50
click at [891, 573] on div "Place" at bounding box center [726, 582] width 555 height 18
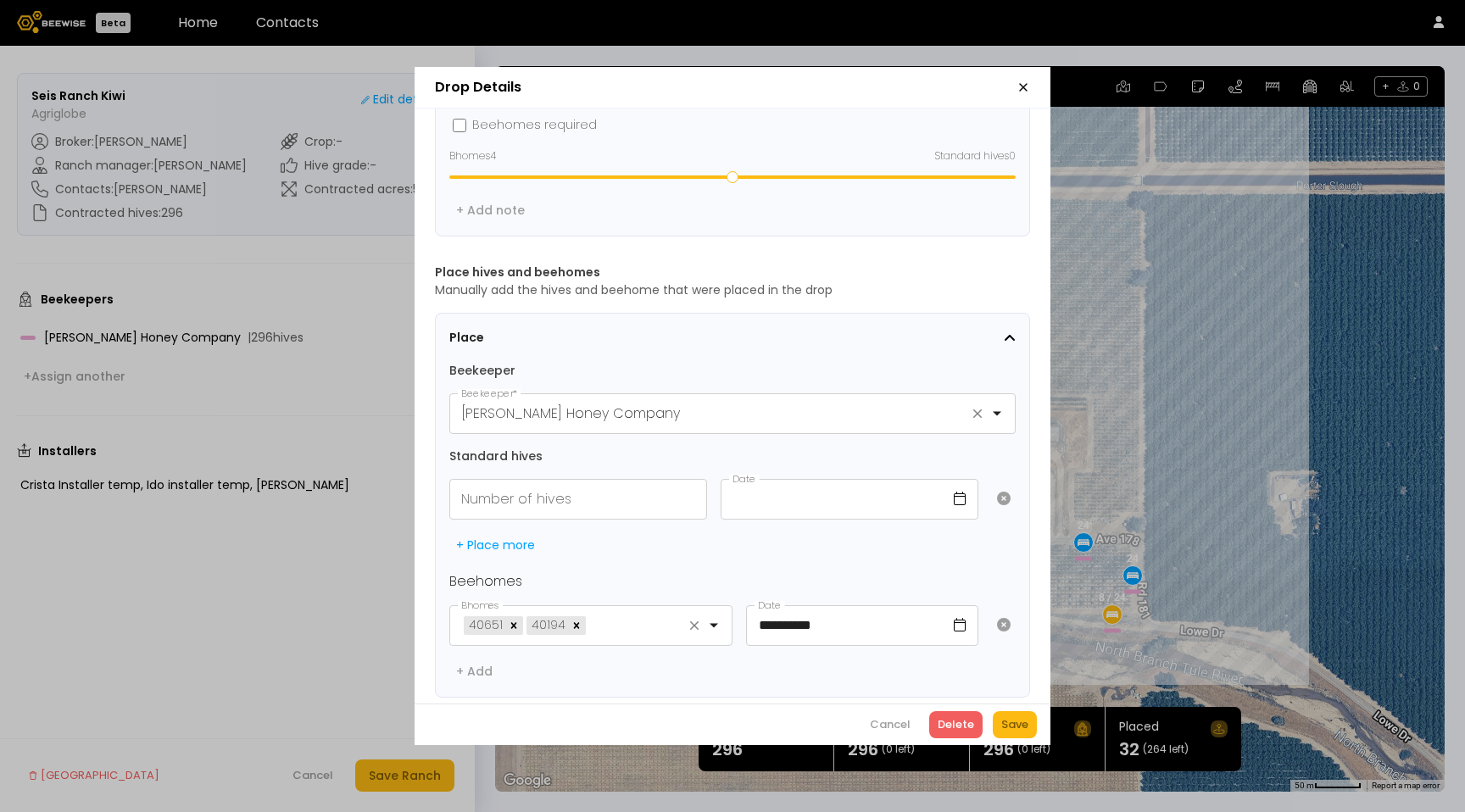
scroll to position [175, 0]
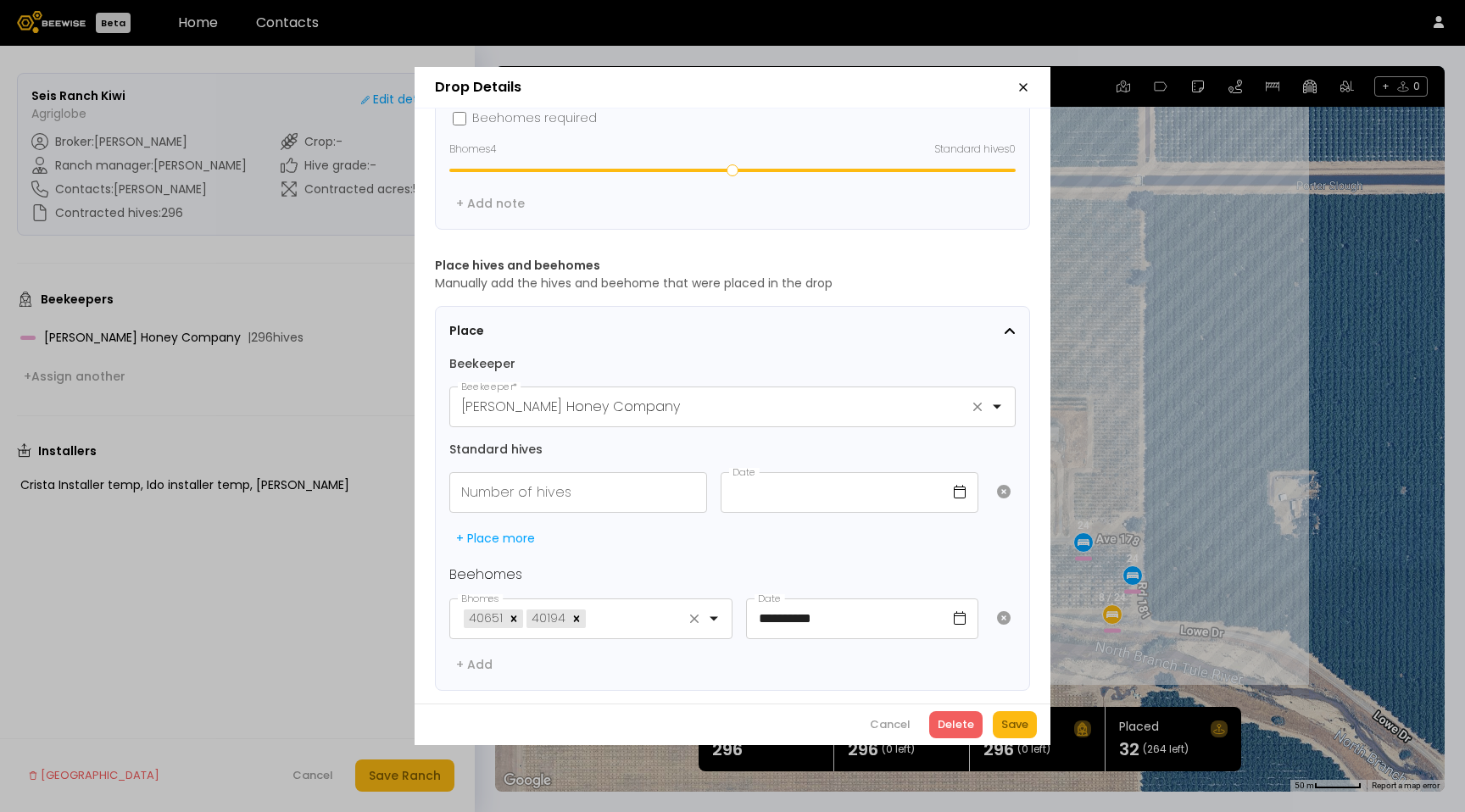
click at [1027, 89] on icon "button" at bounding box center [1024, 87] width 14 height 14
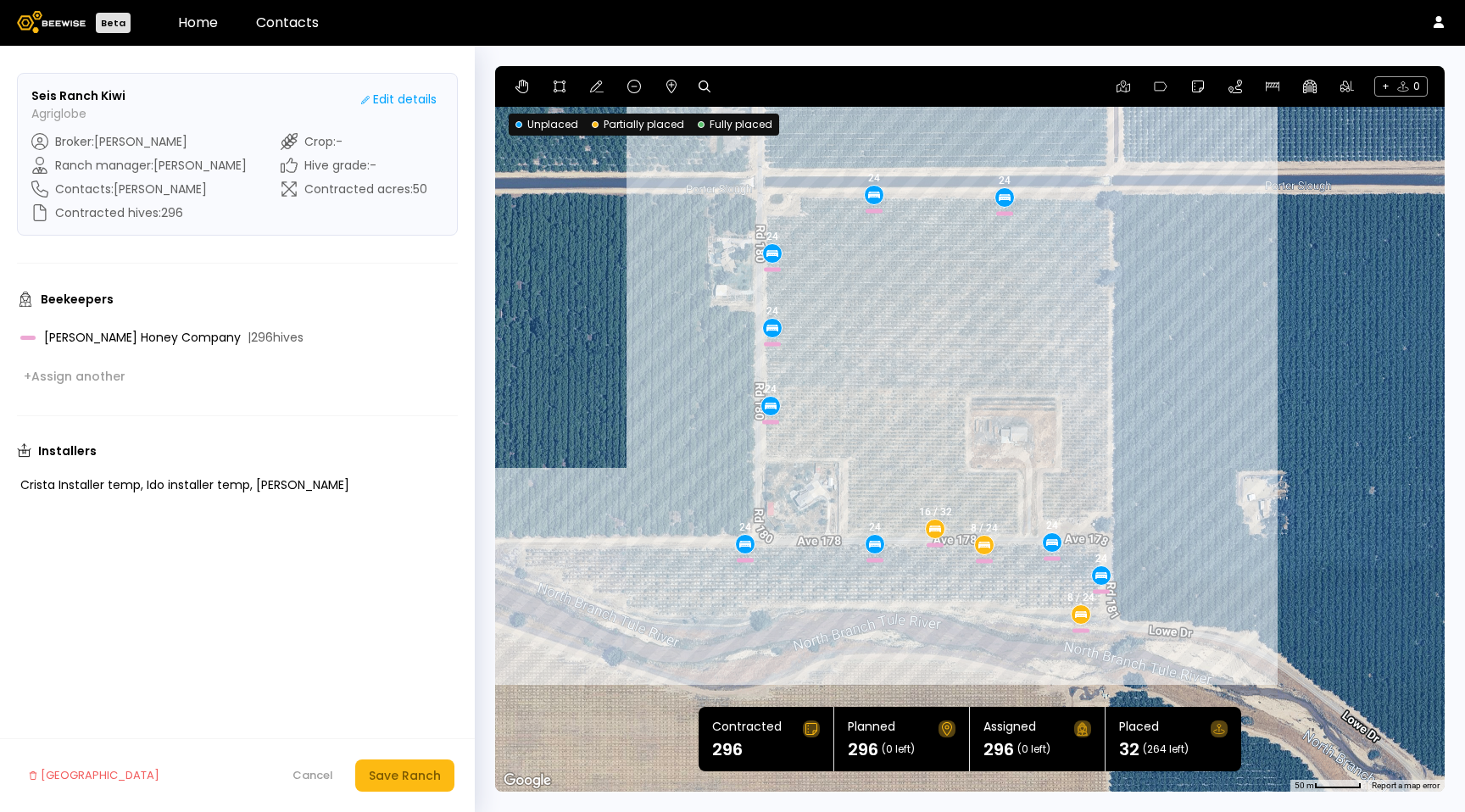
drag, startPoint x: 1137, startPoint y: 294, endPoint x: 1098, endPoint y: 293, distance: 39.0
click at [1098, 294] on div "24 24 24 24 24 24 24 24 24 8 / 24 8 / 24 16 / 32" at bounding box center [970, 429] width 950 height 726
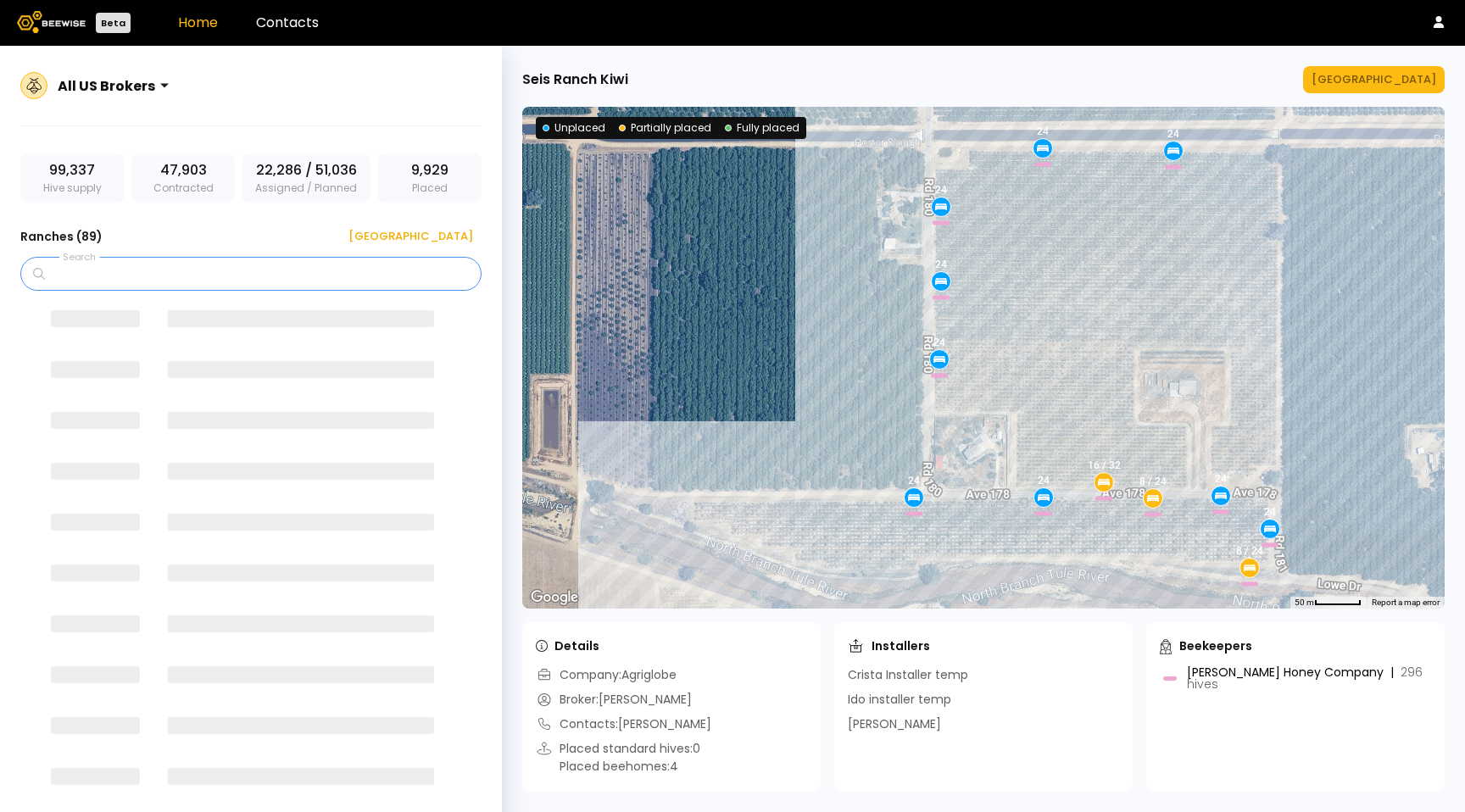
click at [169, 258] on input "Search" at bounding box center [257, 274] width 417 height 33
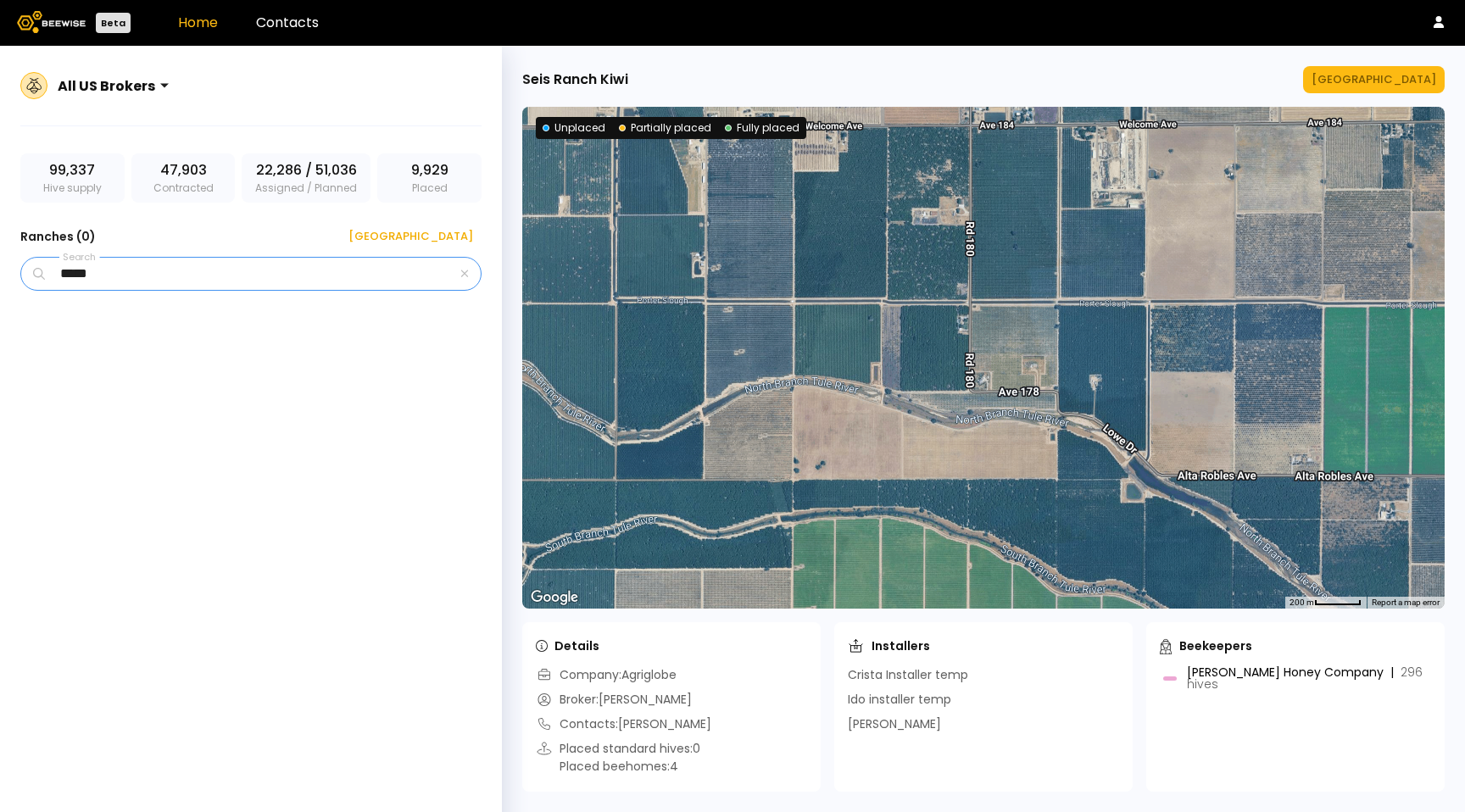
type input "*****"
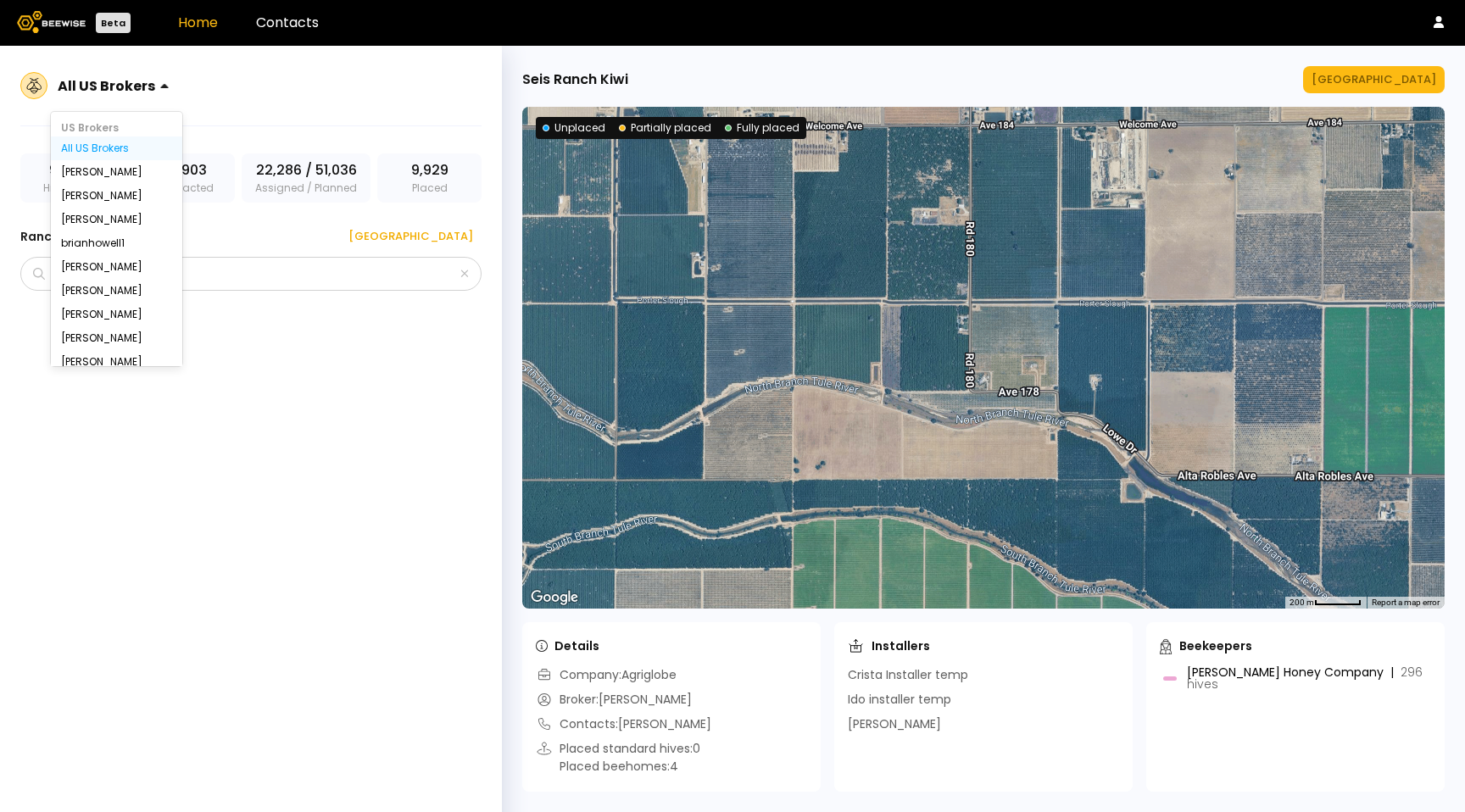
click at [134, 78] on div at bounding box center [106, 85] width 98 height 15
drag, startPoint x: 104, startPoint y: 175, endPoint x: 230, endPoint y: 167, distance: 126.3
click at [230, 167] on div "Eliyah Radzyner, 2 of 17. 17 results available. Use Up and Down to choose optio…" at bounding box center [250, 449] width 502 height 807
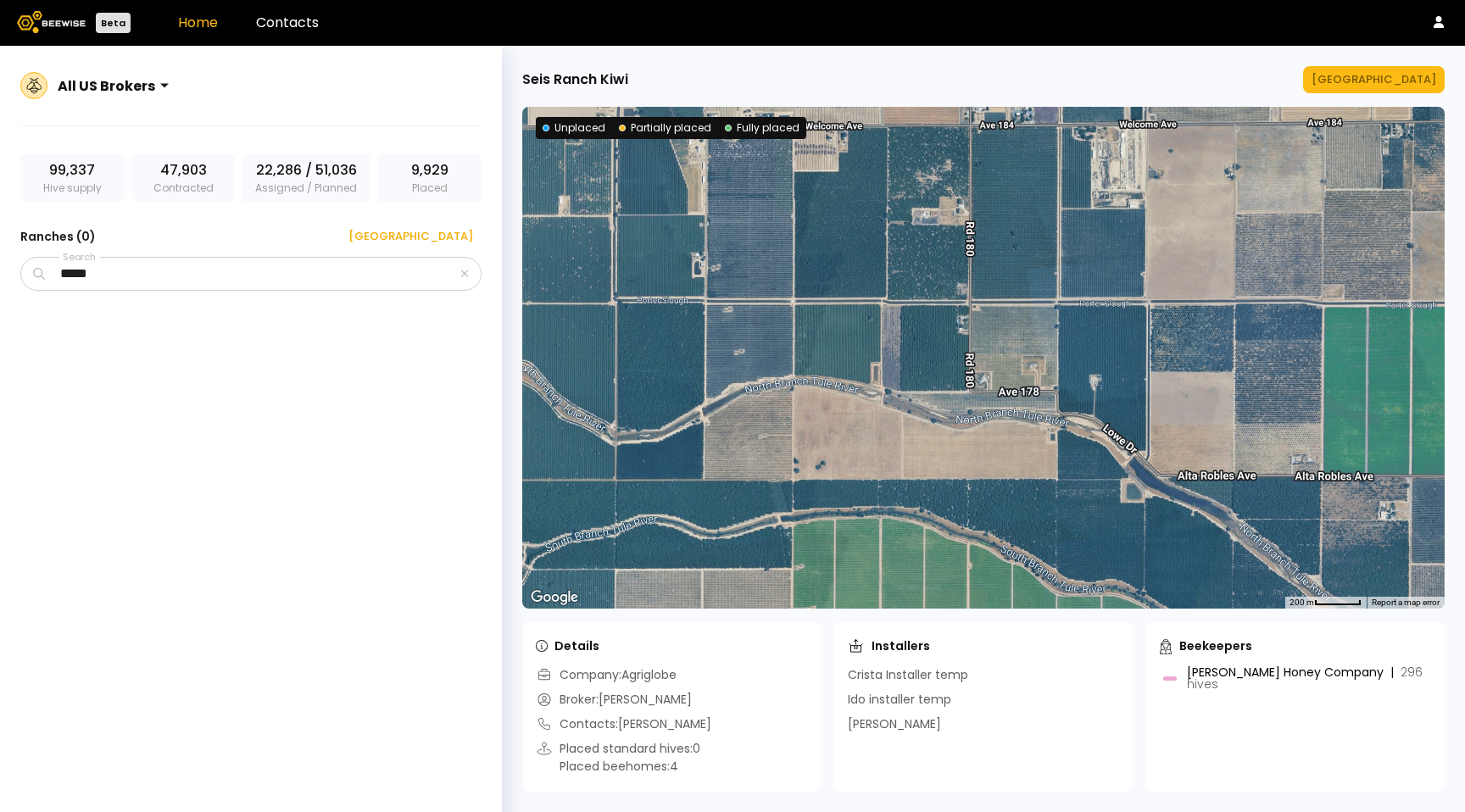
click at [254, 106] on div "All US Brokers" at bounding box center [251, 96] width 461 height 60
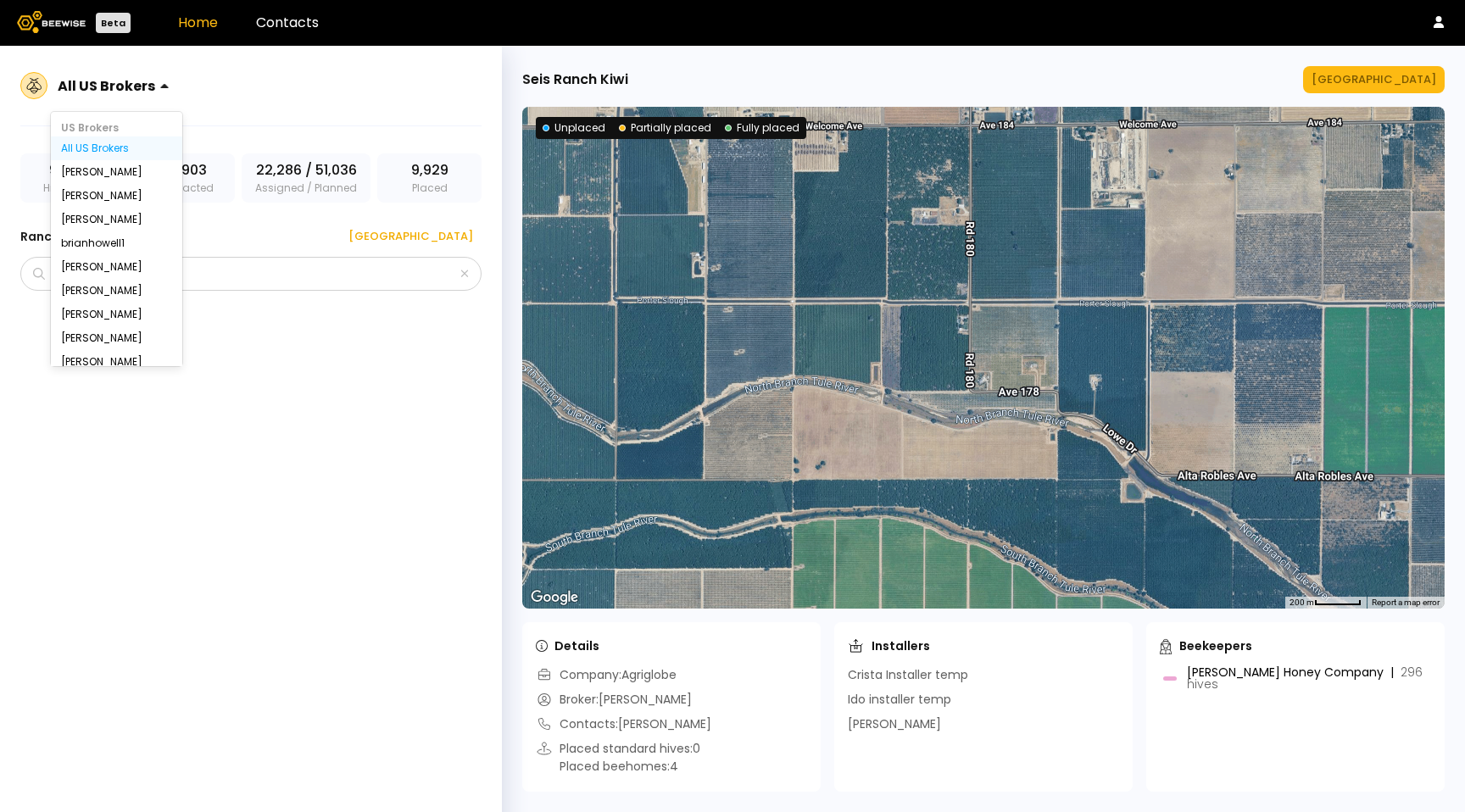
click at [123, 78] on div at bounding box center [106, 85] width 98 height 15
click at [104, 301] on div "All IL Brokers" at bounding box center [117, 297] width 111 height 10
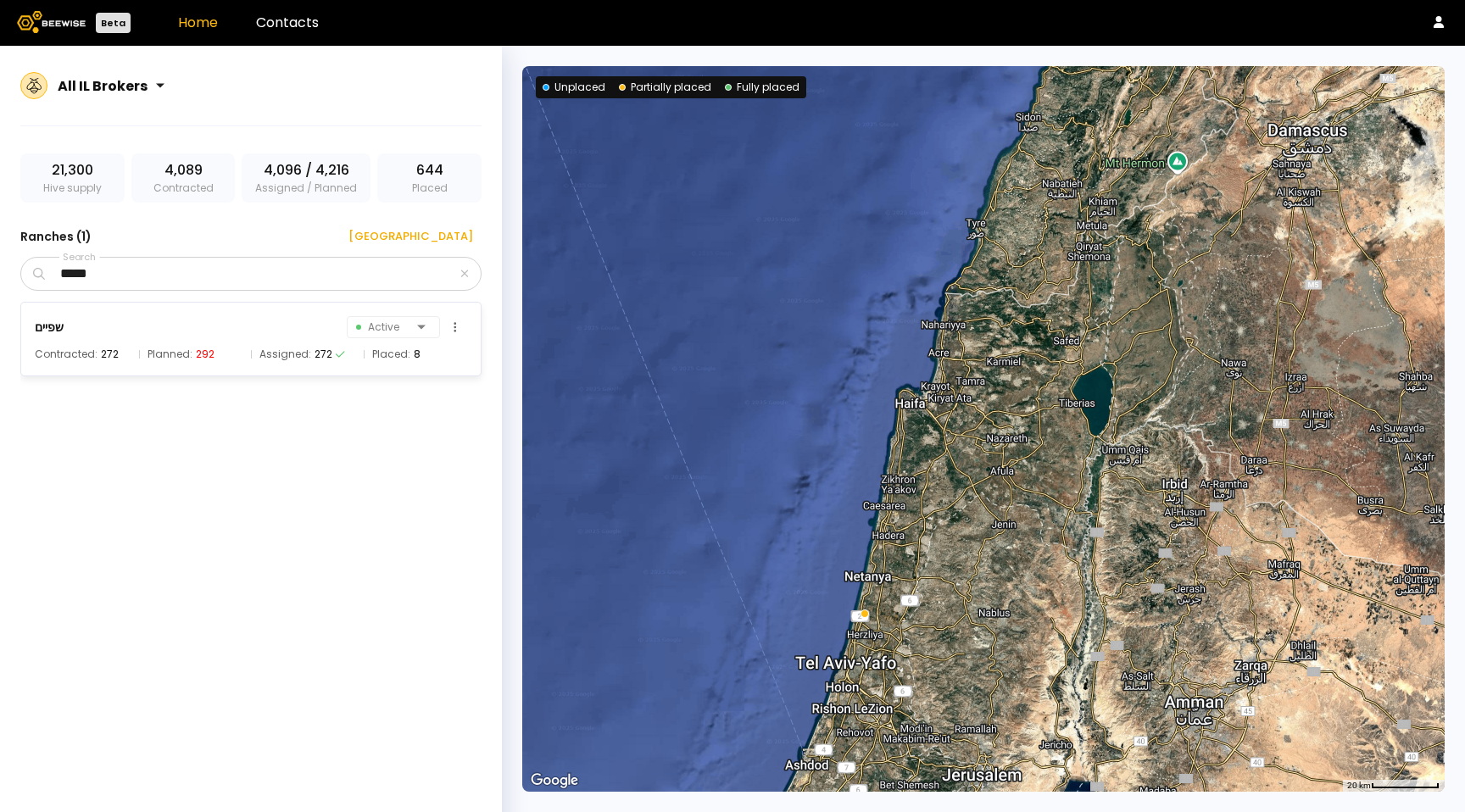
click at [276, 329] on div "שפיים Active" at bounding box center [250, 327] width 432 height 24
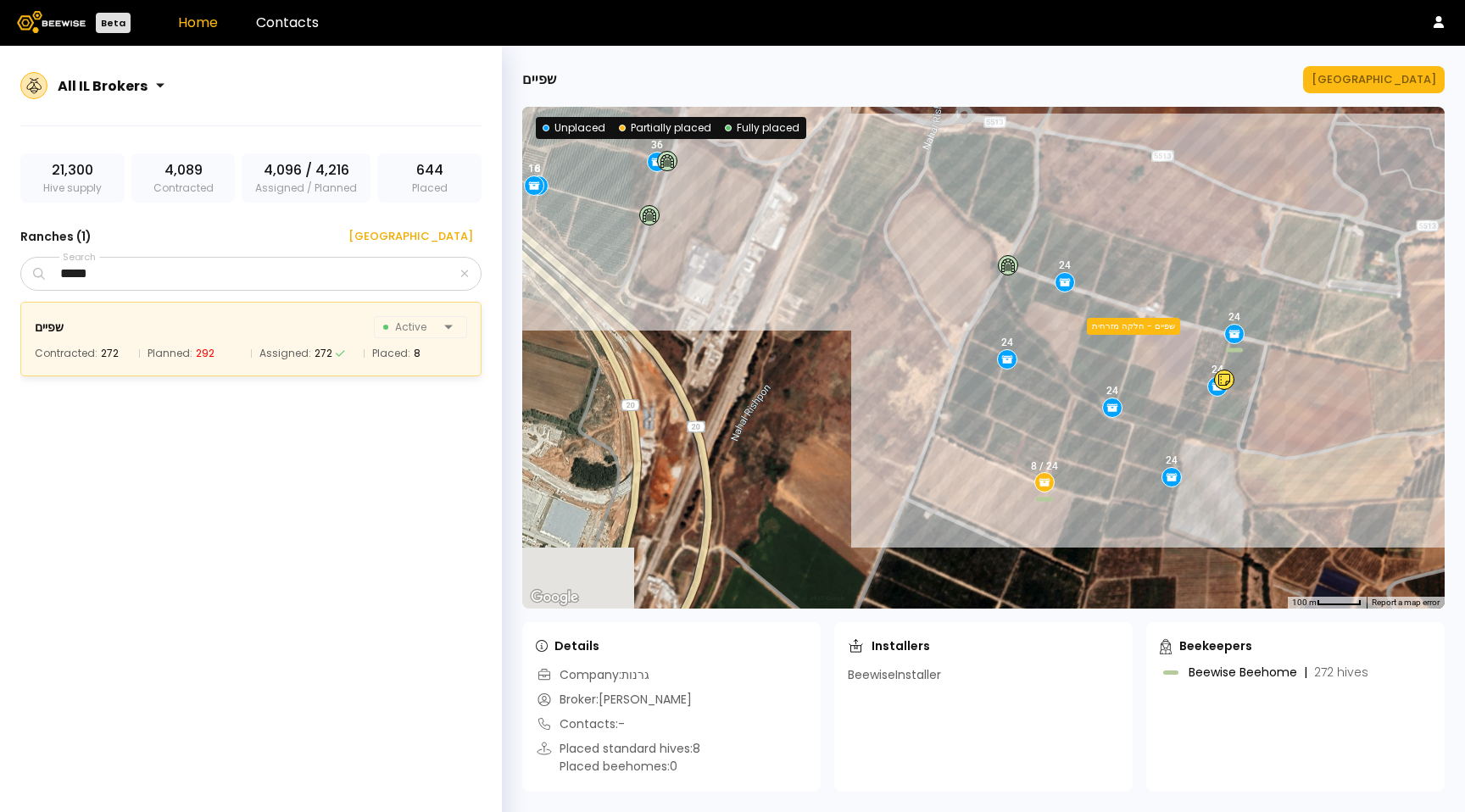
drag, startPoint x: 946, startPoint y: 404, endPoint x: 852, endPoint y: 237, distance: 191.6
click at [858, 237] on div "24 24 8 / 24 36 24 24 24 12 8 12 16 24 24 16 שפיים - חלקה מערבית (רפת) שפיים - …" at bounding box center [983, 357] width 923 height 501
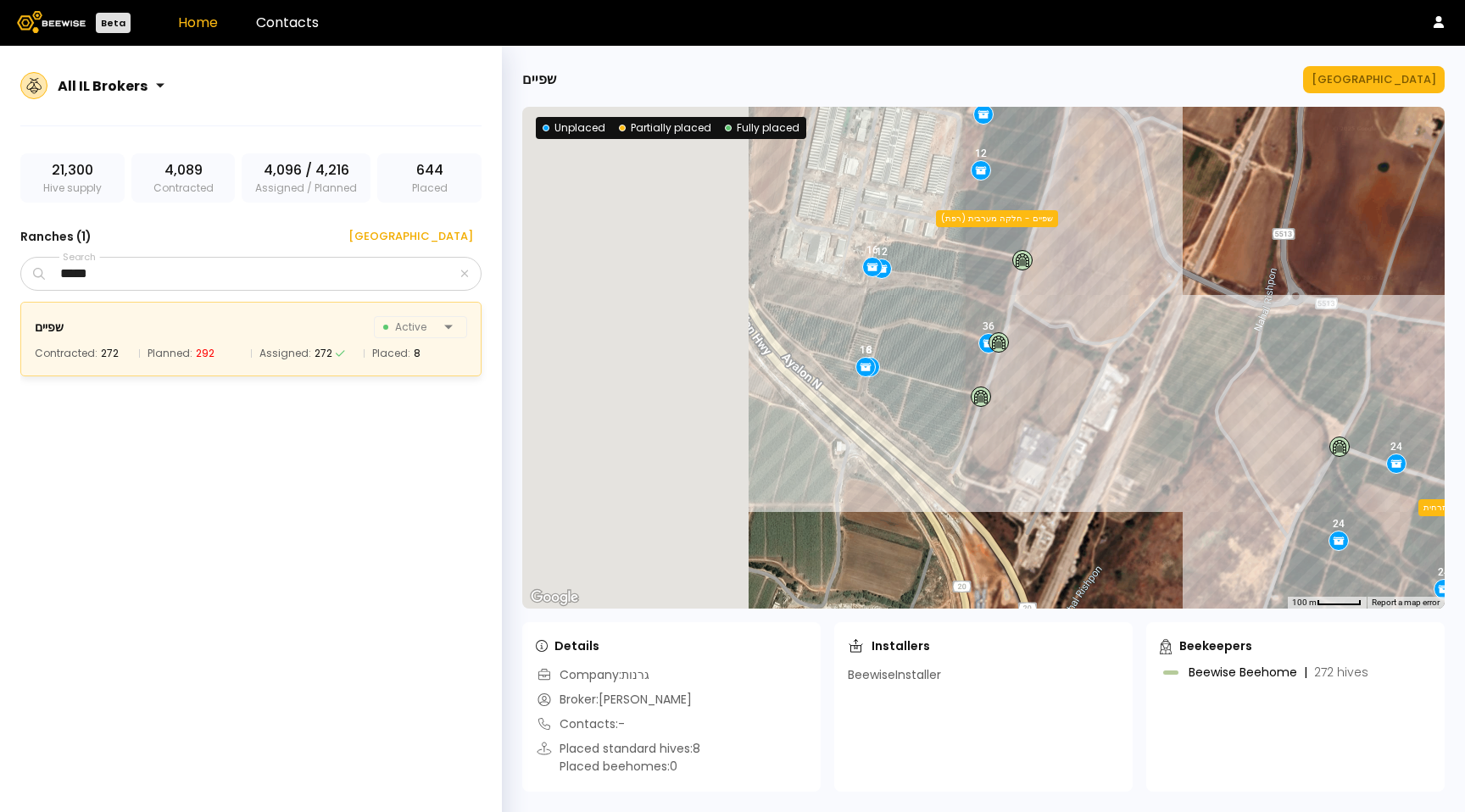
drag, startPoint x: 812, startPoint y: 322, endPoint x: 1160, endPoint y: 556, distance: 419.4
click at [1162, 557] on div "24 24 8 / 24 36 24 24 24 12 8 12 16 24 24 16 שפיים - חלקה מערבית (רפת) שפיים - …" at bounding box center [983, 357] width 923 height 501
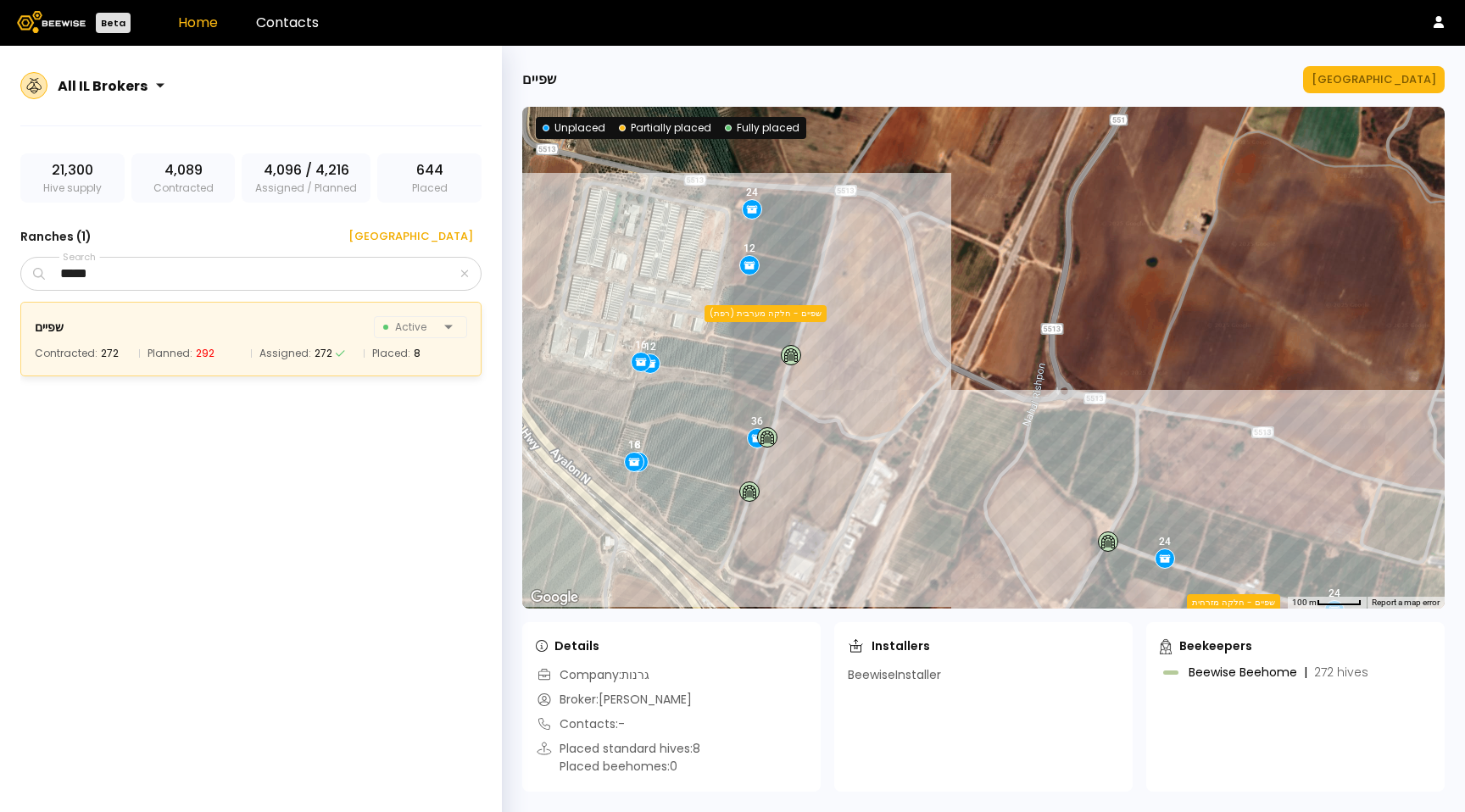
drag, startPoint x: 1097, startPoint y: 206, endPoint x: 848, endPoint y: 270, distance: 257.1
click at [850, 270] on div "24 24 8 / 24 36 24 24 24 12 8 12 16 24 24 16 שפיים - חלקה מערבית (רפת) שפיים - …" at bounding box center [983, 357] width 923 height 501
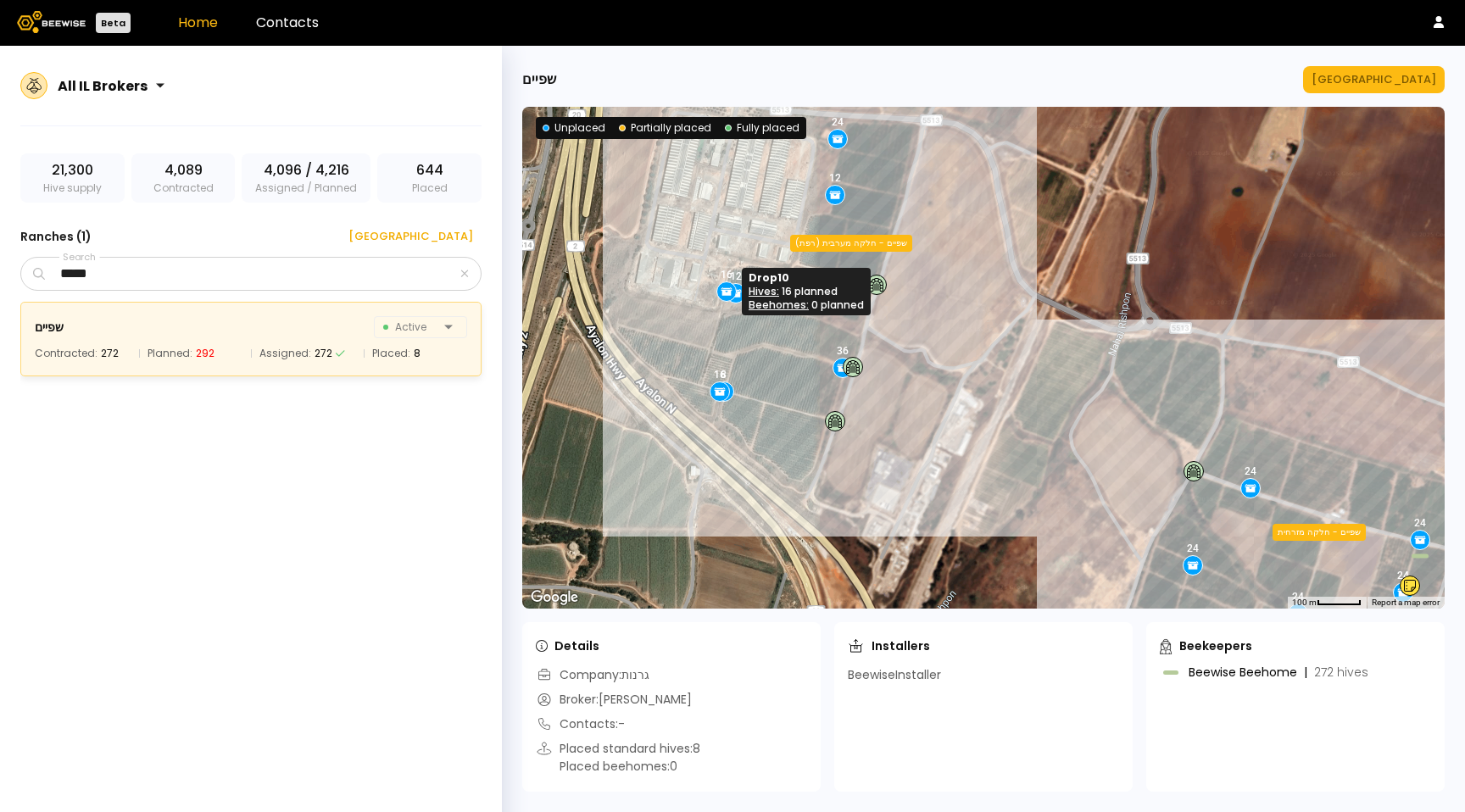
click at [733, 296] on icon at bounding box center [726, 291] width 15 height 15
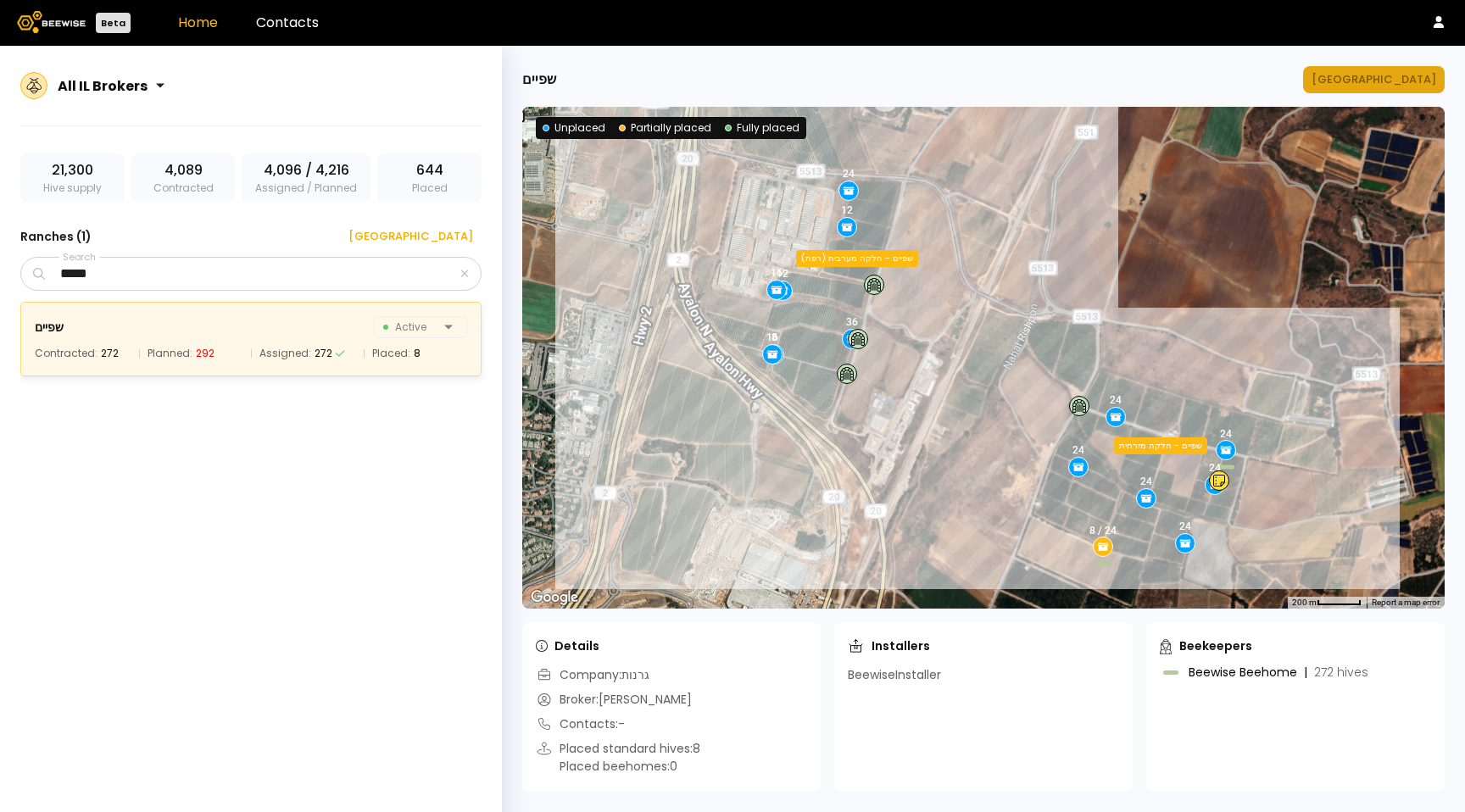
click at [1422, 74] on div "Manage Ranch" at bounding box center [1374, 79] width 125 height 17
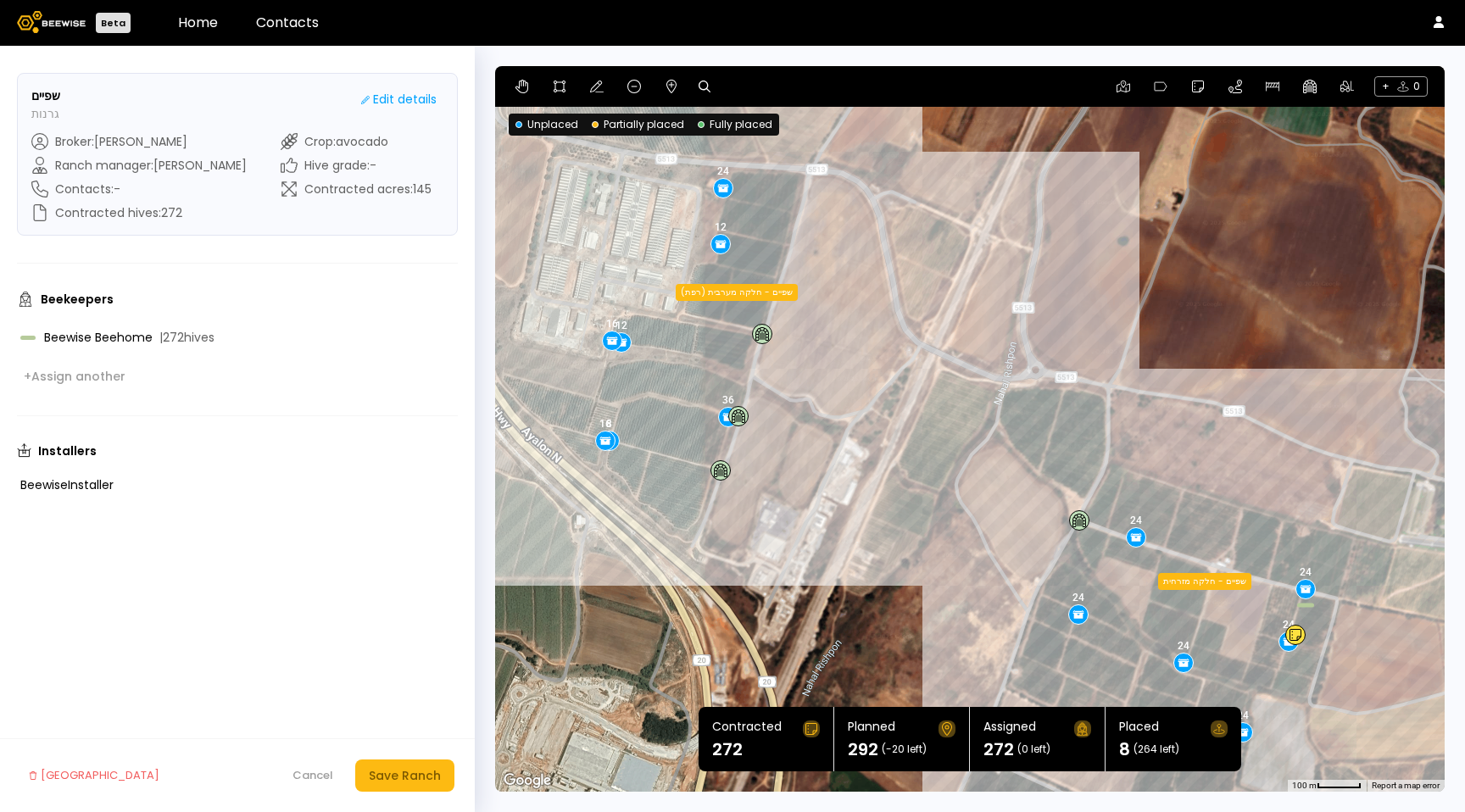
drag, startPoint x: 948, startPoint y: 312, endPoint x: 956, endPoint y: 355, distance: 43.7
click at [953, 355] on div "24 24 8 / 24 36 24 24 24 12 8 12 16 24 24 16 שפיים - חלקה מערבית (רפת) שפיים - …" at bounding box center [970, 429] width 950 height 726
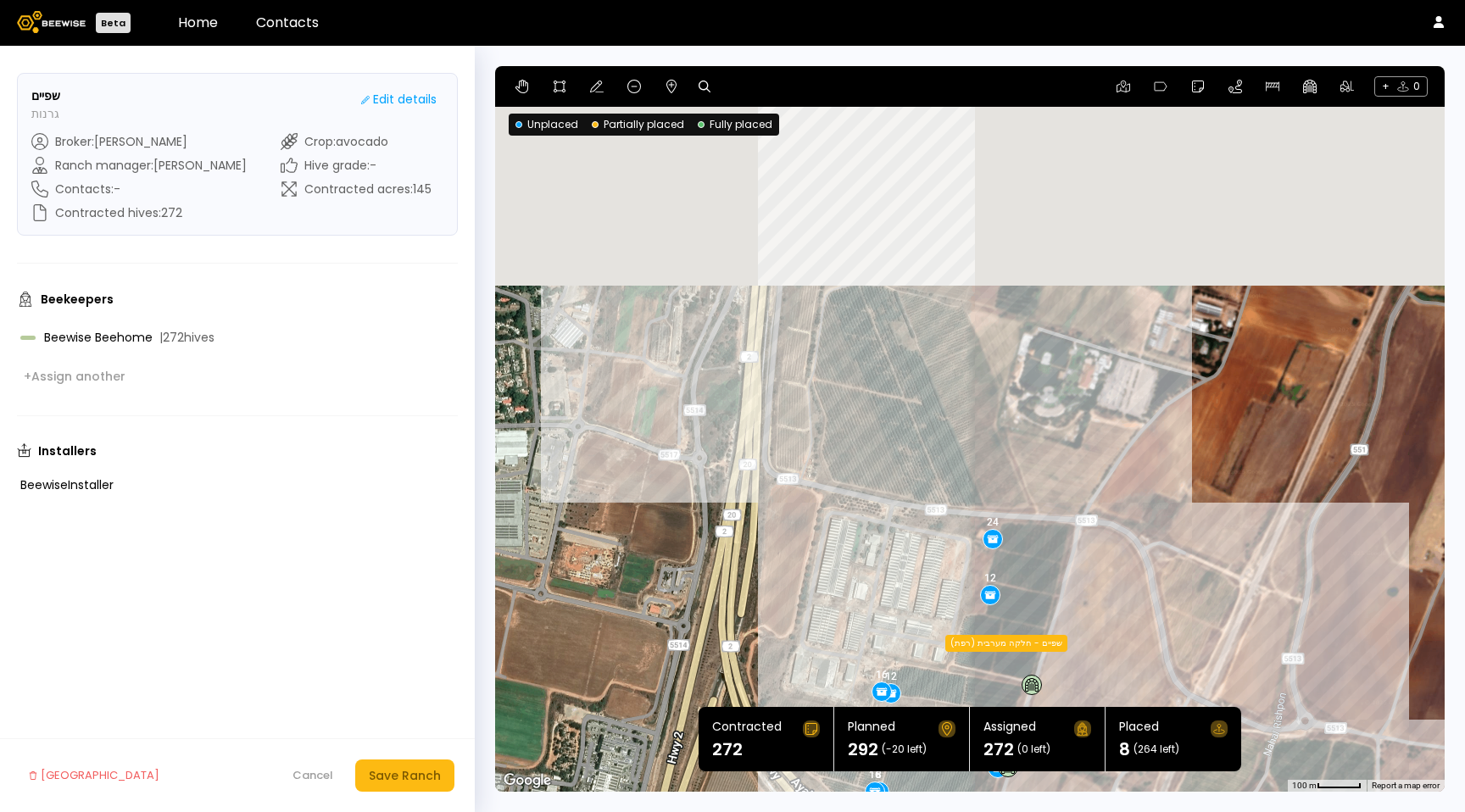
drag, startPoint x: 896, startPoint y: 162, endPoint x: 1113, endPoint y: 562, distance: 455.1
click at [1113, 562] on div "24 24 8 / 24 36 24 24 24 12 8 12 16 24 24 16 שפיים - חלקה מערבית (רפת) שפיים - …" at bounding box center [970, 429] width 950 height 726
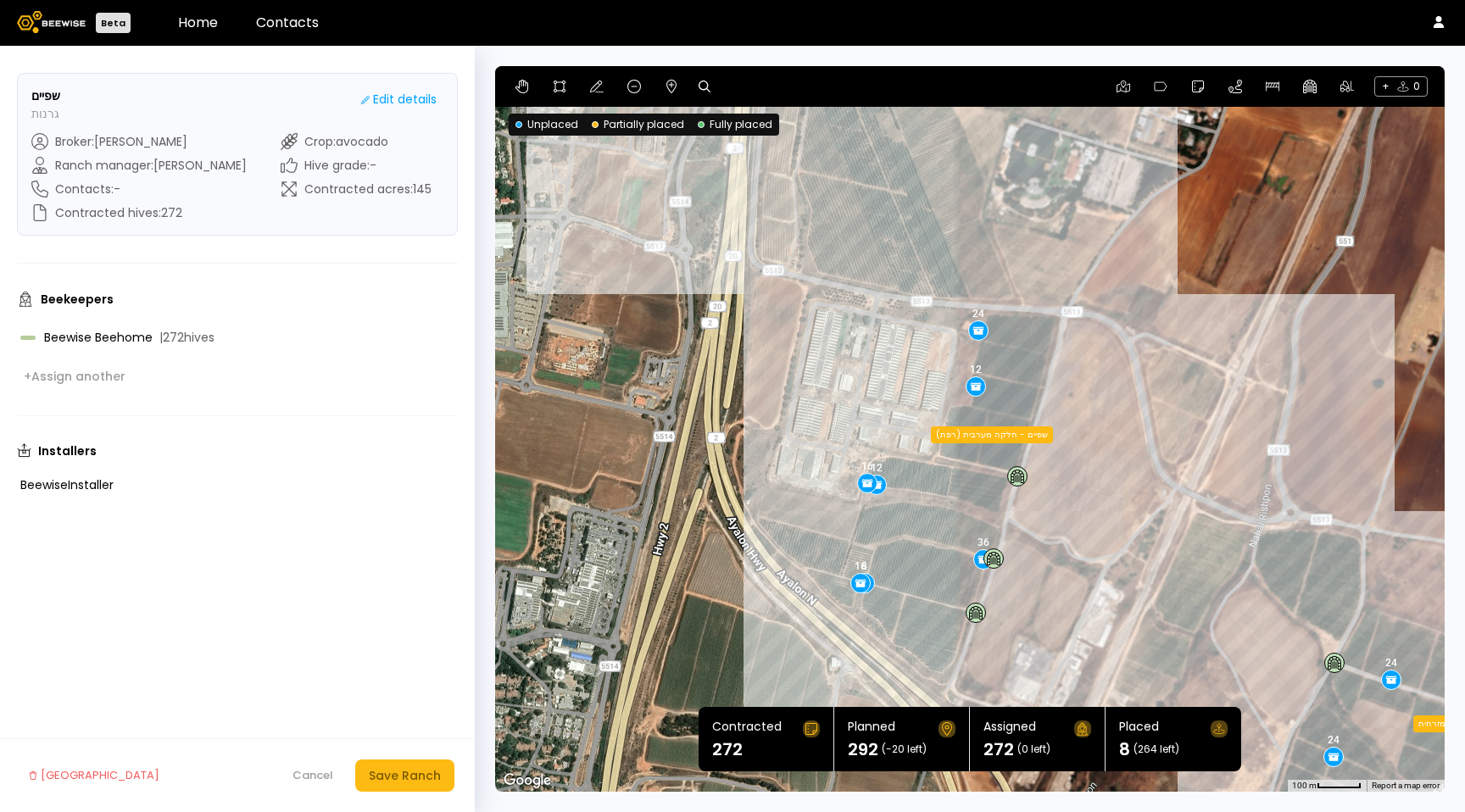
drag, startPoint x: 1110, startPoint y: 565, endPoint x: 1091, endPoint y: 271, distance: 294.6
click at [1091, 271] on div "24 24 8 / 24 36 24 24 24 12 8 12 16 24 24 16 שפיים - חלקה מערבית (רפת) שפיים - …" at bounding box center [970, 429] width 950 height 726
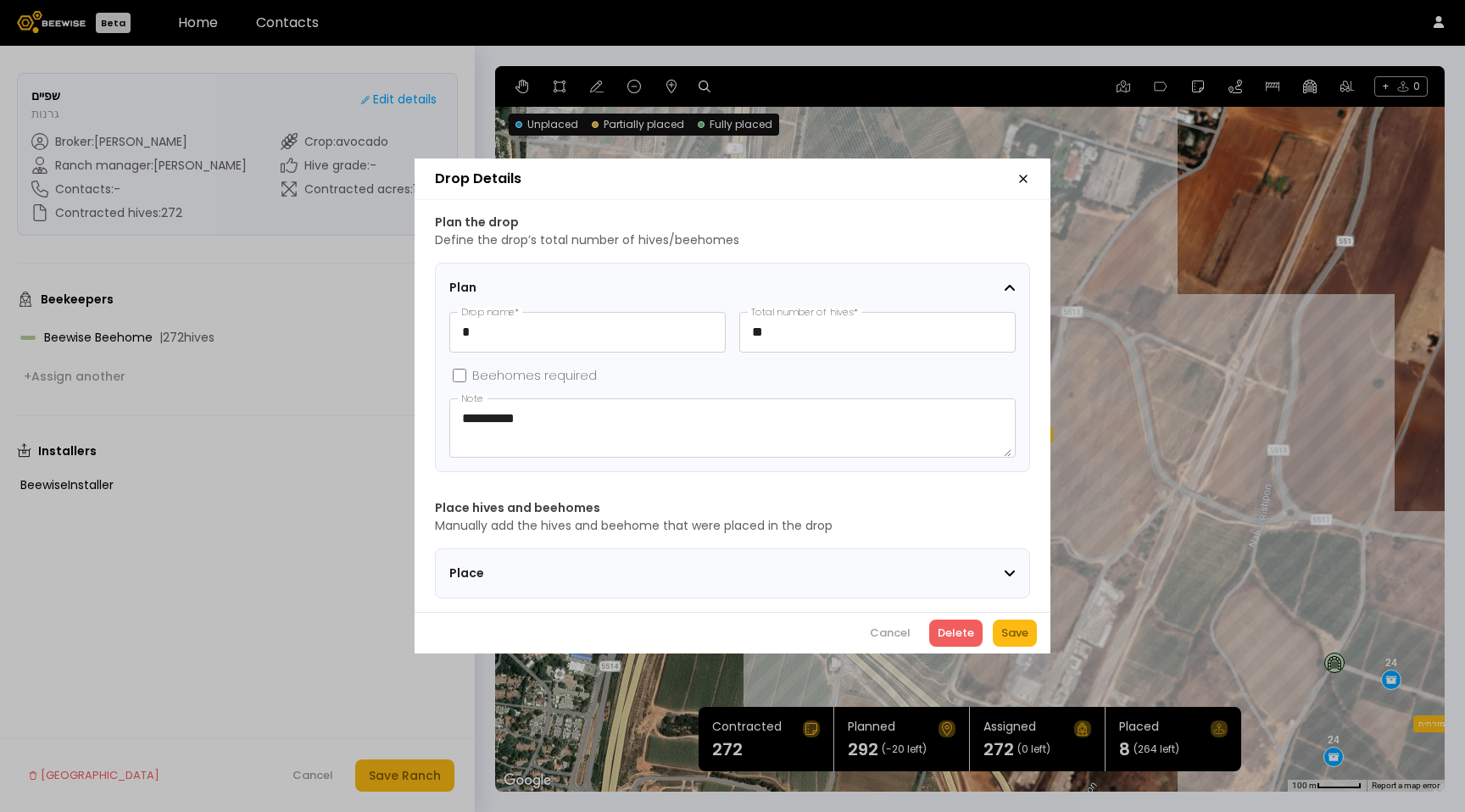
click at [811, 582] on section "Place" at bounding box center [733, 574] width 595 height 50
click at [465, 565] on span "Place" at bounding box center [555, 574] width 212 height 18
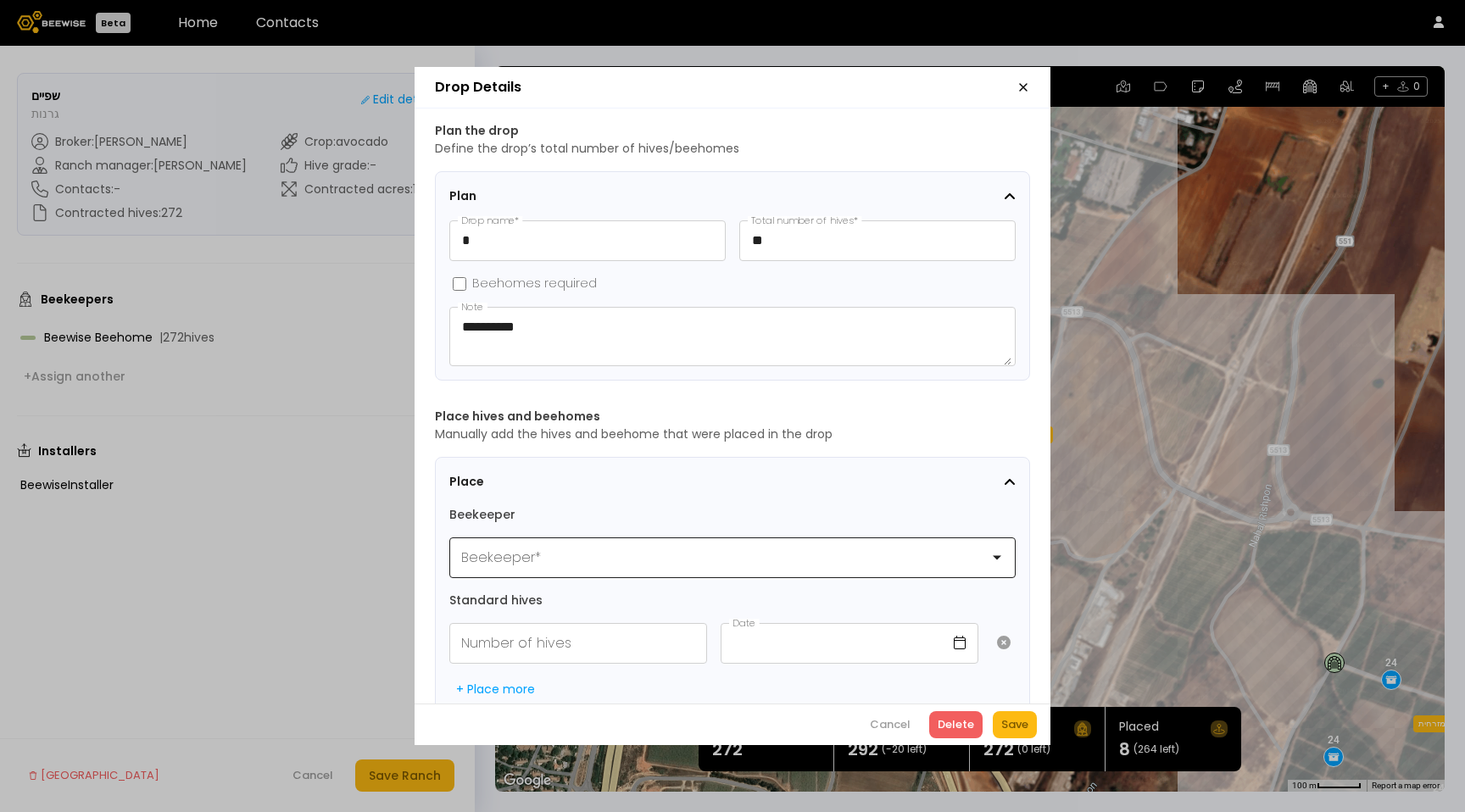
scroll to position [37, 0]
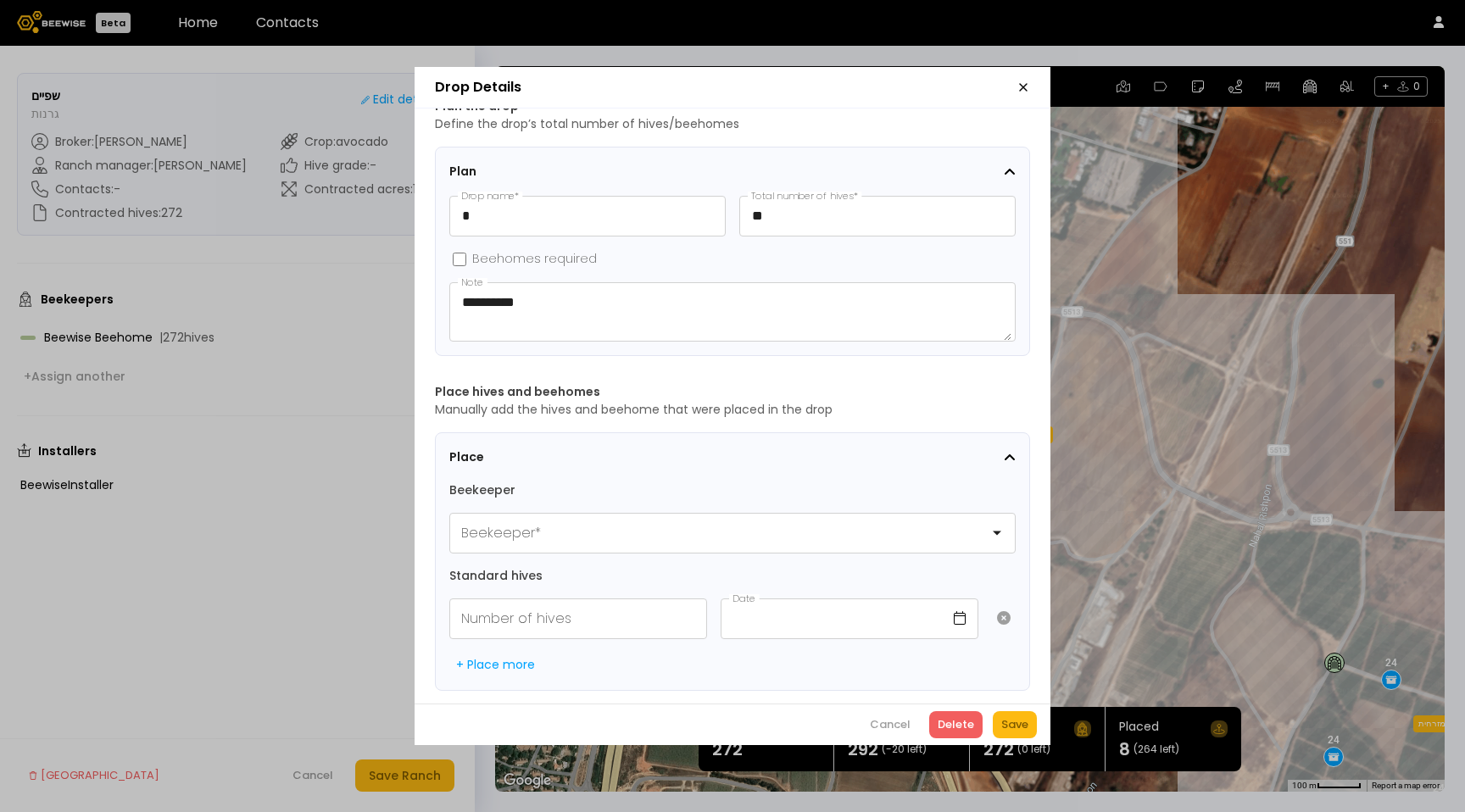
click at [1019, 92] on icon "button" at bounding box center [1024, 87] width 14 height 14
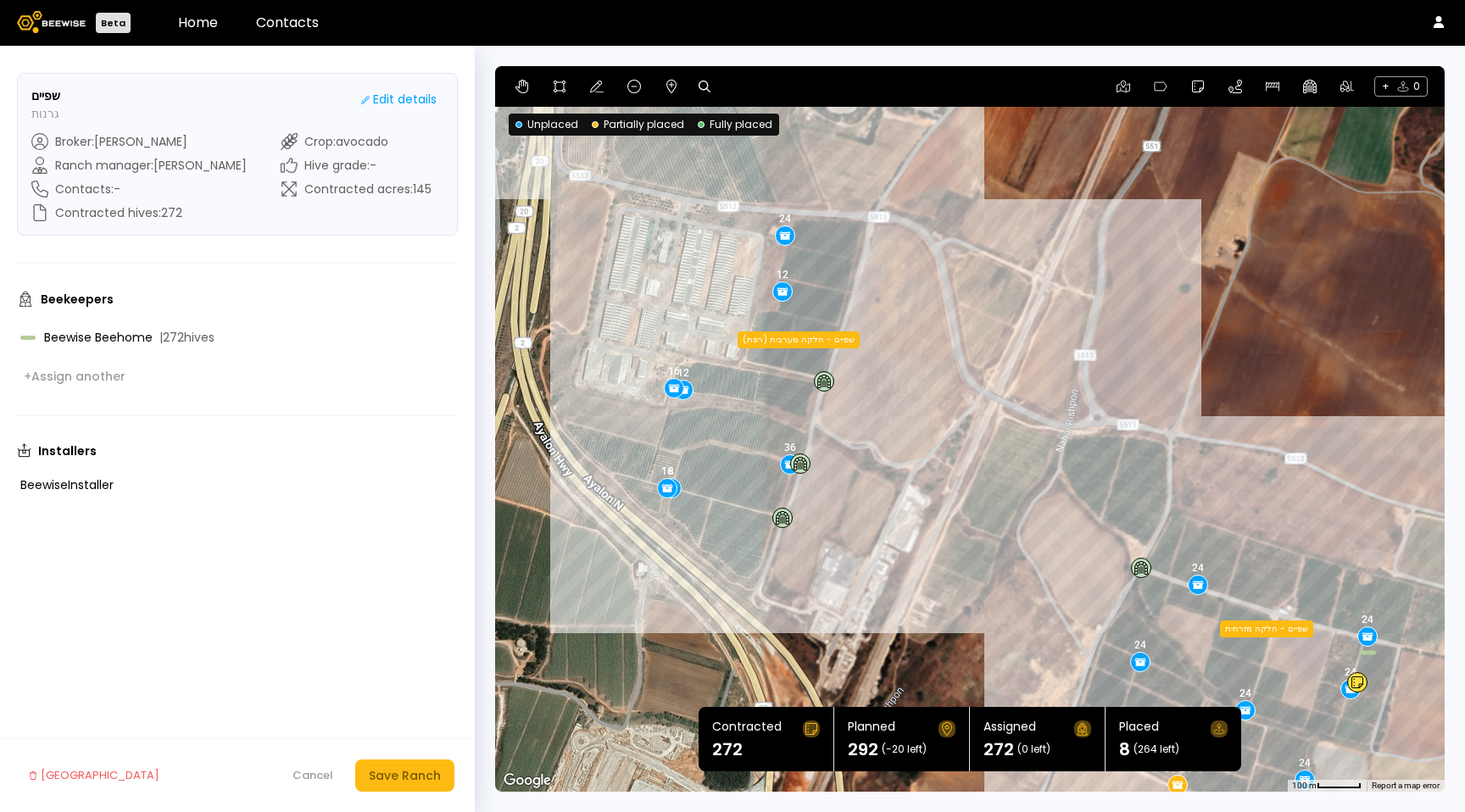
drag, startPoint x: 1199, startPoint y: 330, endPoint x: 1002, endPoint y: 232, distance: 220.0
click at [1002, 233] on div "24 24 8 / 24 36 24 24 24 12 8 12 16 24 16 שפיים - חלקה מערבית (רפת) שפיים - חלק…" at bounding box center [970, 429] width 950 height 726
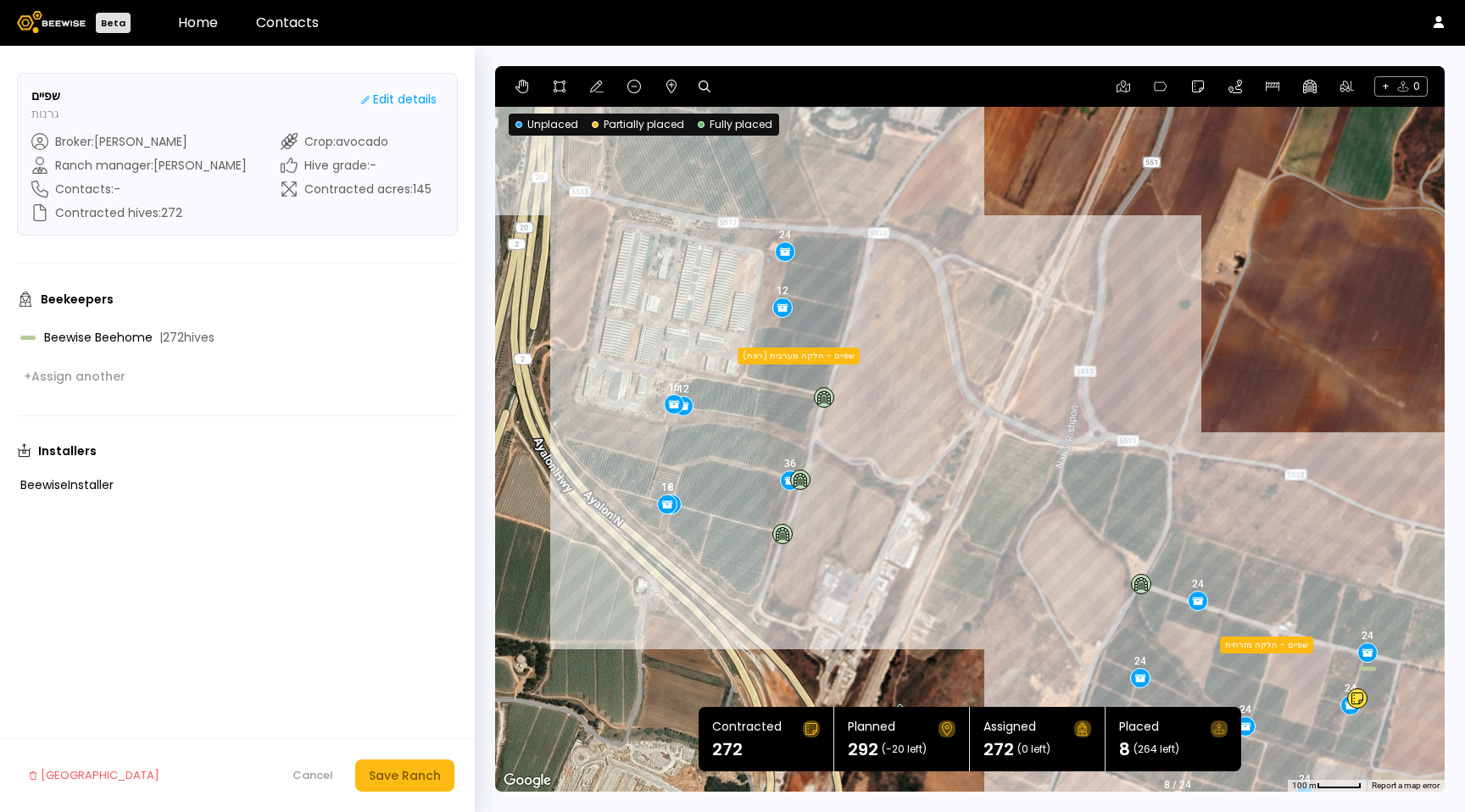
drag, startPoint x: 709, startPoint y: 315, endPoint x: 709, endPoint y: 335, distance: 20.0
click at [709, 335] on div "24 24 8 / 24 36 24 24 24 12 8 12 16 24 16 שפיים - חלקה מערבית (רפת) שפיים - חלק…" at bounding box center [970, 429] width 950 height 726
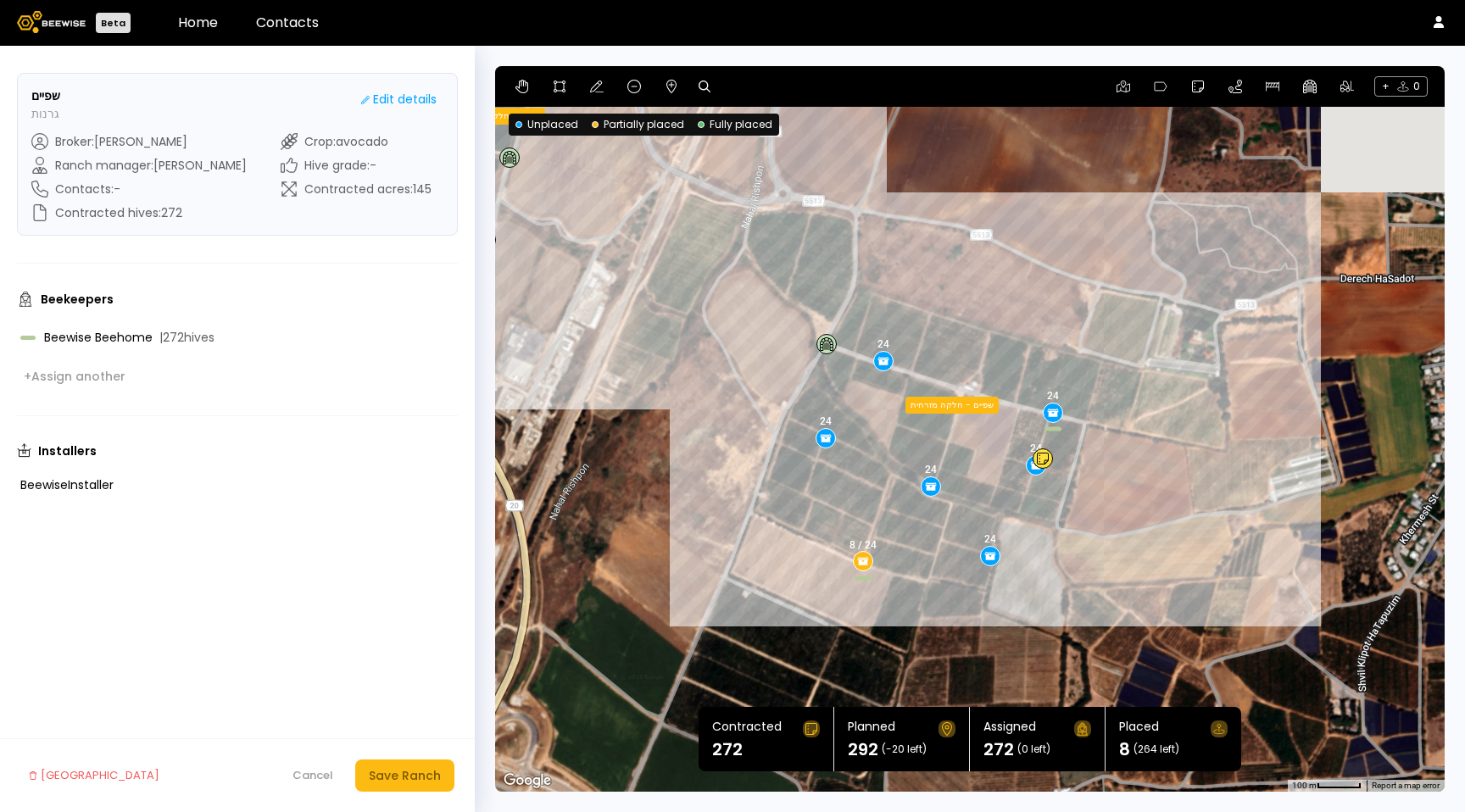
drag, startPoint x: 985, startPoint y: 536, endPoint x: 671, endPoint y: 292, distance: 397.7
click at [671, 292] on div "24 24 8 / 24 36 24 24 24 12 8 12 16 24 16 שפיים - חלקה מערבית (רפת) שפיים - חלק…" at bounding box center [970, 429] width 950 height 726
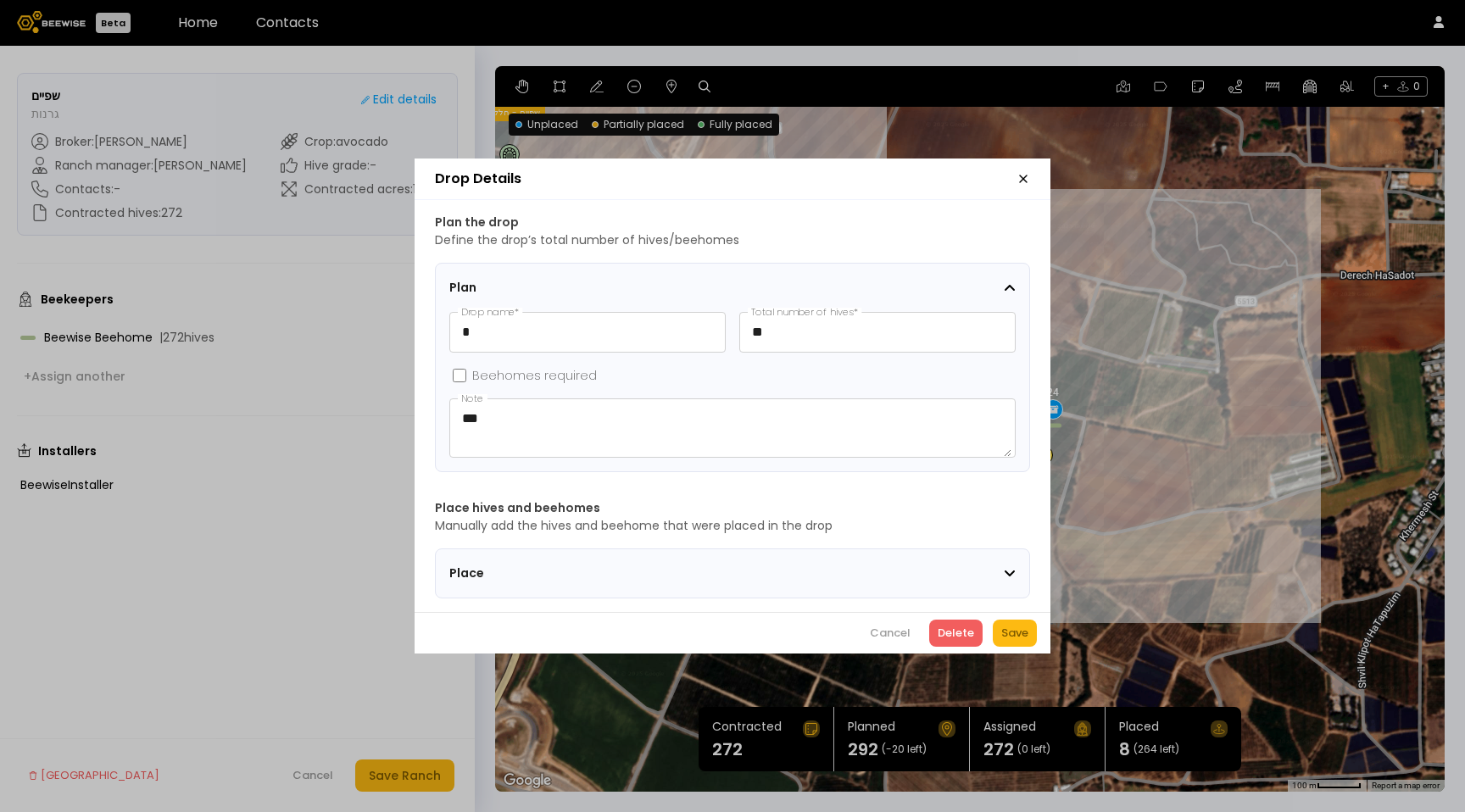
click at [799, 595] on div "Plan the drop Define the drop’s total number of hives/beehomes Plan * Drop name…" at bounding box center [732, 406] width 636 height 412
click at [786, 538] on section "Place hives and beehomes Manually add the hives and beehome that were placed in…" at bounding box center [733, 549] width 595 height 99
click at [784, 565] on div "Place" at bounding box center [726, 574] width 555 height 18
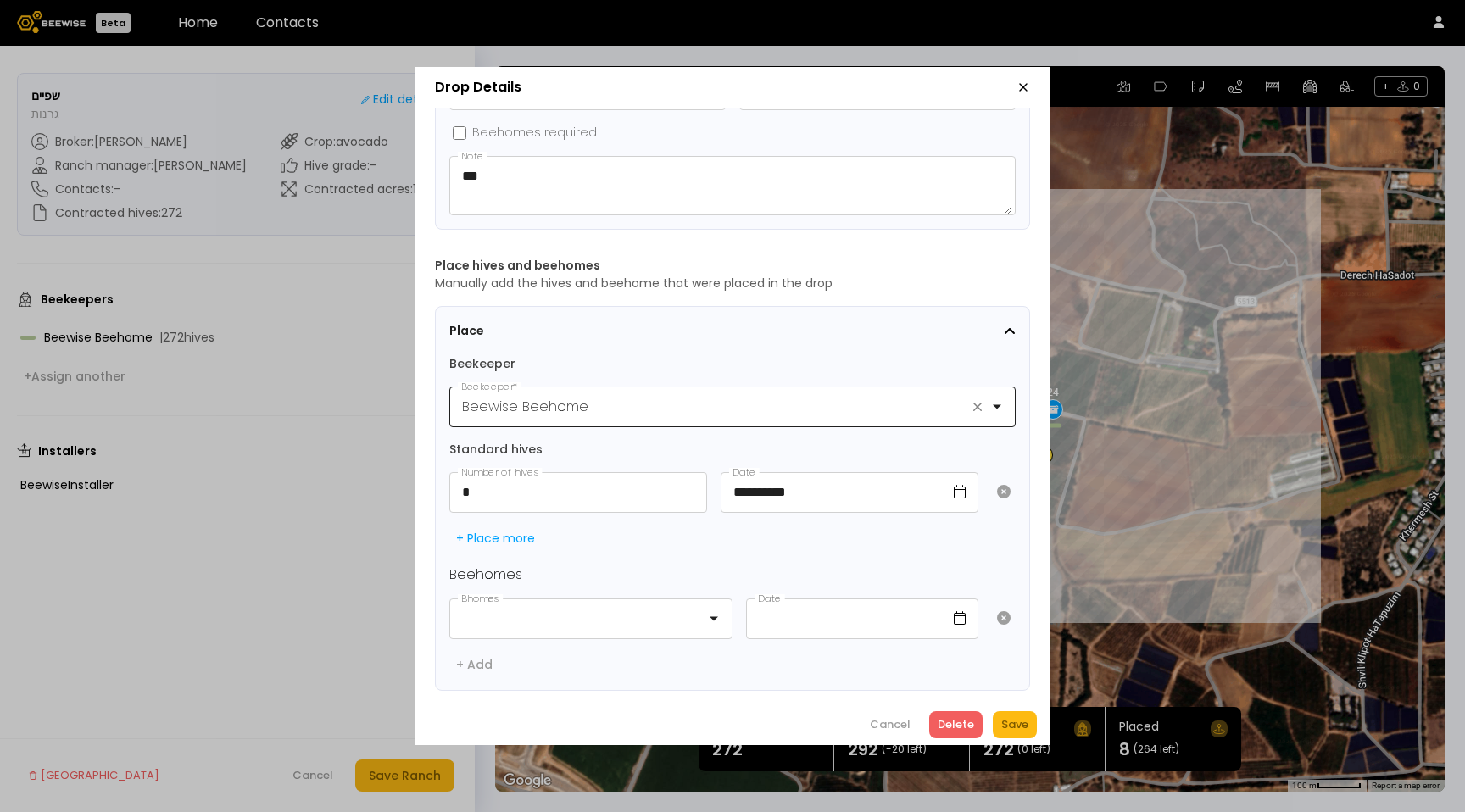
scroll to position [162, 0]
click at [1027, 84] on icon "button" at bounding box center [1023, 87] width 7 height 7
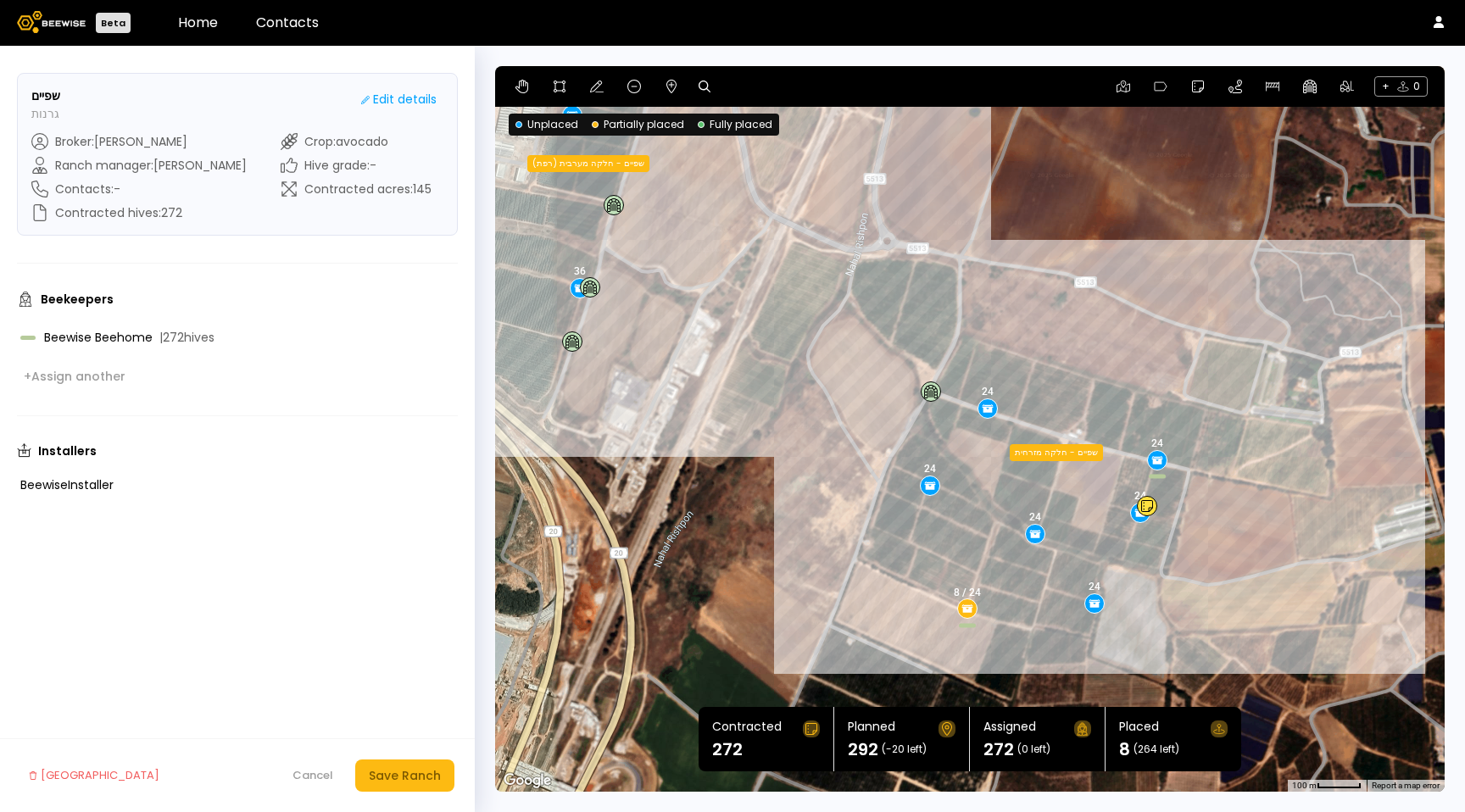
drag, startPoint x: 781, startPoint y: 336, endPoint x: 810, endPoint y: 351, distance: 32.6
click at [886, 387] on div "24 24 36 24 24 24 12 8 12 16 24 16 שפיים - חלקה מערבית (רפת) שפיים - חלקה מזרחי…" at bounding box center [970, 429] width 950 height 726
